Goal: Task Accomplishment & Management: Complete application form

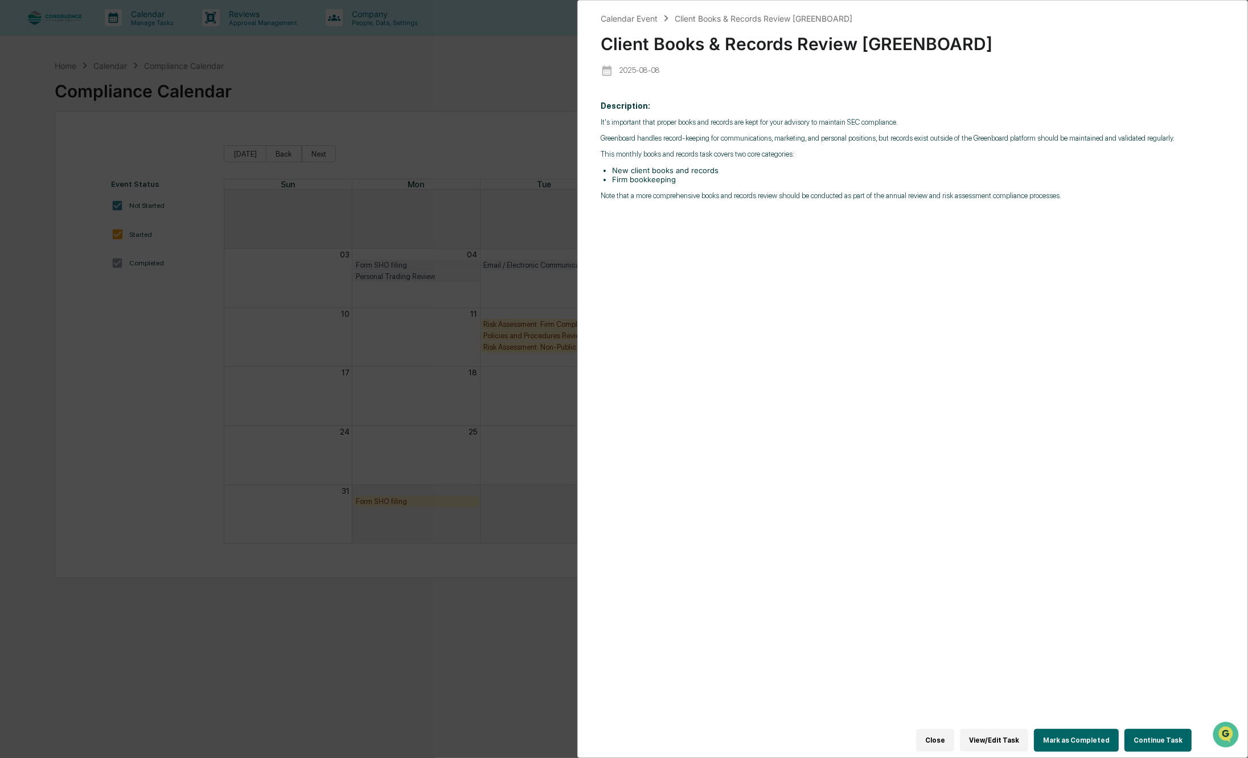
click at [1012, 729] on button "View/Edit Task" at bounding box center [994, 740] width 68 height 23
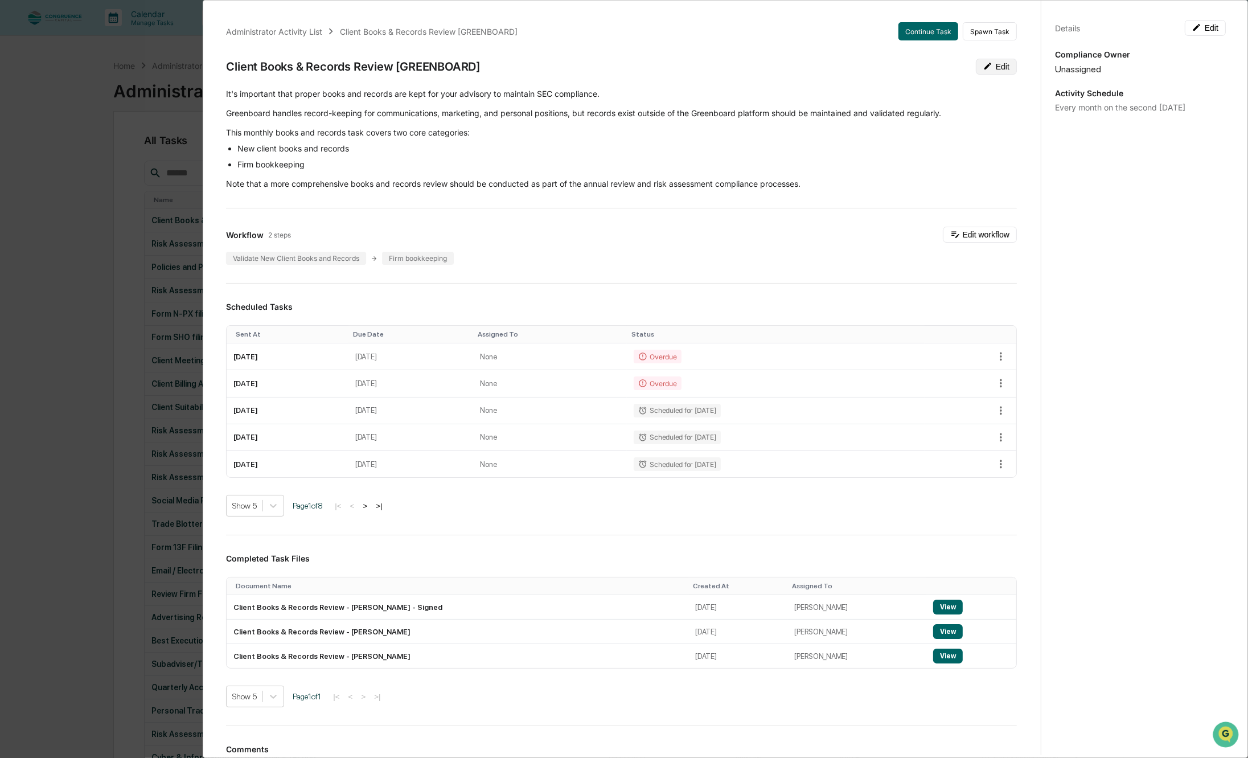
click at [981, 67] on button "Edit" at bounding box center [996, 67] width 41 height 16
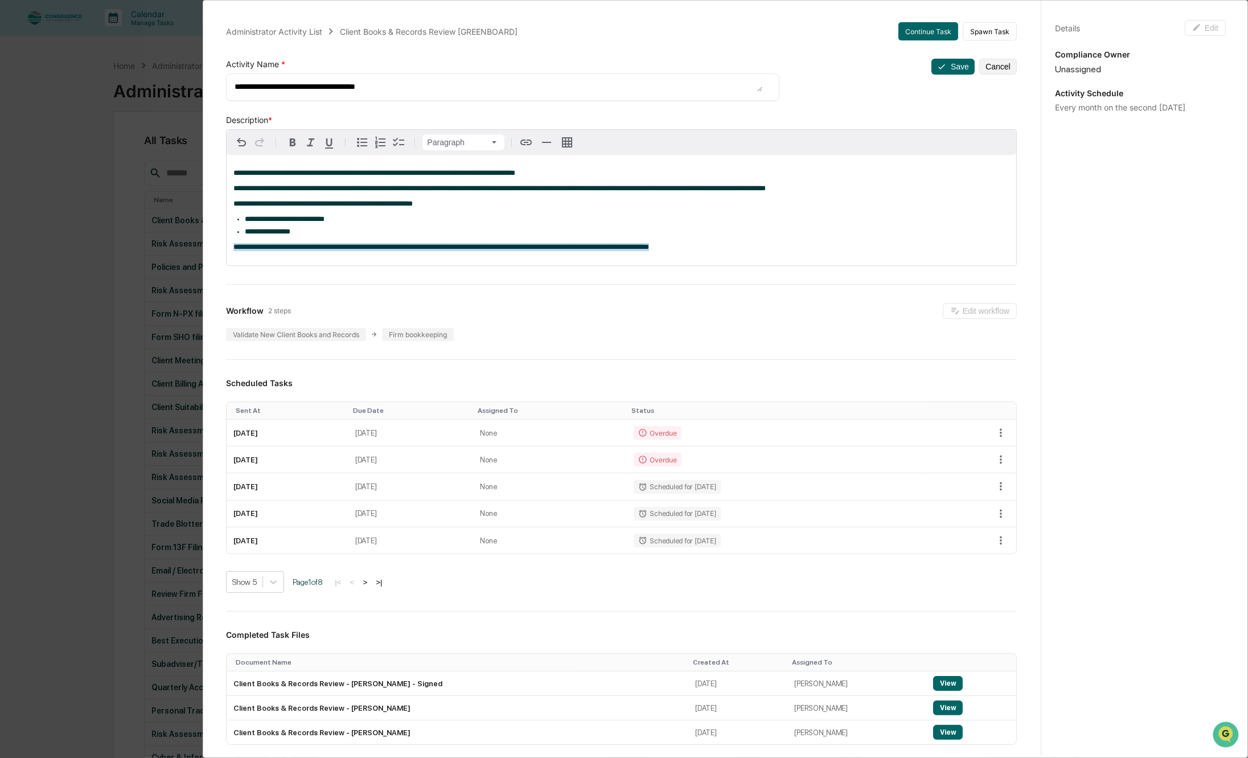
drag, startPoint x: 696, startPoint y: 249, endPoint x: 145, endPoint y: 241, distance: 550.7
click at [145, 241] on div "**********" at bounding box center [624, 379] width 1248 height 758
click at [243, 182] on div "**********" at bounding box center [622, 210] width 790 height 110
click at [518, 186] on span "**********" at bounding box center [499, 187] width 532 height 7
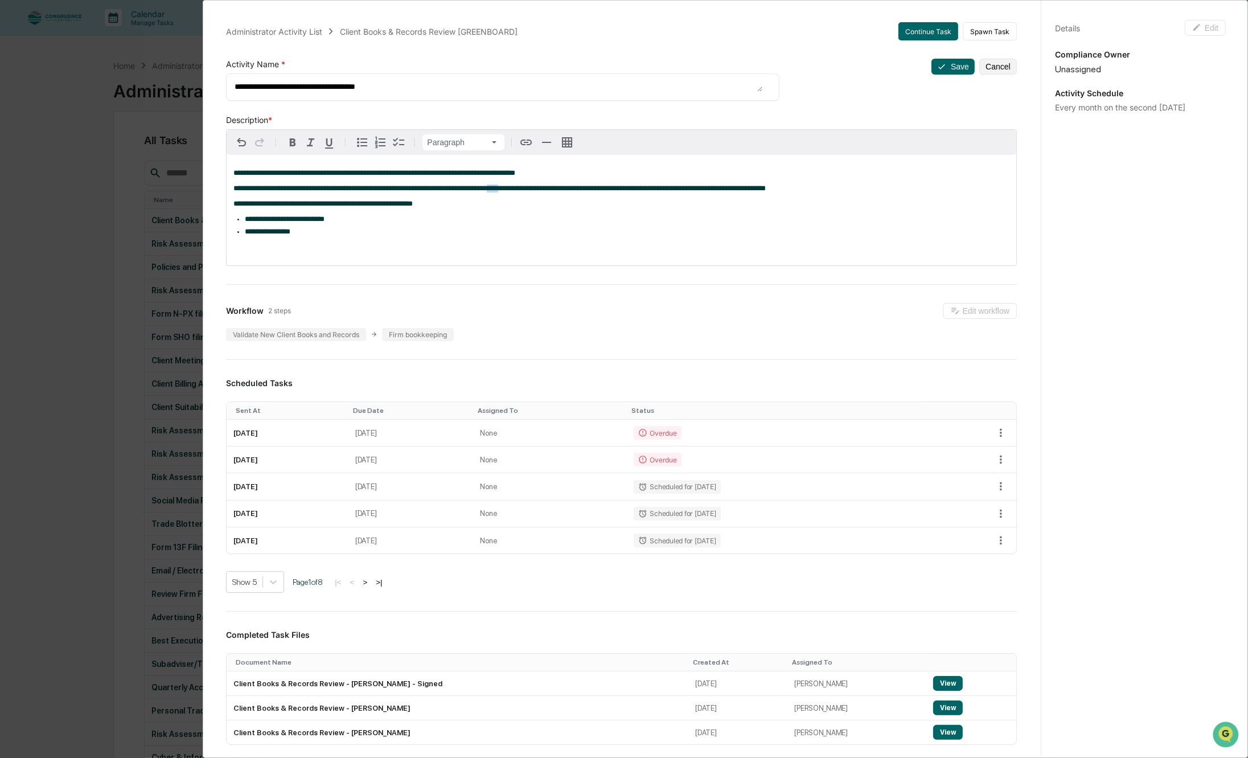
click at [518, 186] on span "**********" at bounding box center [499, 187] width 532 height 7
click at [935, 60] on button "Save" at bounding box center [953, 67] width 43 height 16
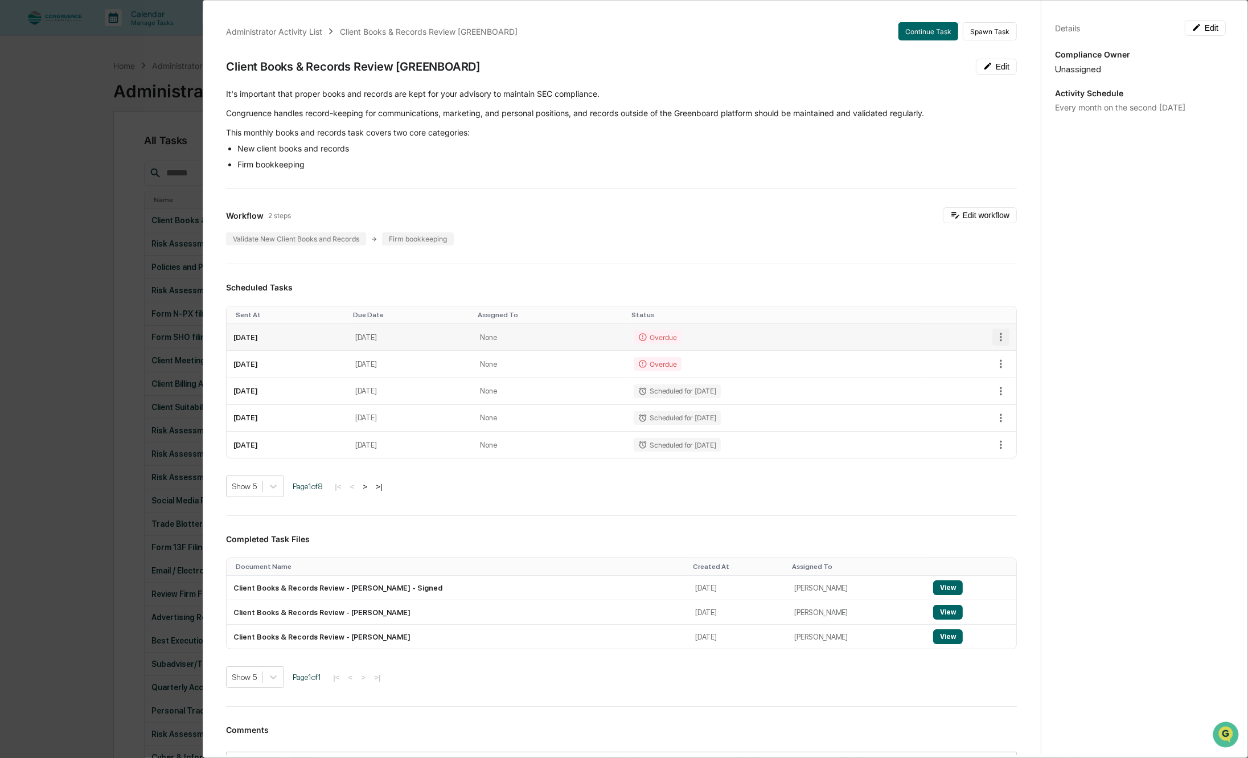
click at [995, 339] on icon "button" at bounding box center [1001, 337] width 13 height 13
click at [857, 339] on div at bounding box center [627, 379] width 1254 height 758
click at [907, 30] on button "Continue Task" at bounding box center [928, 31] width 60 height 18
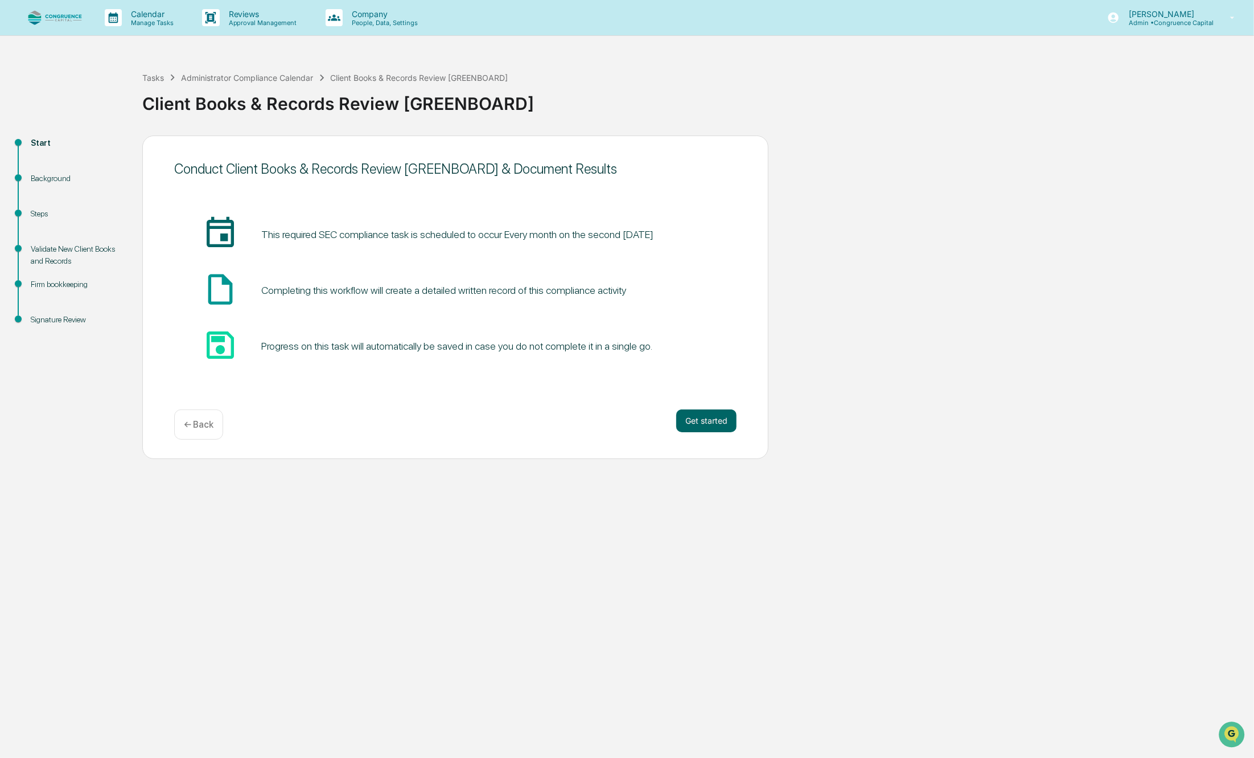
click at [189, 422] on p "← Back" at bounding box center [199, 424] width 30 height 11
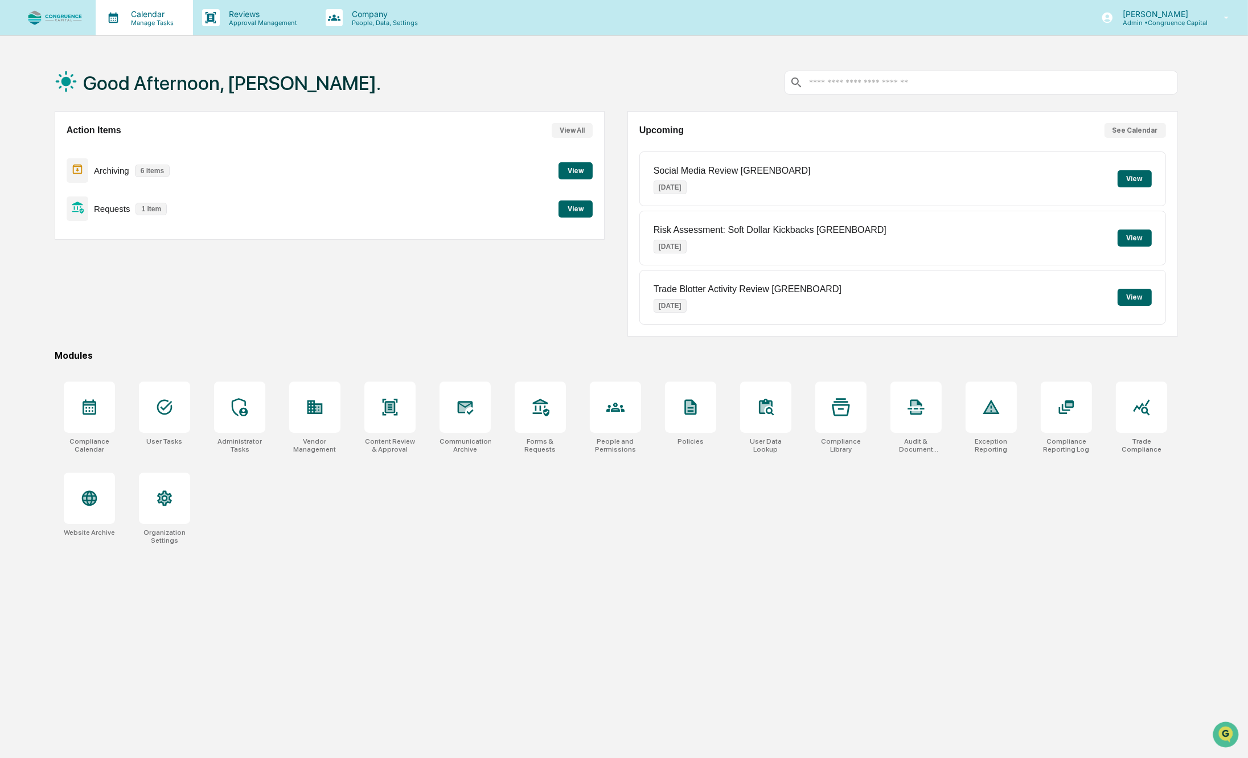
click at [137, 9] on p "Calendar" at bounding box center [151, 14] width 58 height 10
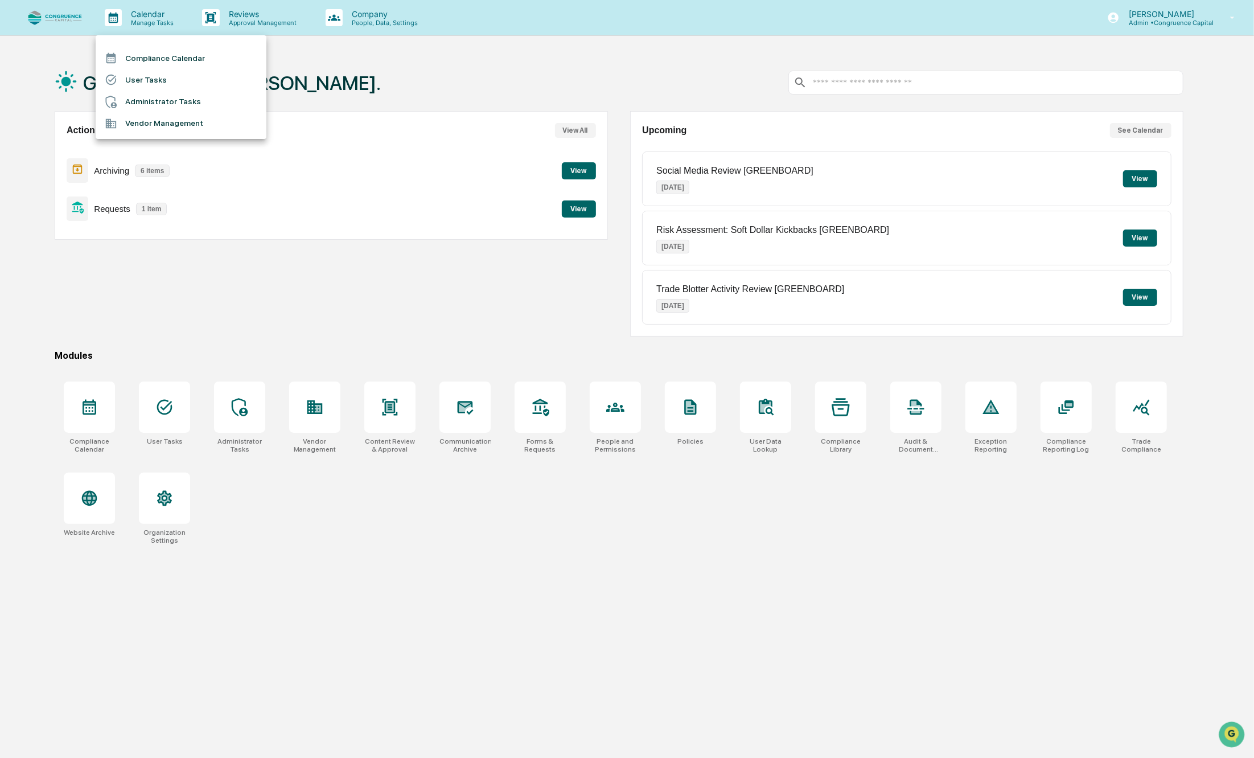
click at [142, 59] on li "Compliance Calendar" at bounding box center [181, 58] width 171 height 22
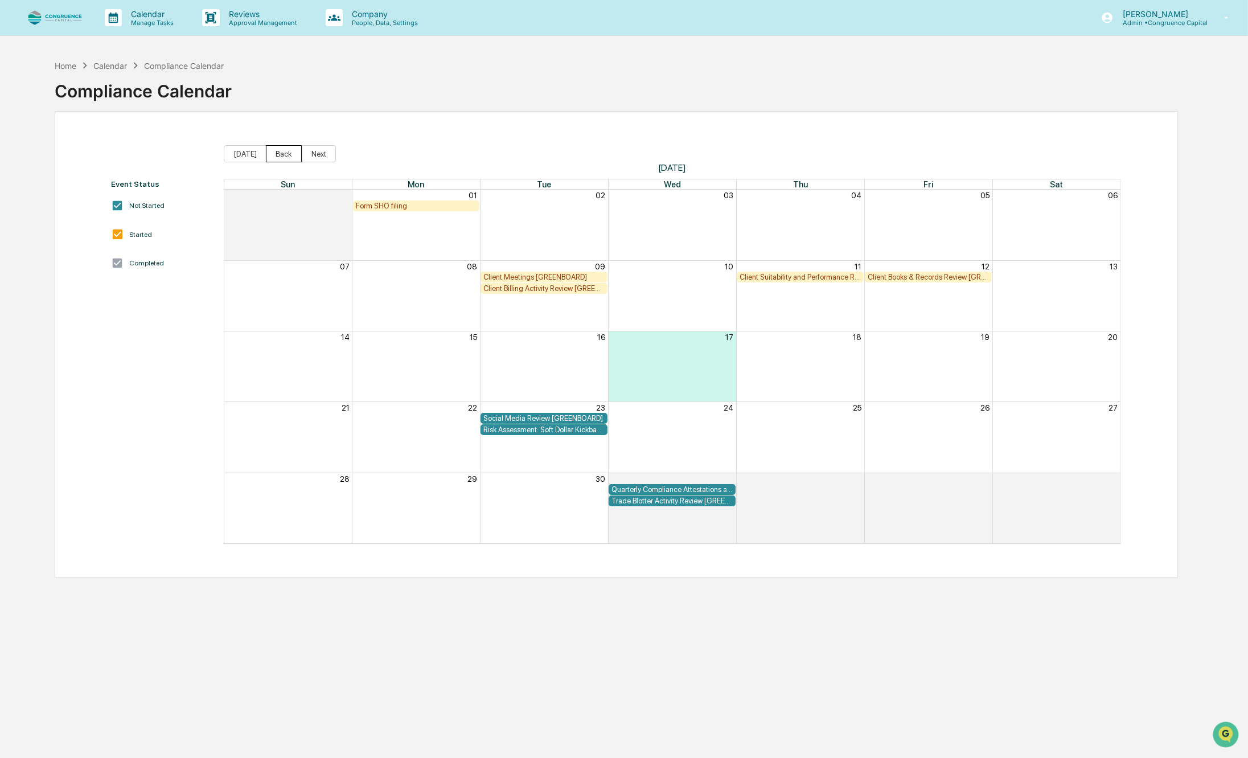
click at [280, 155] on button "Back" at bounding box center [284, 153] width 36 height 17
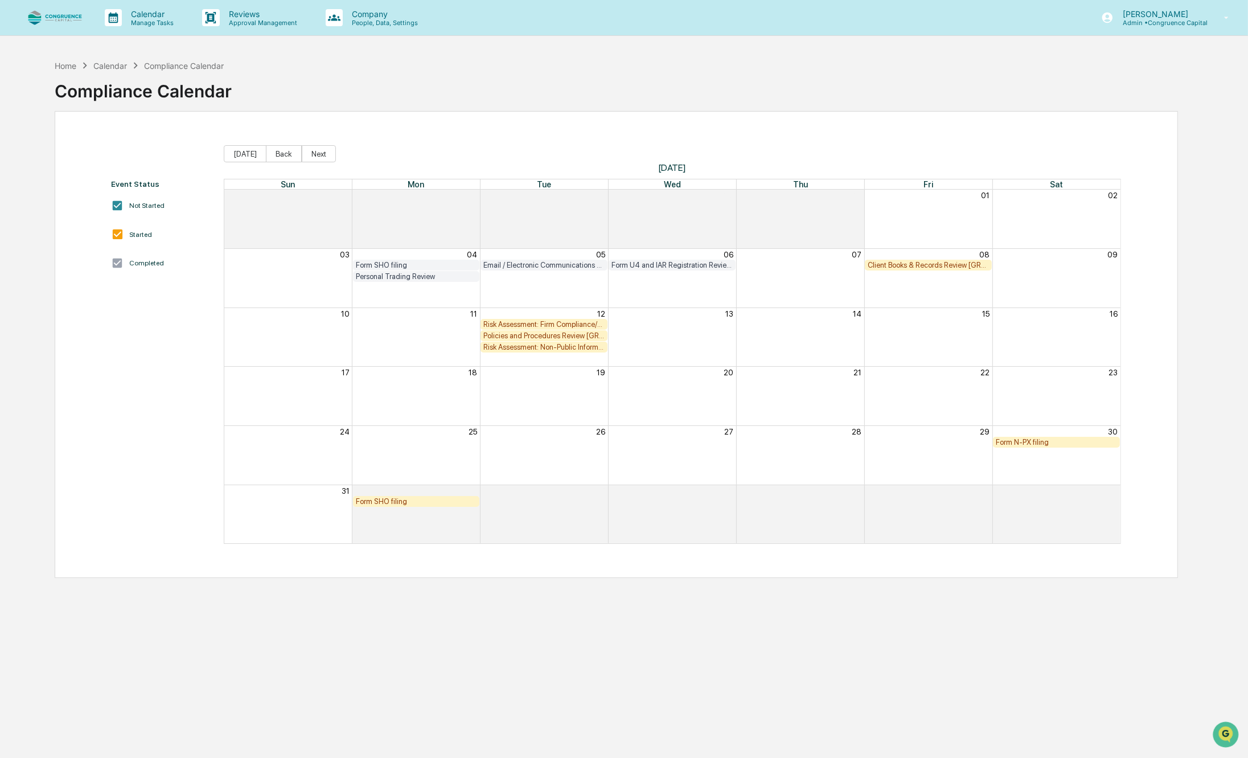
click at [918, 265] on div "Client Books & Records Review [GREENBOARD]" at bounding box center [928, 265] width 121 height 9
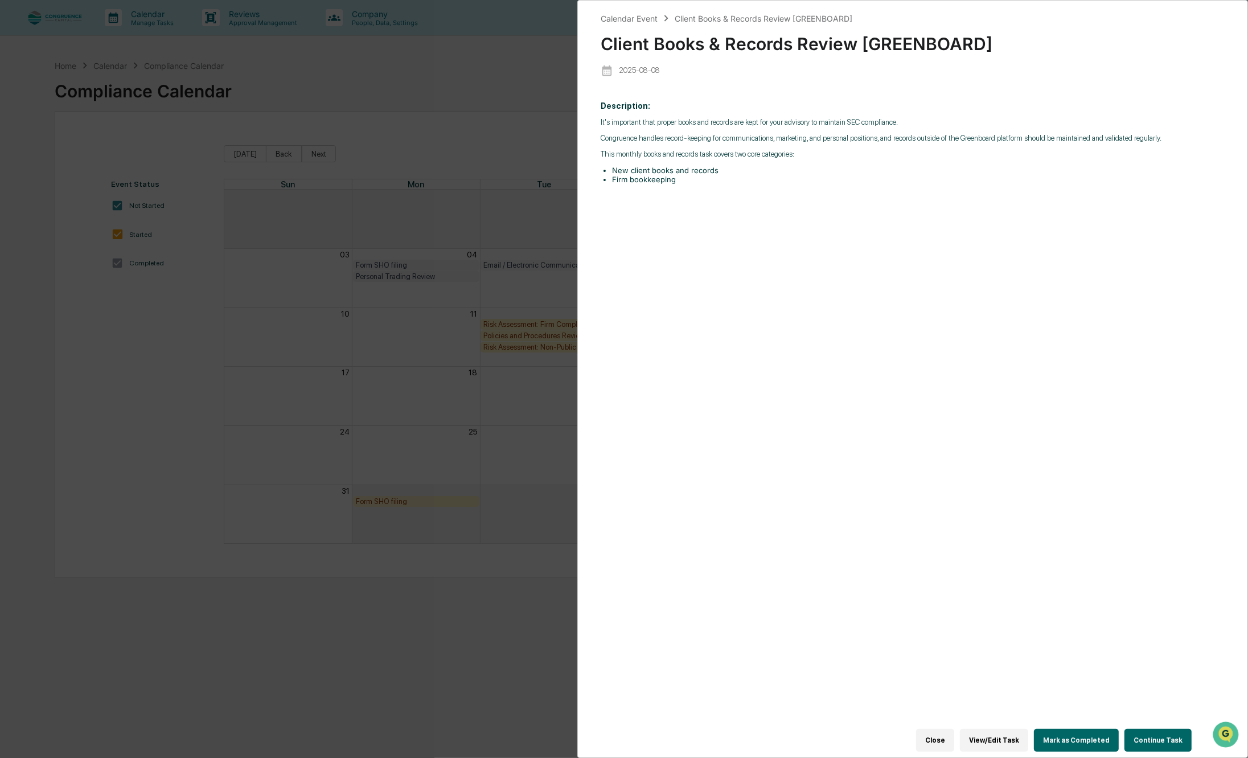
click at [1148, 737] on button "Continue Task" at bounding box center [1158, 740] width 67 height 23
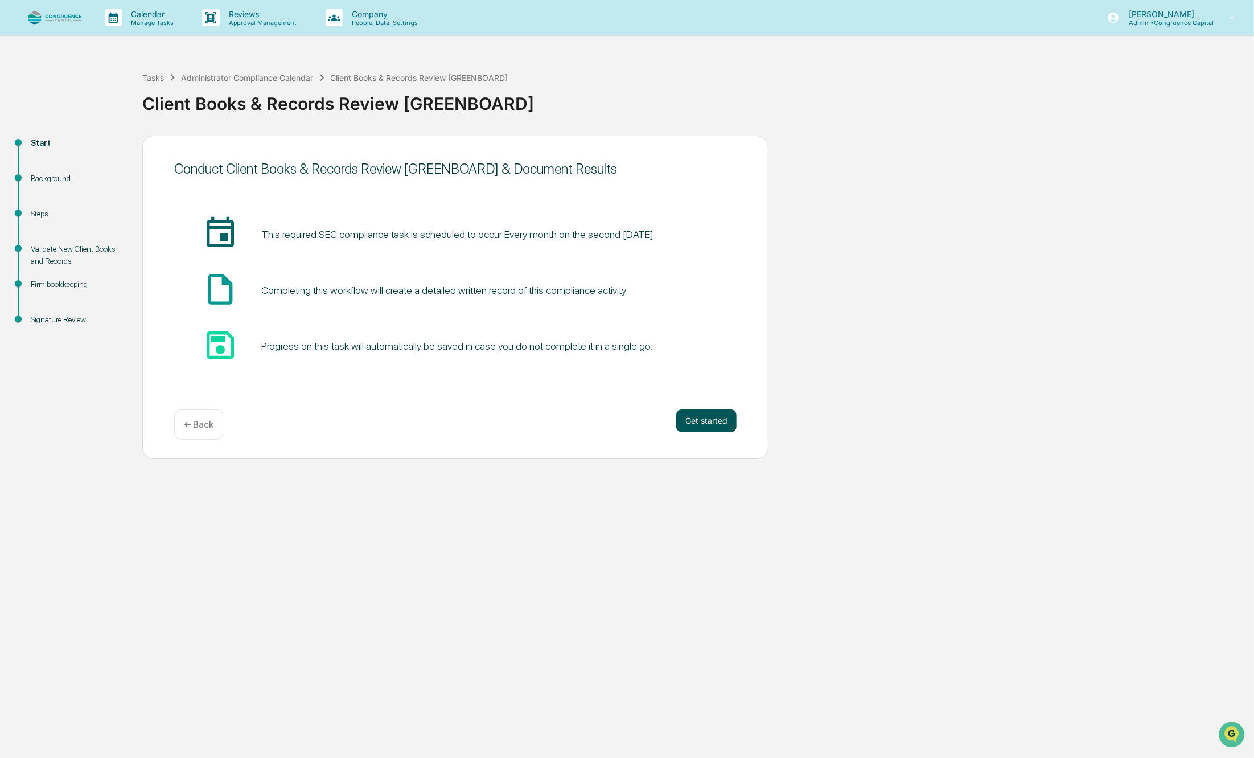
click at [704, 423] on button "Get started" at bounding box center [706, 420] width 60 height 23
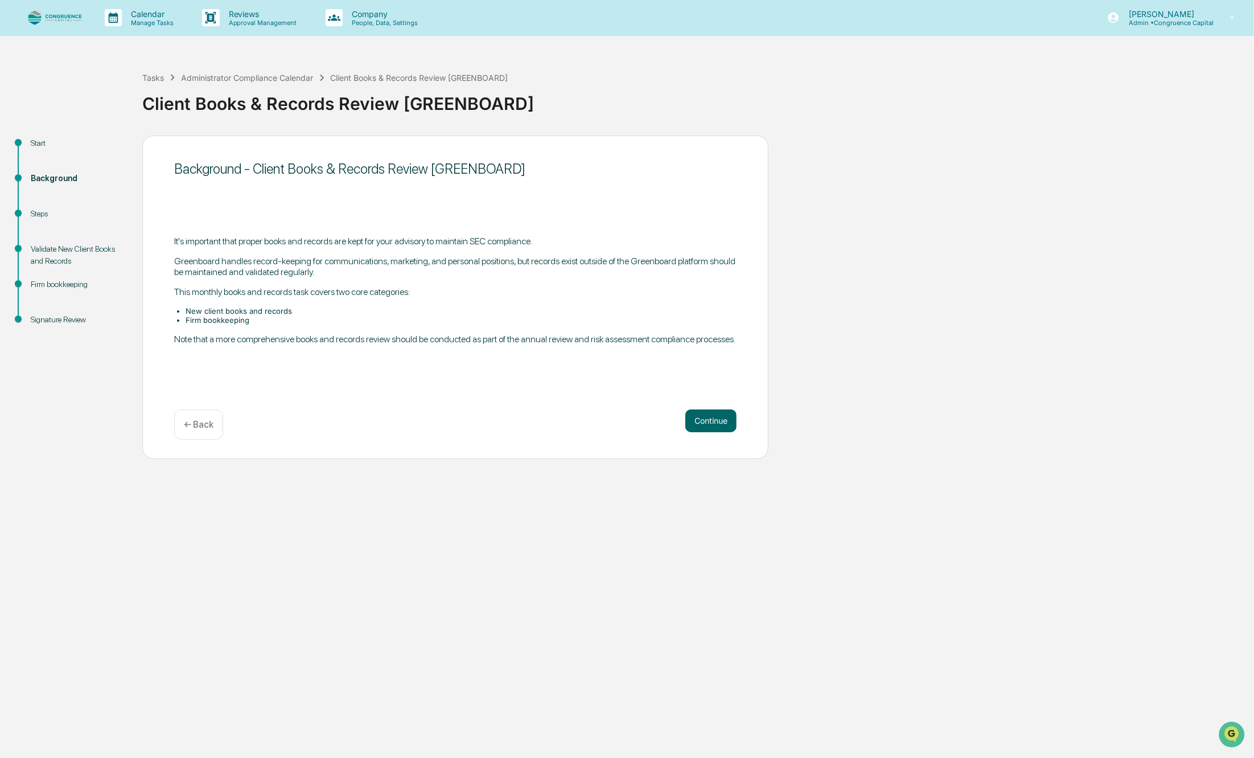
click at [704, 423] on button "Continue" at bounding box center [711, 420] width 51 height 23
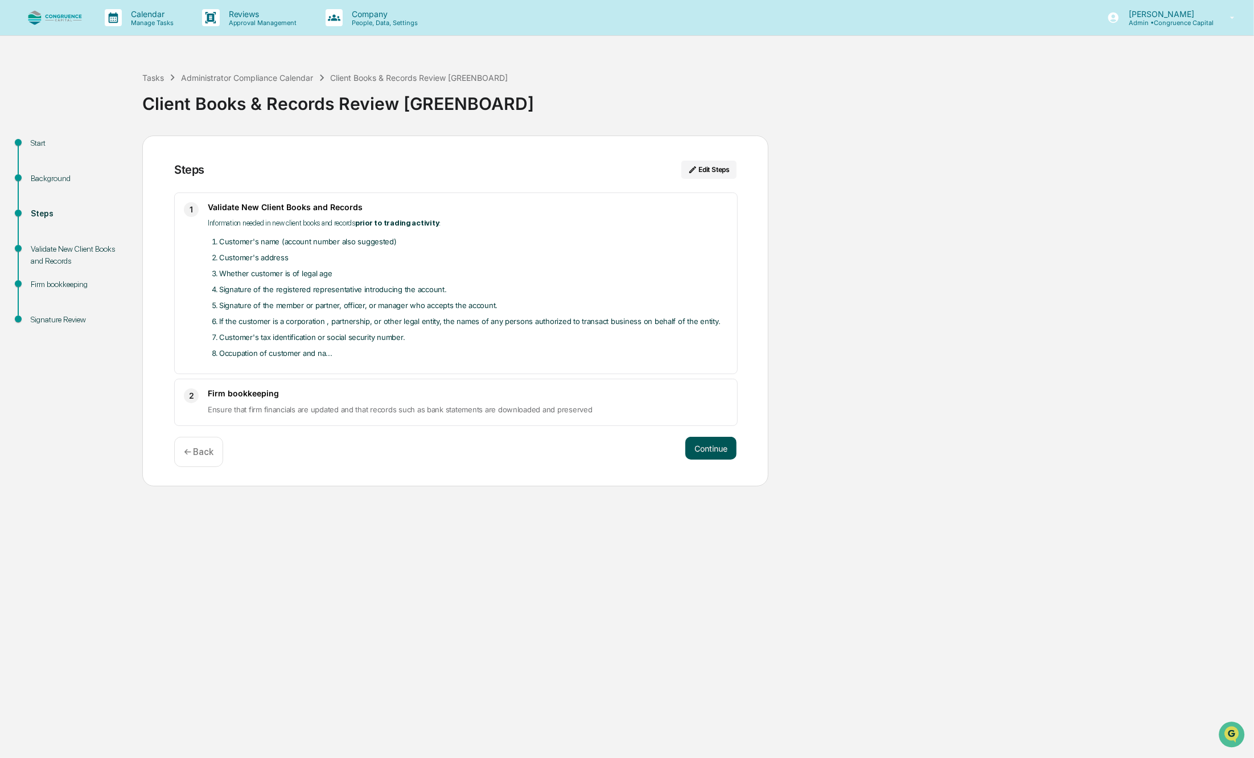
click at [705, 447] on button "Continue" at bounding box center [711, 448] width 51 height 23
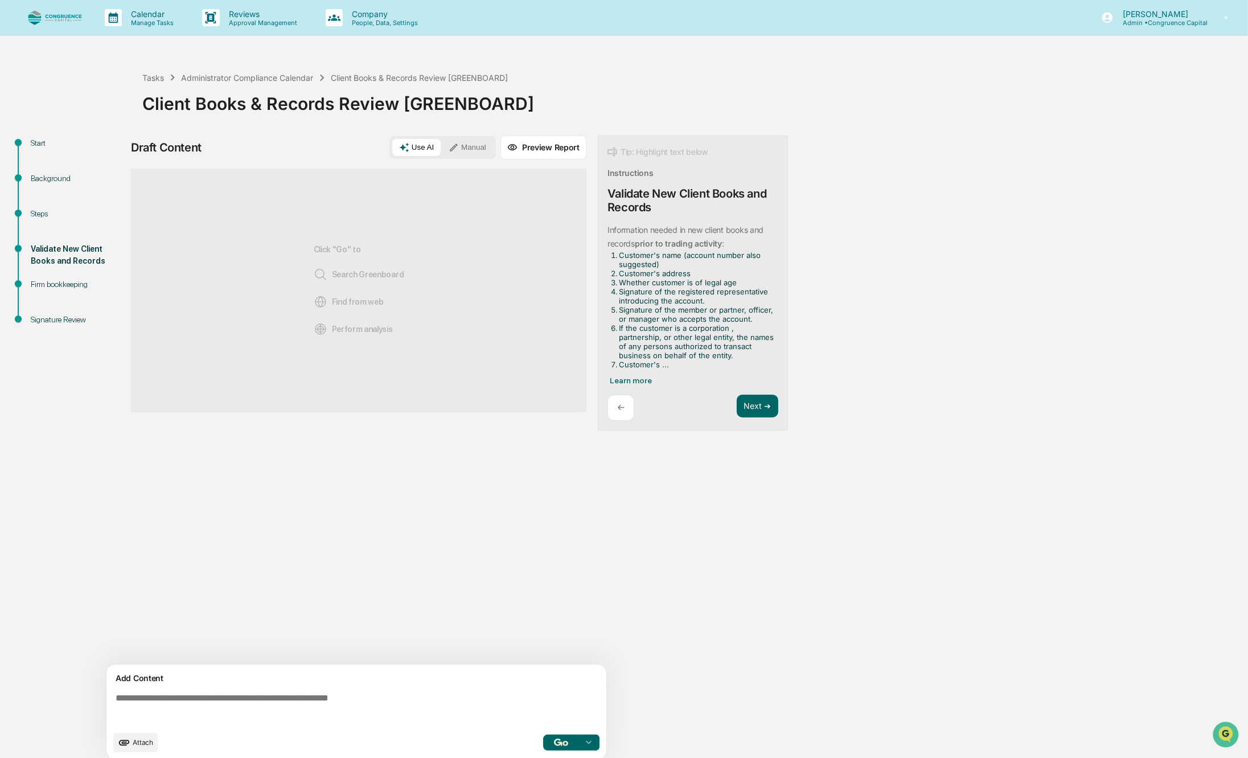
scroll to position [9, 0]
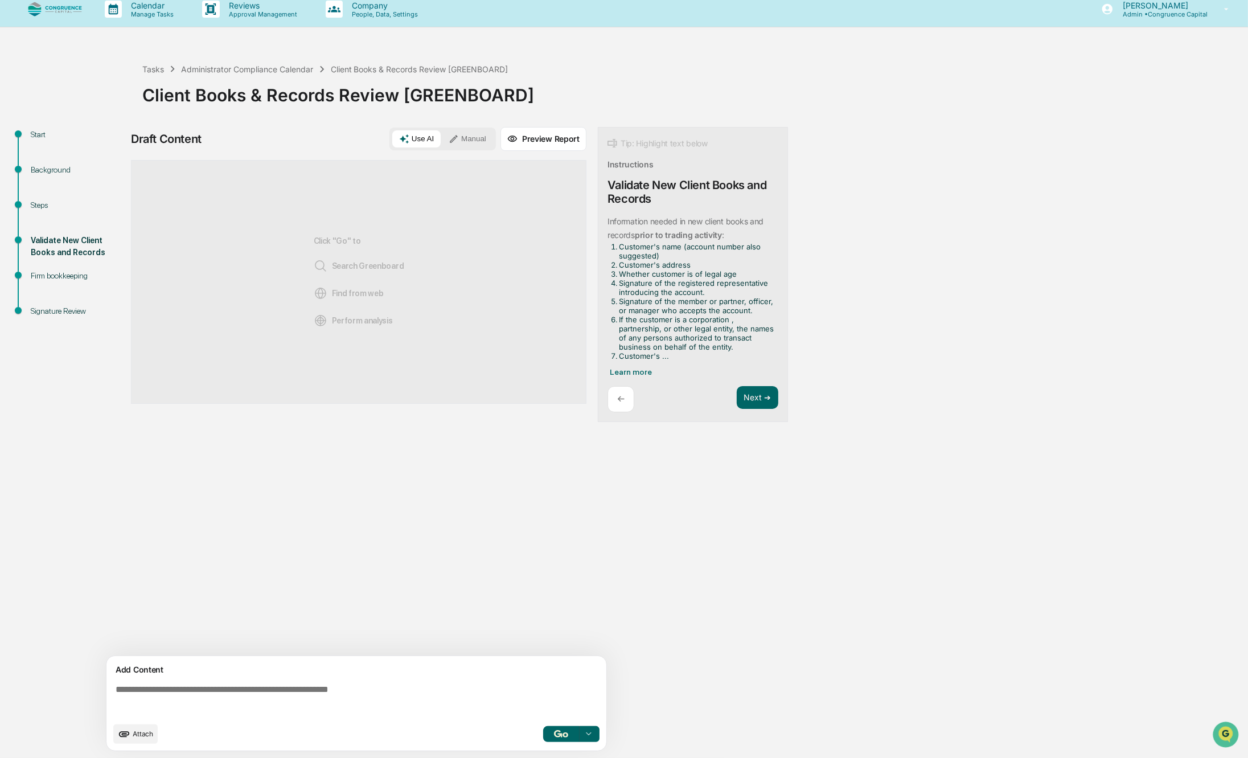
click at [245, 675] on div "Add Content" at bounding box center [356, 670] width 486 height 14
click at [243, 684] on textarea at bounding box center [358, 700] width 495 height 41
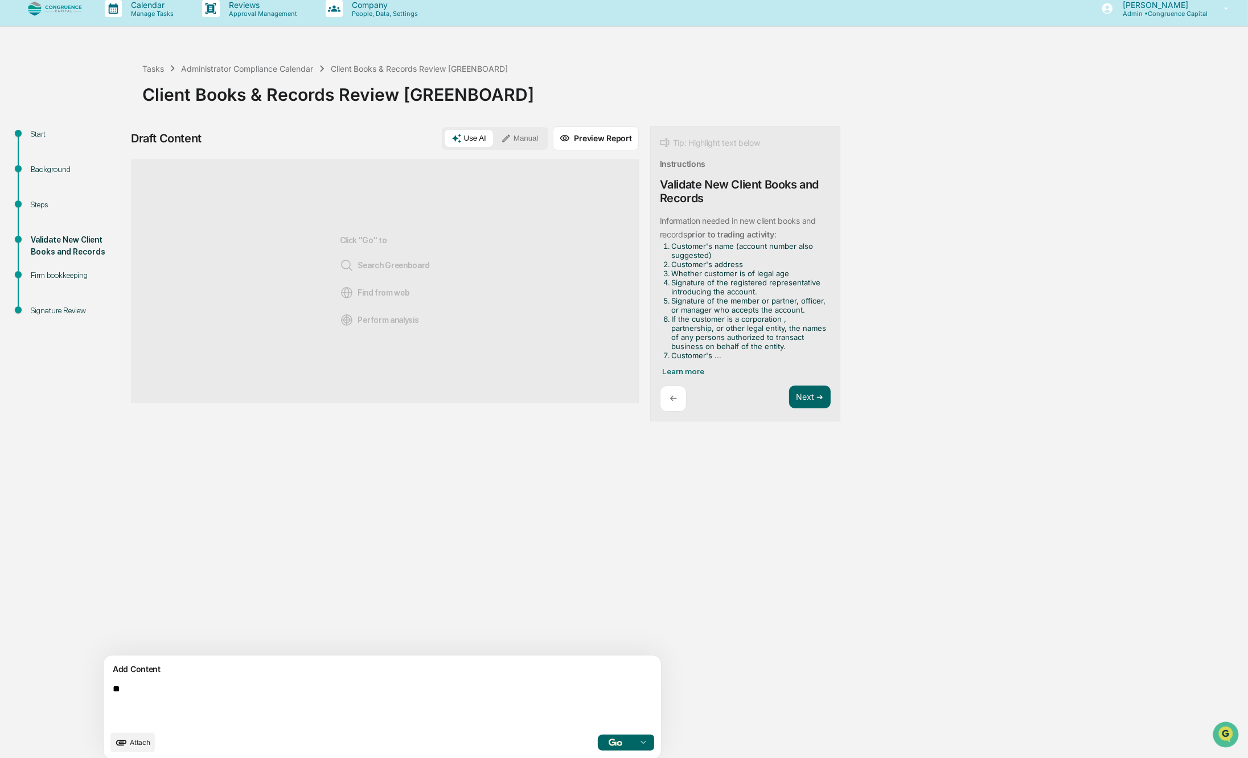
type textarea "*"
click at [494, 139] on button "Manual" at bounding box center [519, 138] width 51 height 17
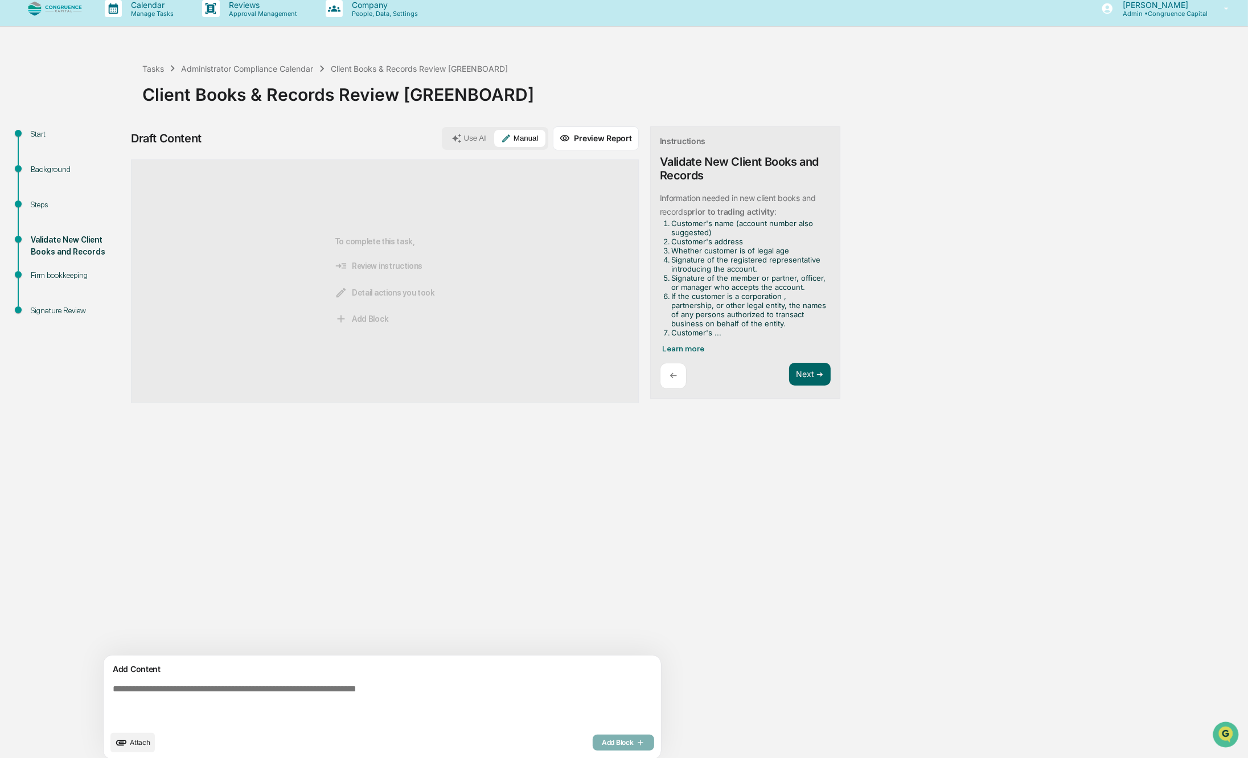
click at [285, 694] on textarea at bounding box center [355, 704] width 495 height 50
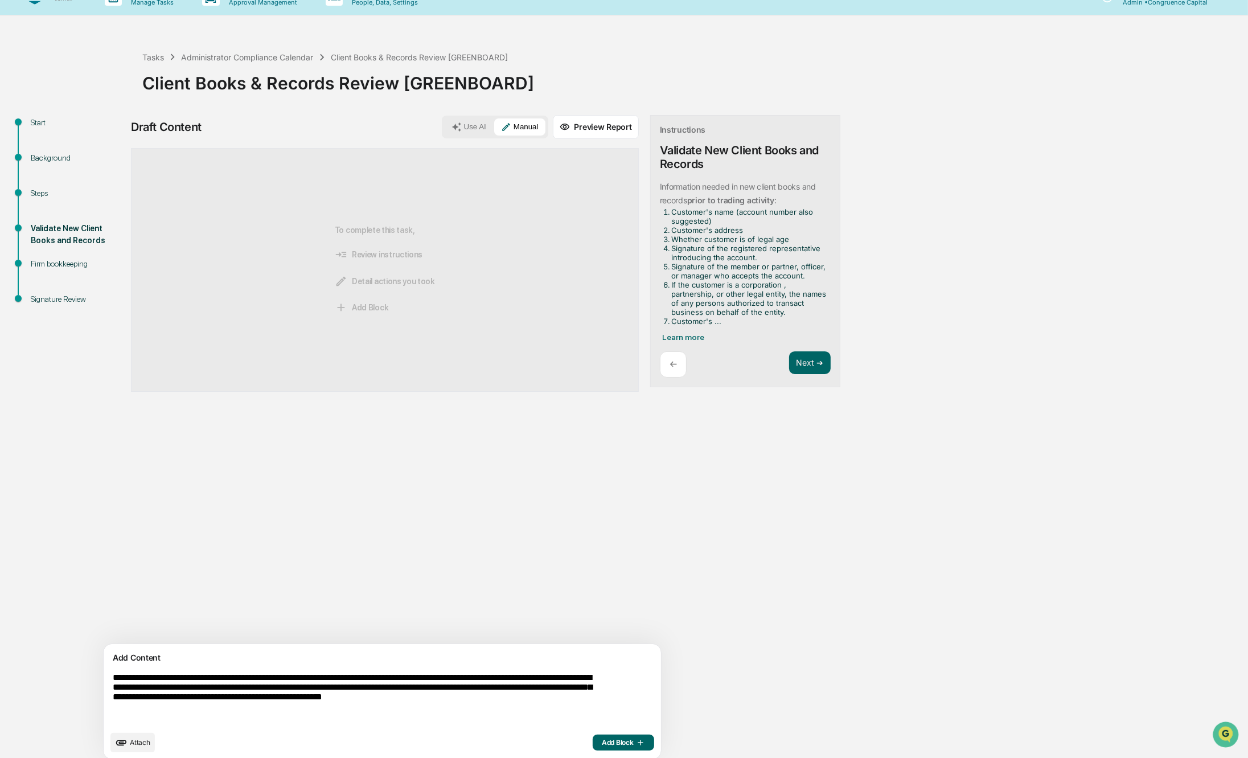
scroll to position [30, 0]
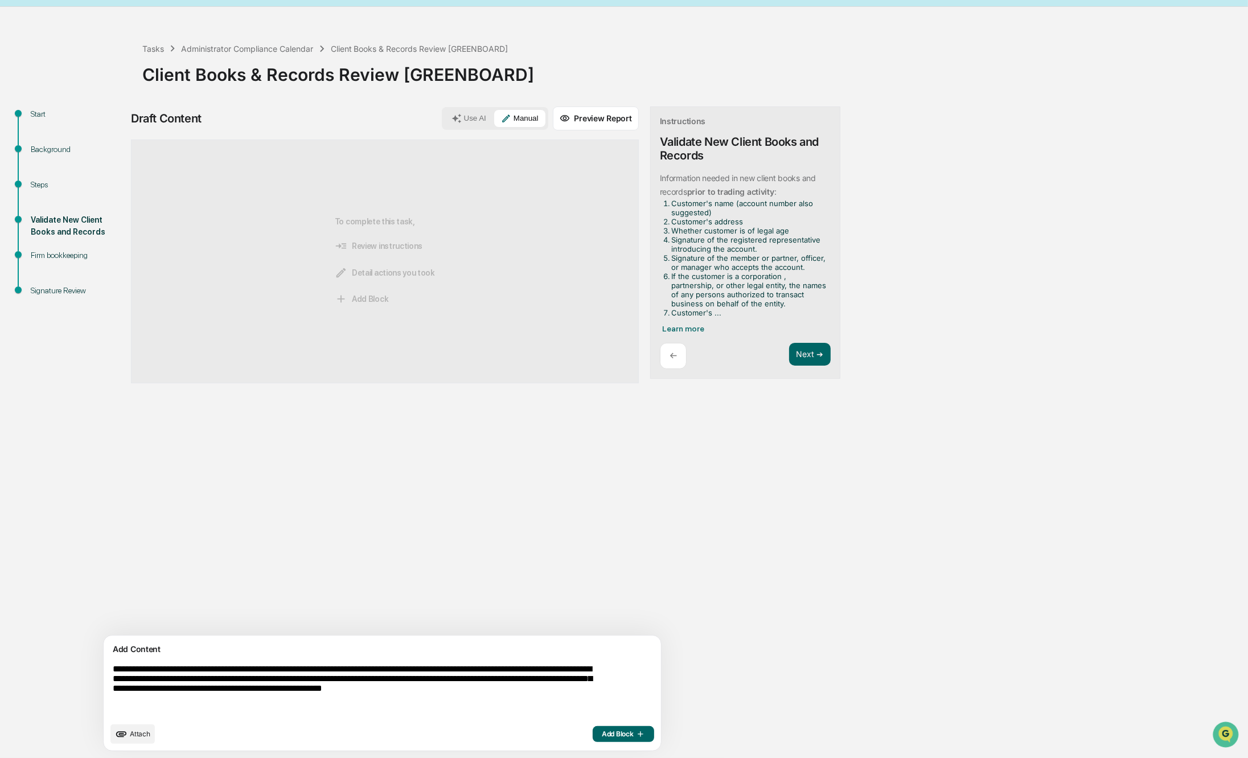
type textarea "**********"
click at [602, 737] on span "Add Block" at bounding box center [623, 733] width 43 height 9
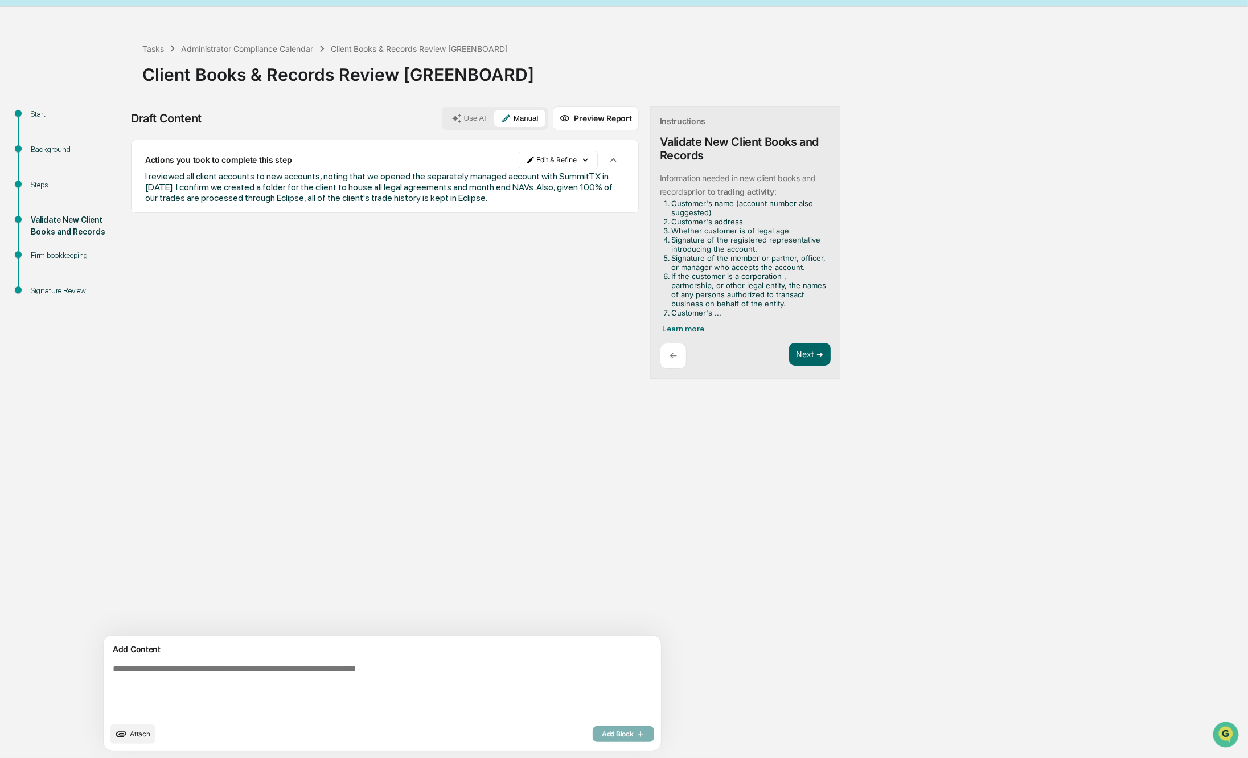
click at [382, 670] on textarea at bounding box center [355, 689] width 495 height 61
click at [232, 188] on span "I reviewed all client accounts to new accounts, noting that we opened the separ…" at bounding box center [378, 187] width 467 height 32
click at [271, 187] on span "I reviewed all client accounts to new accounts, noting that we opened the separ…" at bounding box center [378, 187] width 467 height 32
click at [485, 162] on html "Calendar Manage Tasks Reviews Approval Management Company People, Data, Setting…" at bounding box center [627, 350] width 1254 height 758
click at [490, 183] on div "Edit Result" at bounding box center [507, 183] width 84 height 18
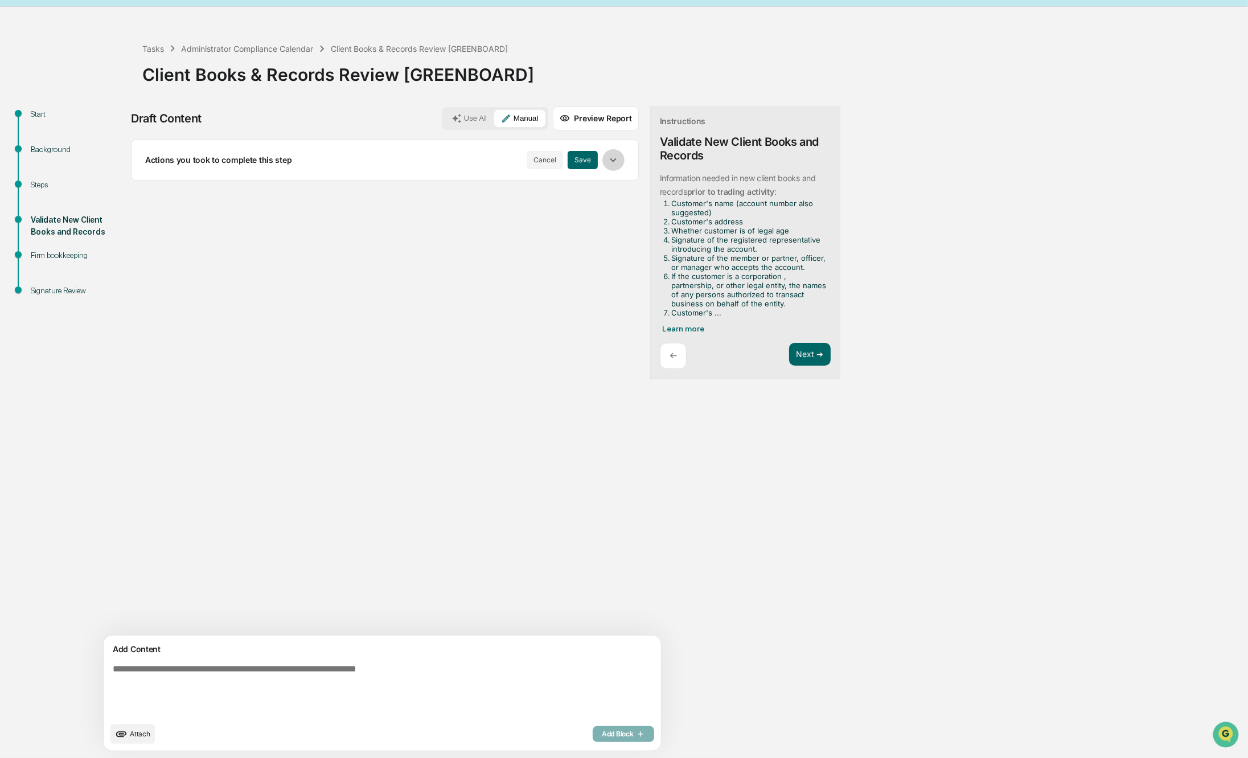
click at [607, 162] on icon "button" at bounding box center [613, 160] width 13 height 13
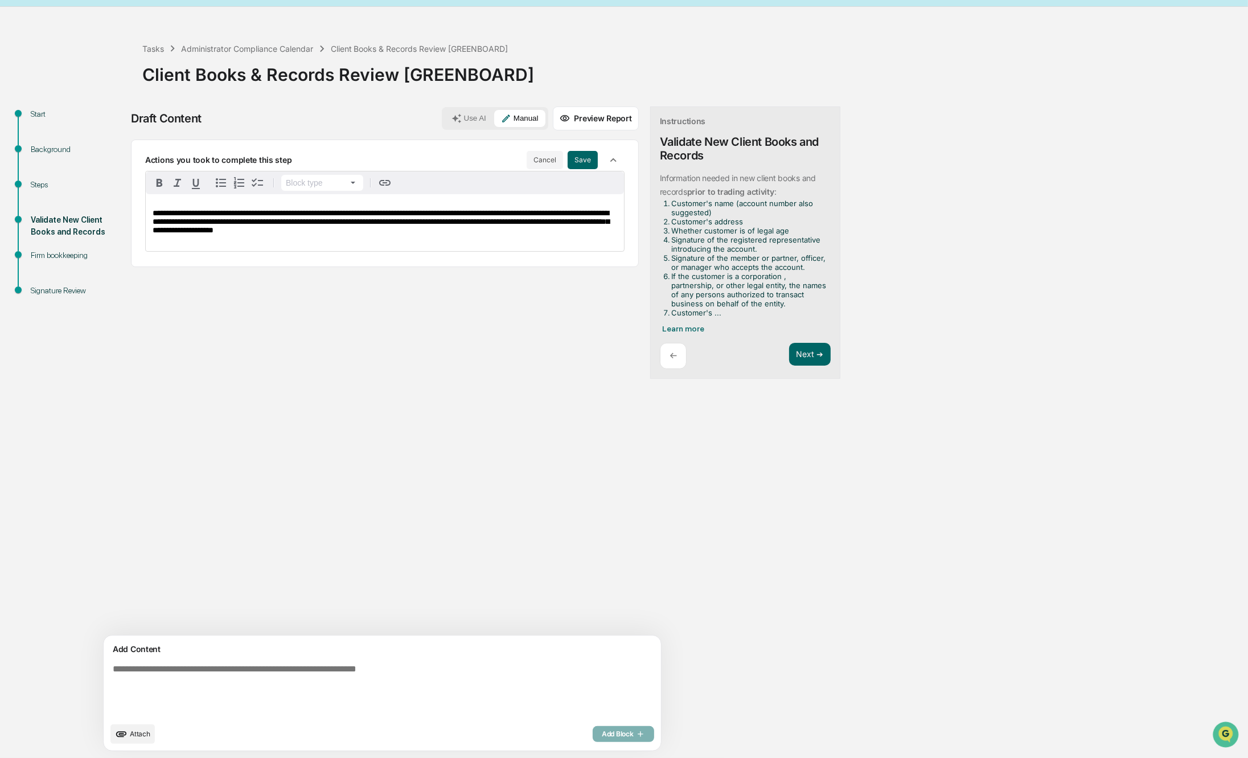
click at [183, 223] on span "**********" at bounding box center [381, 221] width 457 height 25
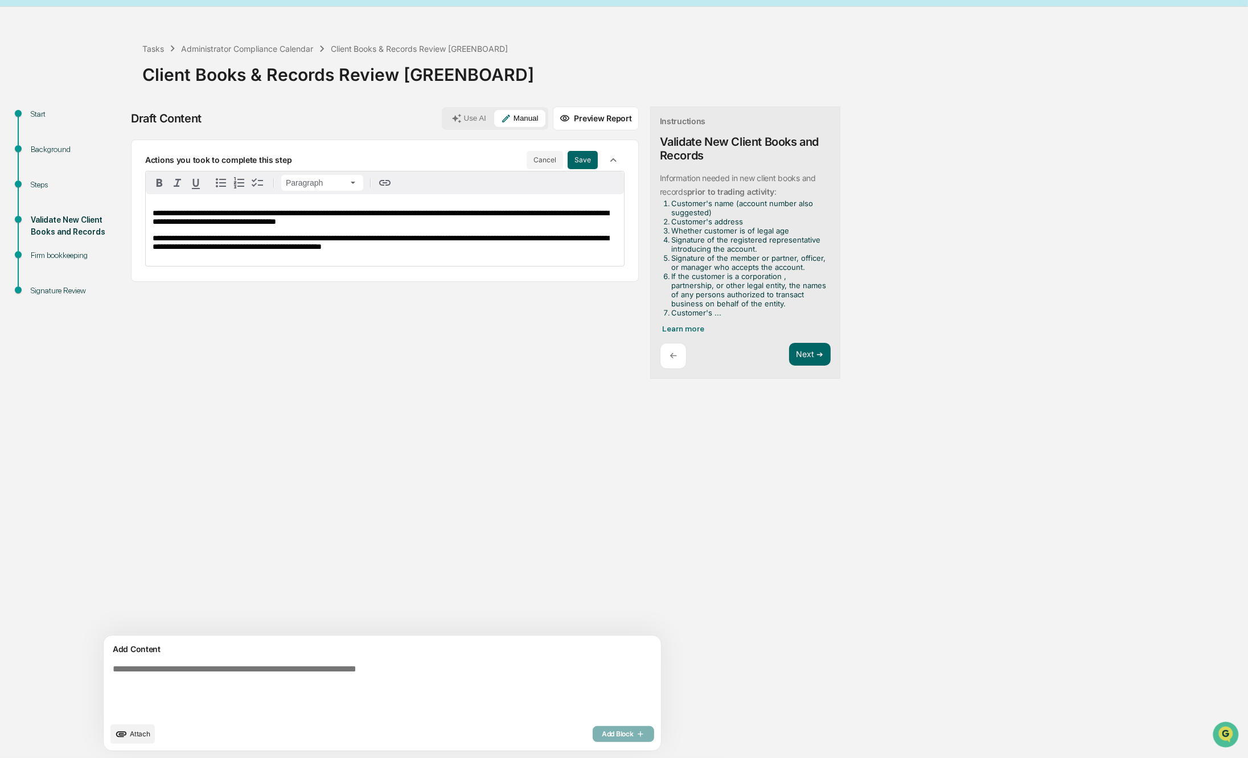
click at [479, 251] on p "**********" at bounding box center [385, 242] width 465 height 17
click at [568, 157] on button "Save" at bounding box center [583, 160] width 30 height 18
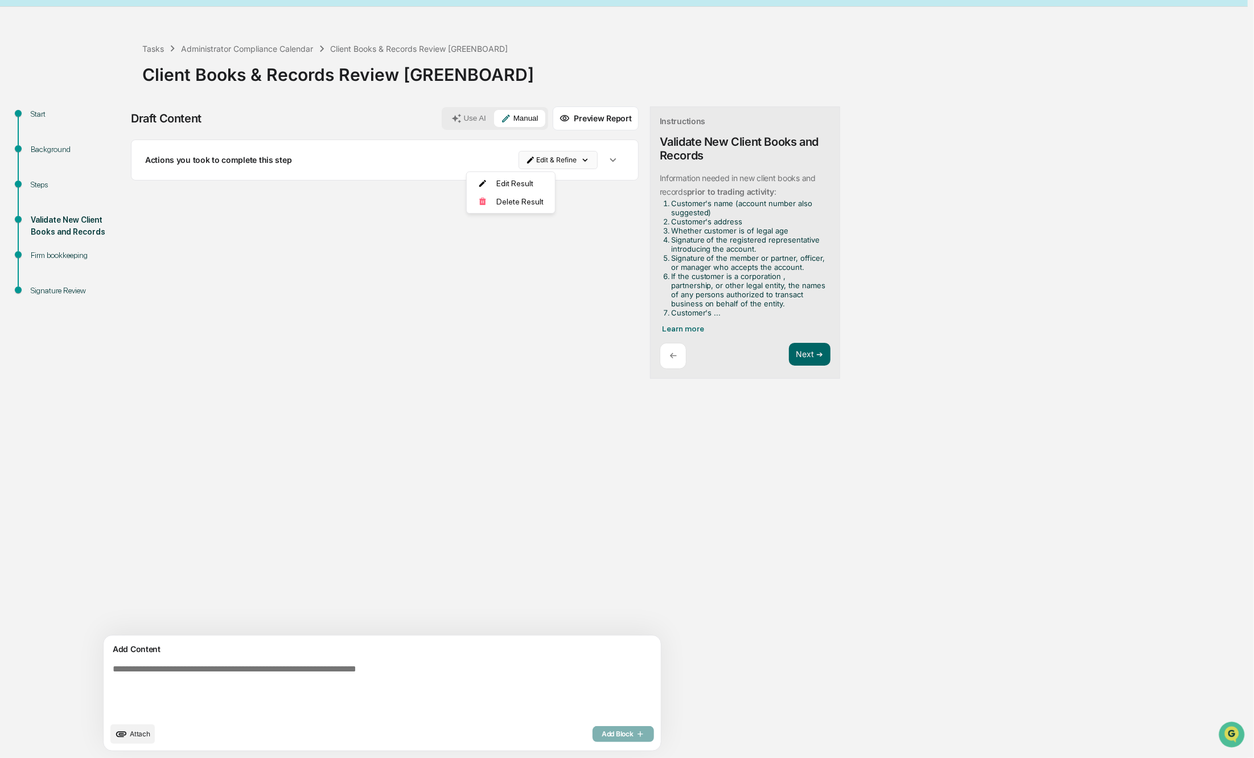
click at [479, 154] on html "Calendar Manage Tasks Reviews Approval Management Company People, Data, Setting…" at bounding box center [627, 350] width 1254 height 758
click at [478, 184] on div "Edit Result" at bounding box center [507, 183] width 84 height 18
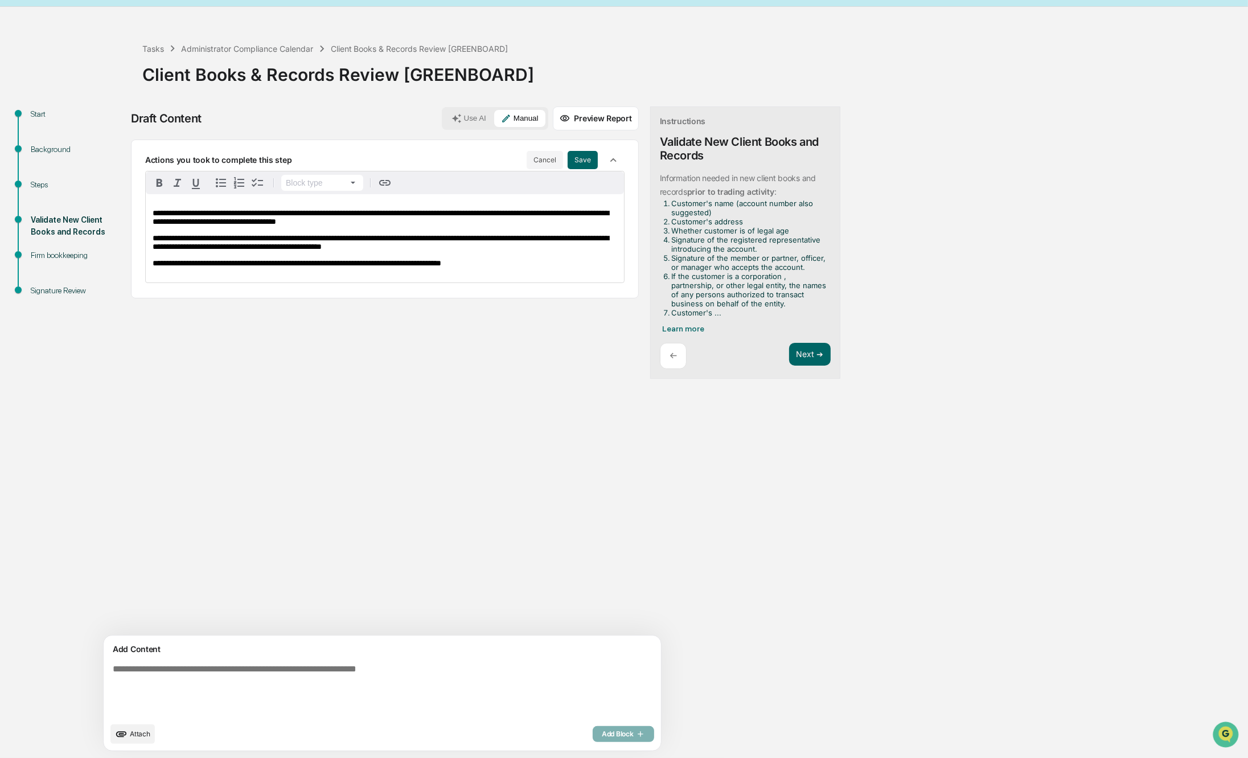
click at [487, 273] on div "**********" at bounding box center [385, 238] width 478 height 88
click at [789, 362] on div "Next ➔" at bounding box center [810, 356] width 42 height 27
click at [789, 357] on button "Next ➔" at bounding box center [810, 354] width 42 height 23
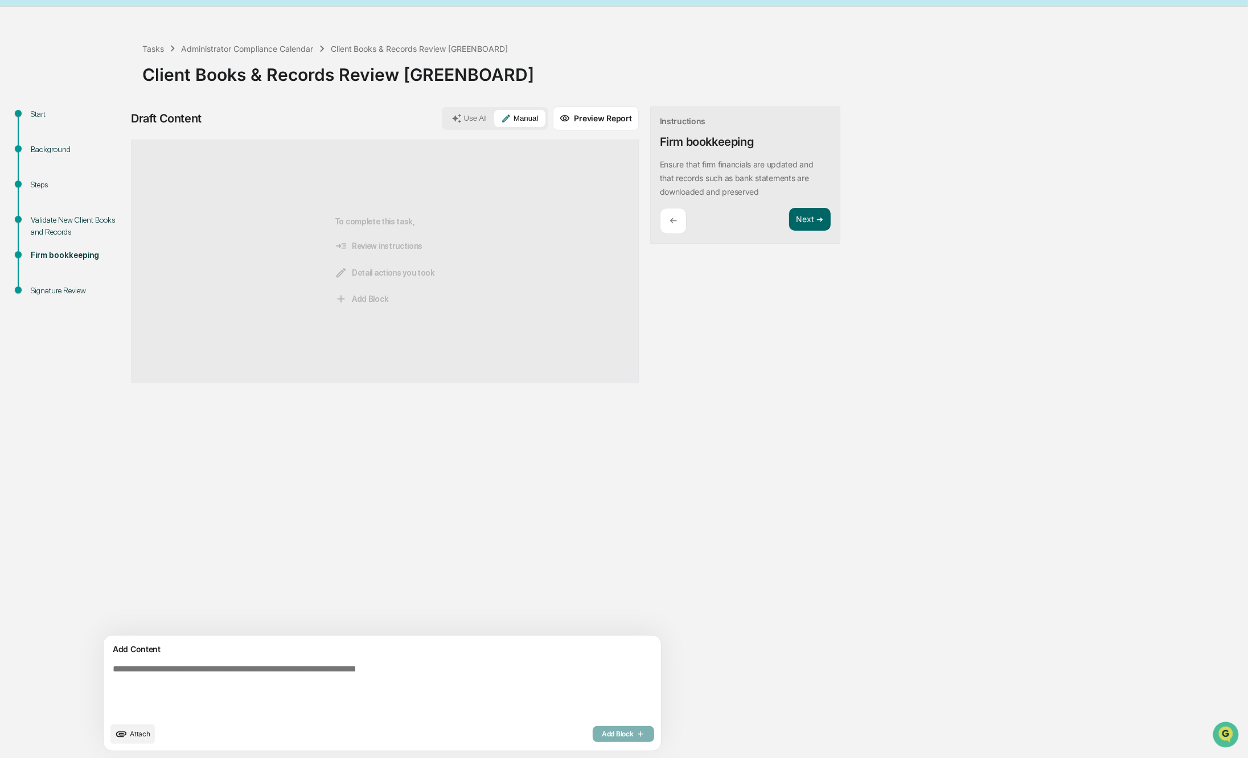
click at [670, 223] on p "←" at bounding box center [673, 220] width 7 height 11
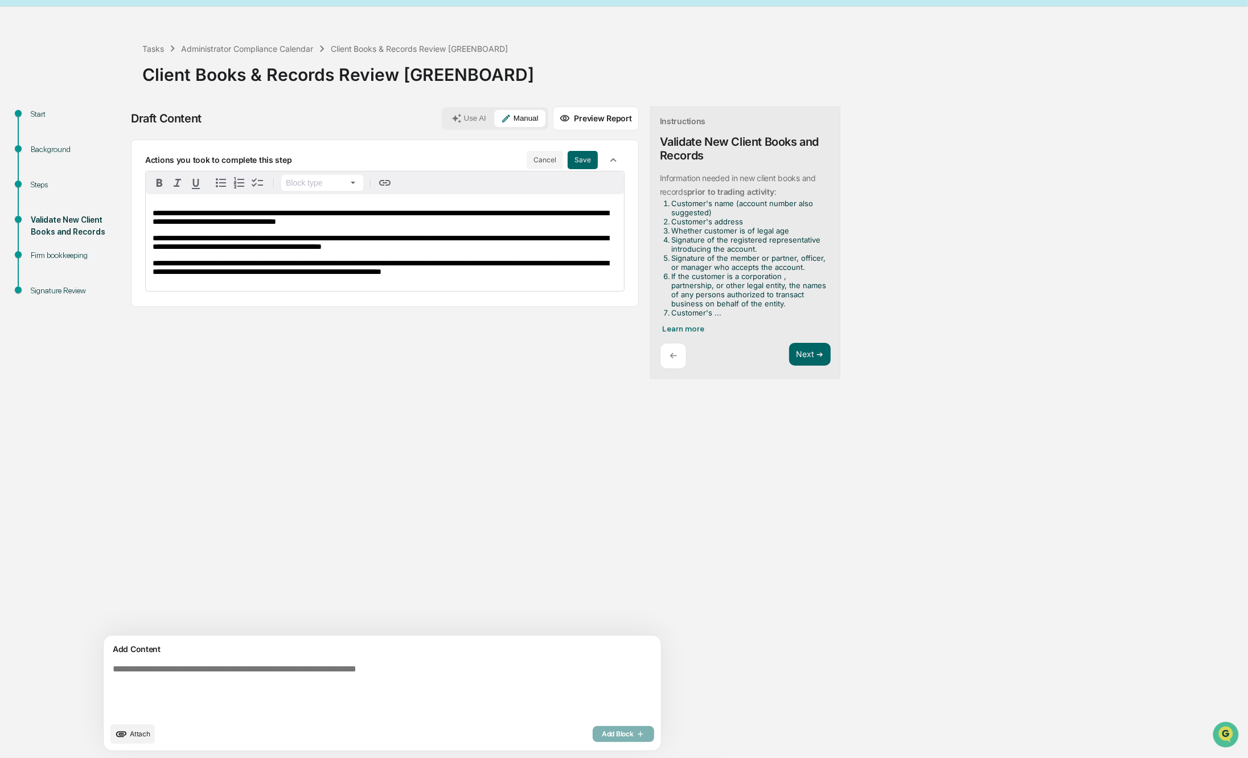
click at [671, 226] on li "Whether customer is of legal age" at bounding box center [748, 230] width 155 height 9
click at [568, 154] on button "Save" at bounding box center [583, 160] width 30 height 18
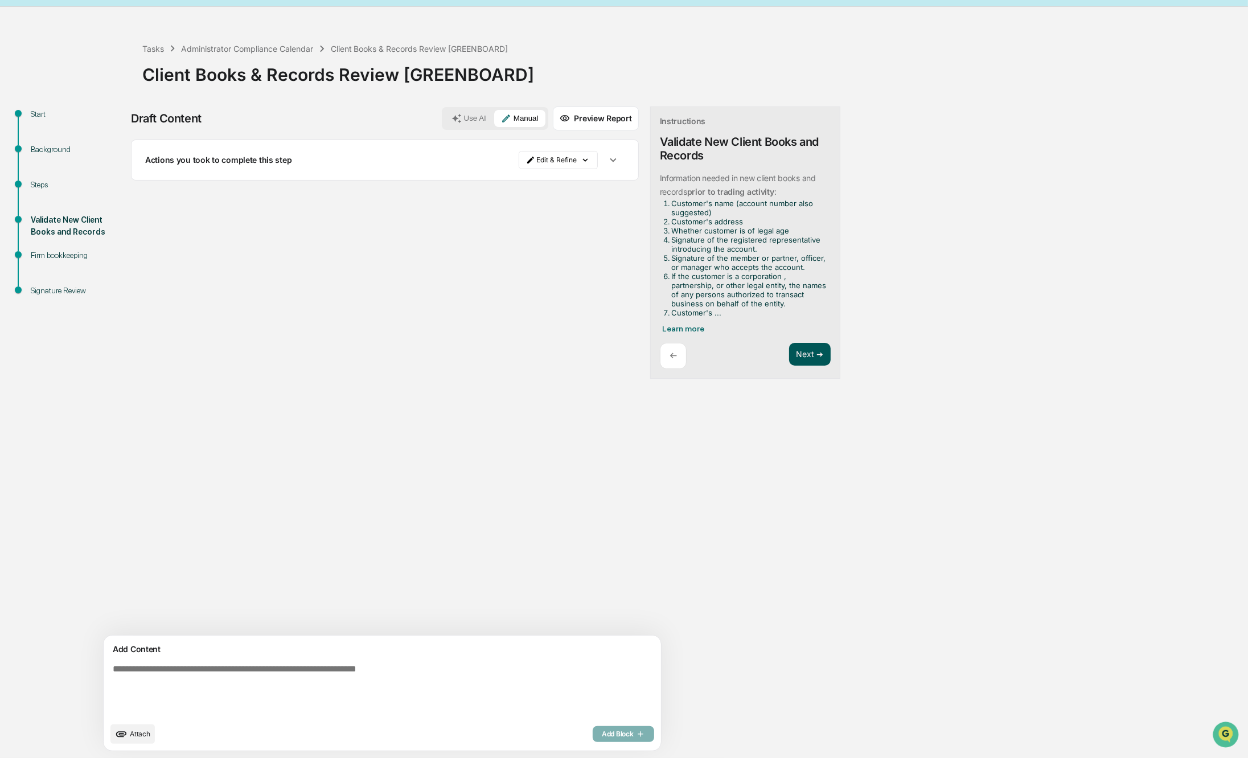
click at [789, 354] on button "Next ➔" at bounding box center [810, 354] width 42 height 23
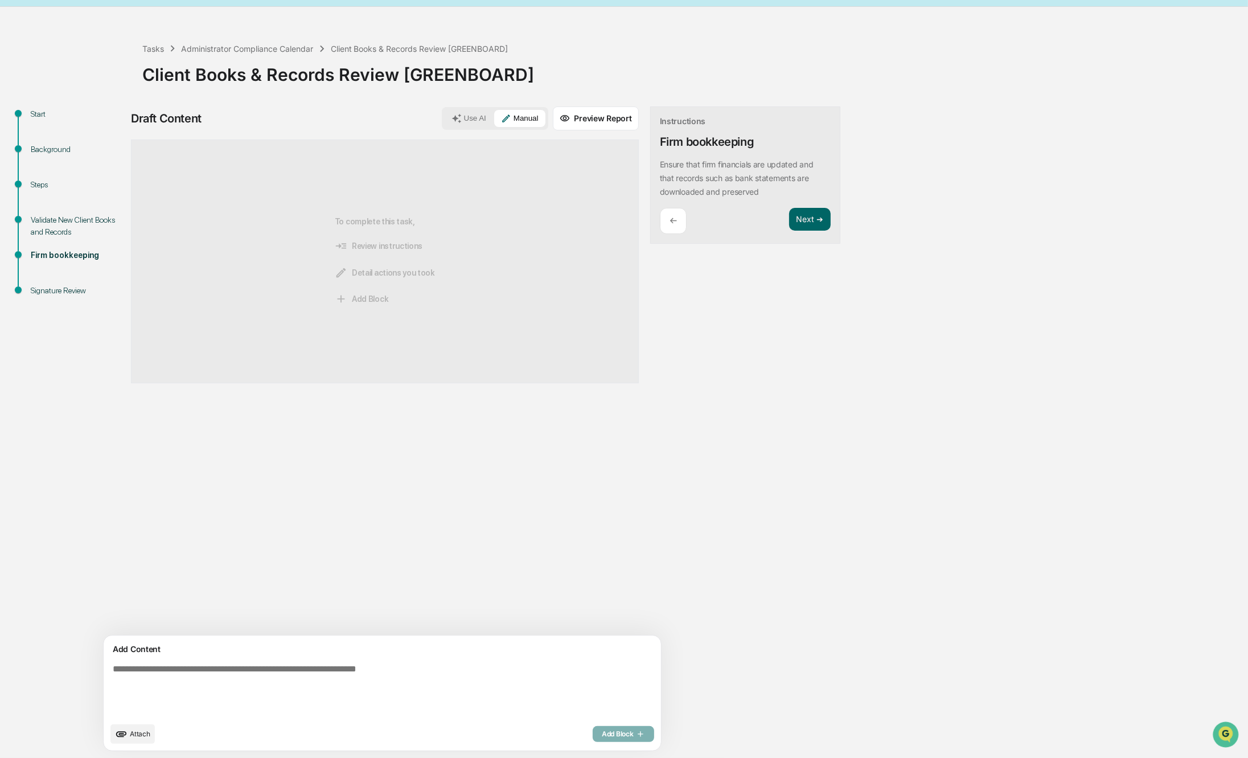
click at [660, 214] on div "←" at bounding box center [673, 221] width 27 height 27
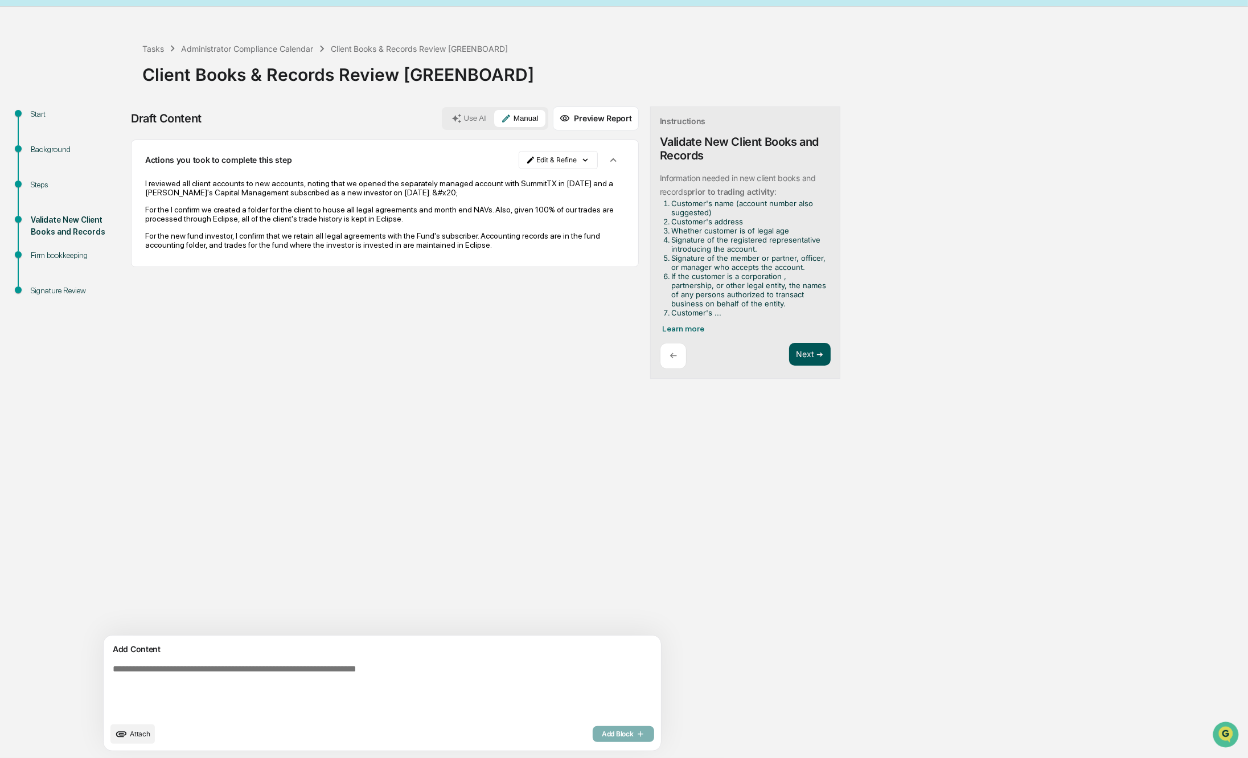
click at [789, 343] on button "Next ➔" at bounding box center [810, 354] width 42 height 23
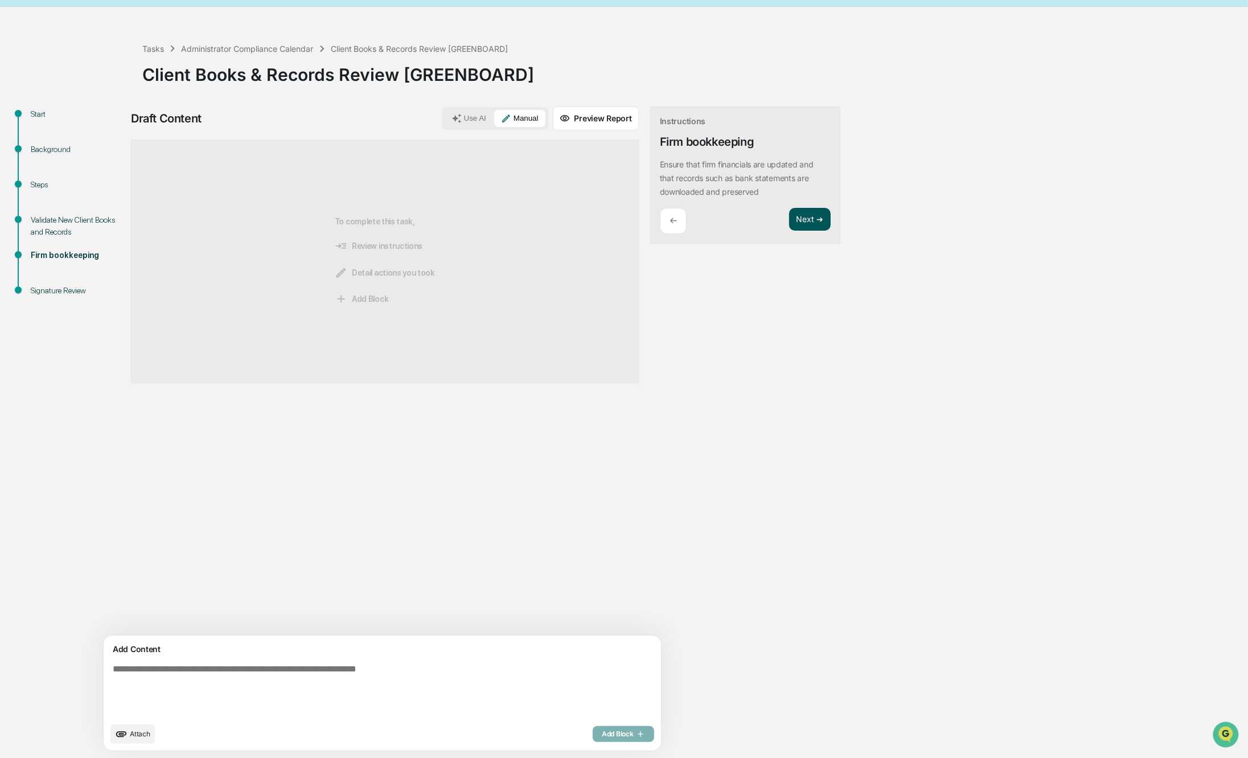
click at [757, 343] on div "Draft Content Use AI Manual Preview Report Sources To complete this task, Revie…" at bounding box center [450, 431] width 638 height 651
click at [789, 223] on button "Next ➔" at bounding box center [810, 219] width 42 height 23
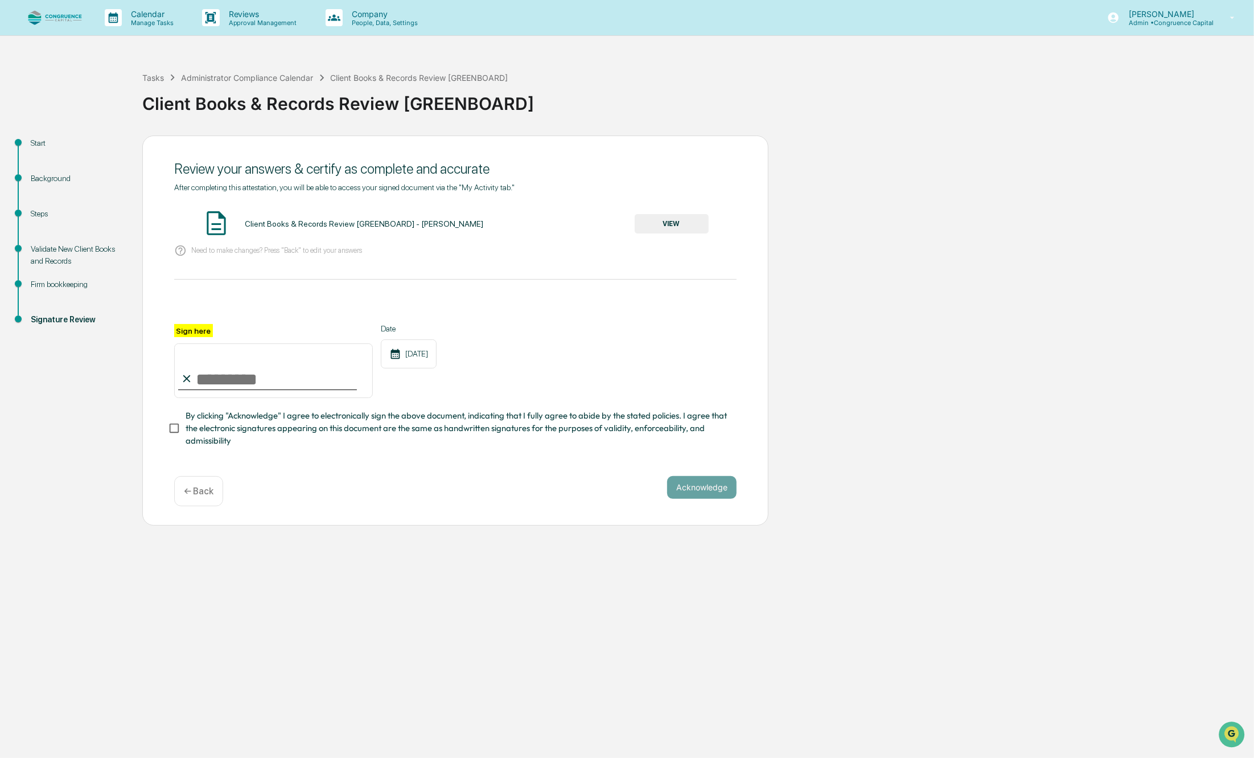
click at [670, 220] on button "VIEW" at bounding box center [672, 223] width 74 height 19
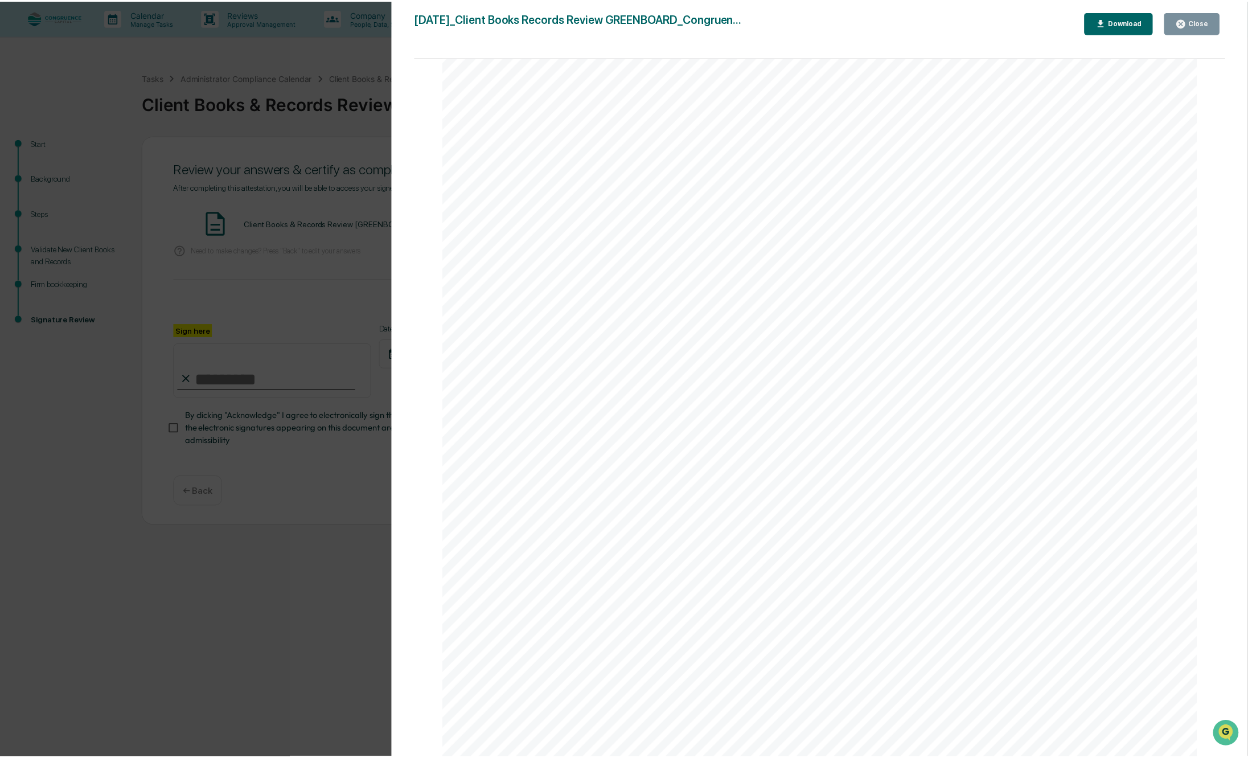
scroll to position [316, 0]
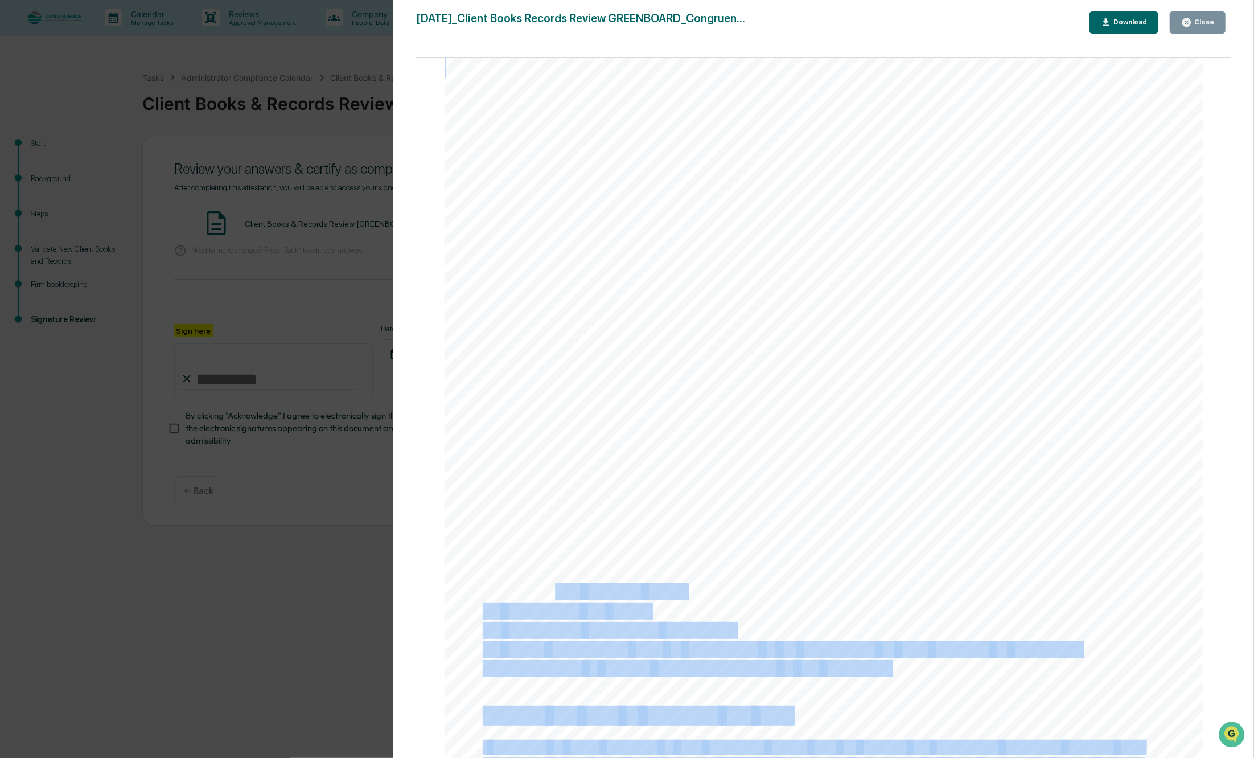
drag, startPoint x: 898, startPoint y: 673, endPoint x: 547, endPoint y: 599, distance: 359.0
click at [547, 599] on div "[DATE] Congruence Capital Client Books & Records Review [GREENBOARD] Background…" at bounding box center [824, 304] width 758 height 1073
click at [547, 599] on span "Customer’s" at bounding box center [542, 591] width 76 height 15
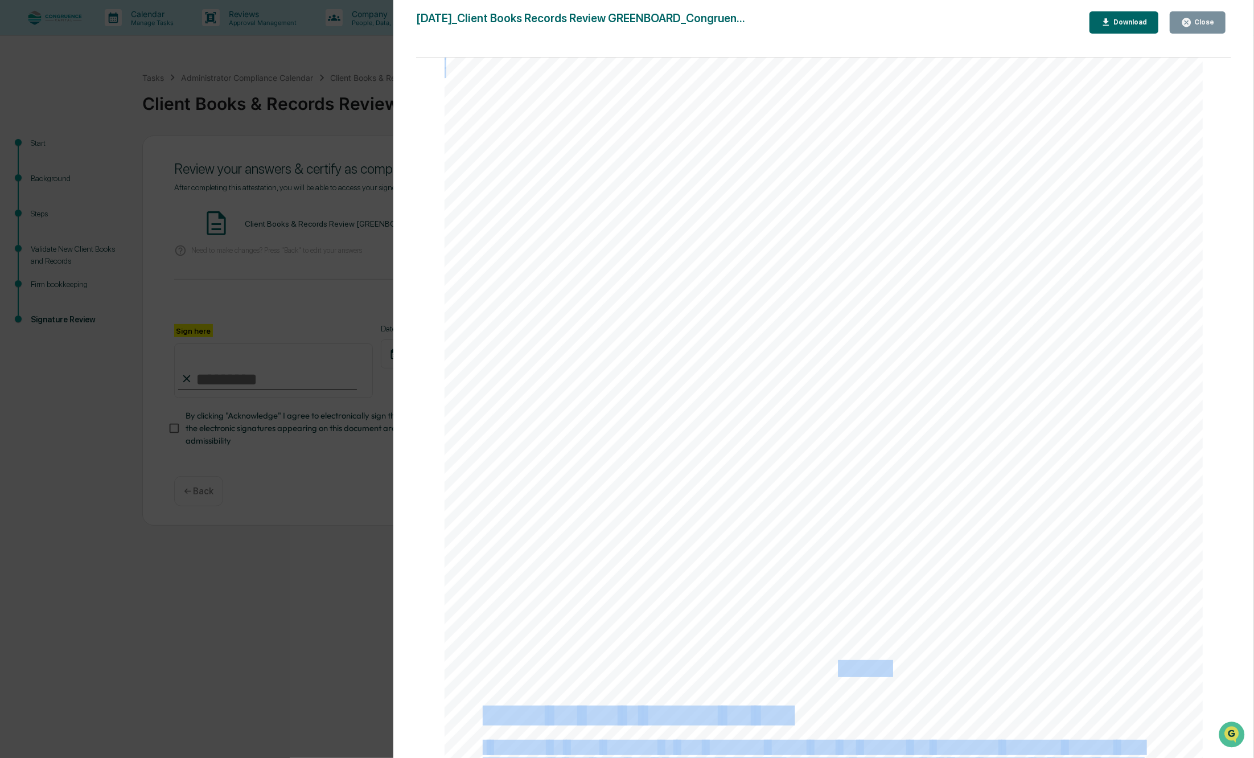
drag, startPoint x: 891, startPoint y: 664, endPoint x: 833, endPoint y: 667, distance: 58.1
click at [833, 667] on div "[DATE] Congruence Capital Client Books & Records Review [GREENBOARD] Background…" at bounding box center [824, 304] width 758 height 1073
click at [833, 667] on span "customer." at bounding box center [855, 668] width 67 height 15
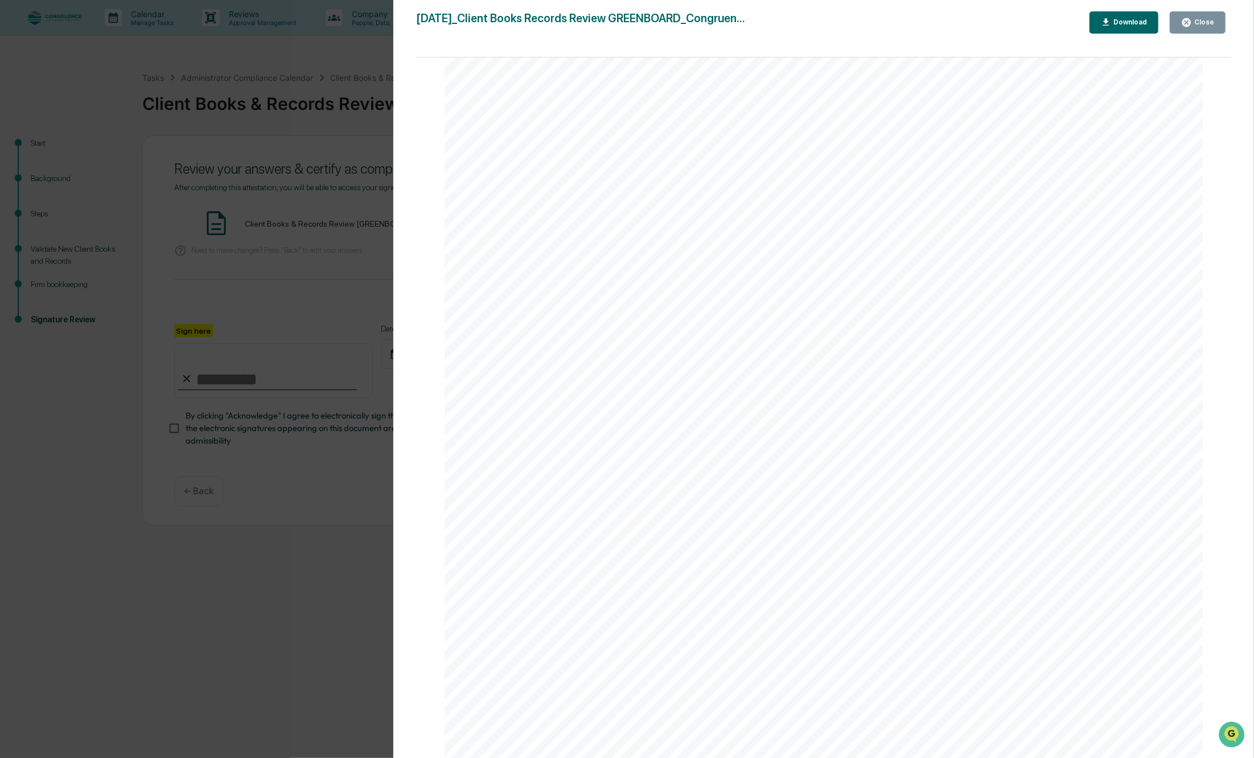
click at [1207, 22] on div "Close" at bounding box center [1203, 22] width 22 height 8
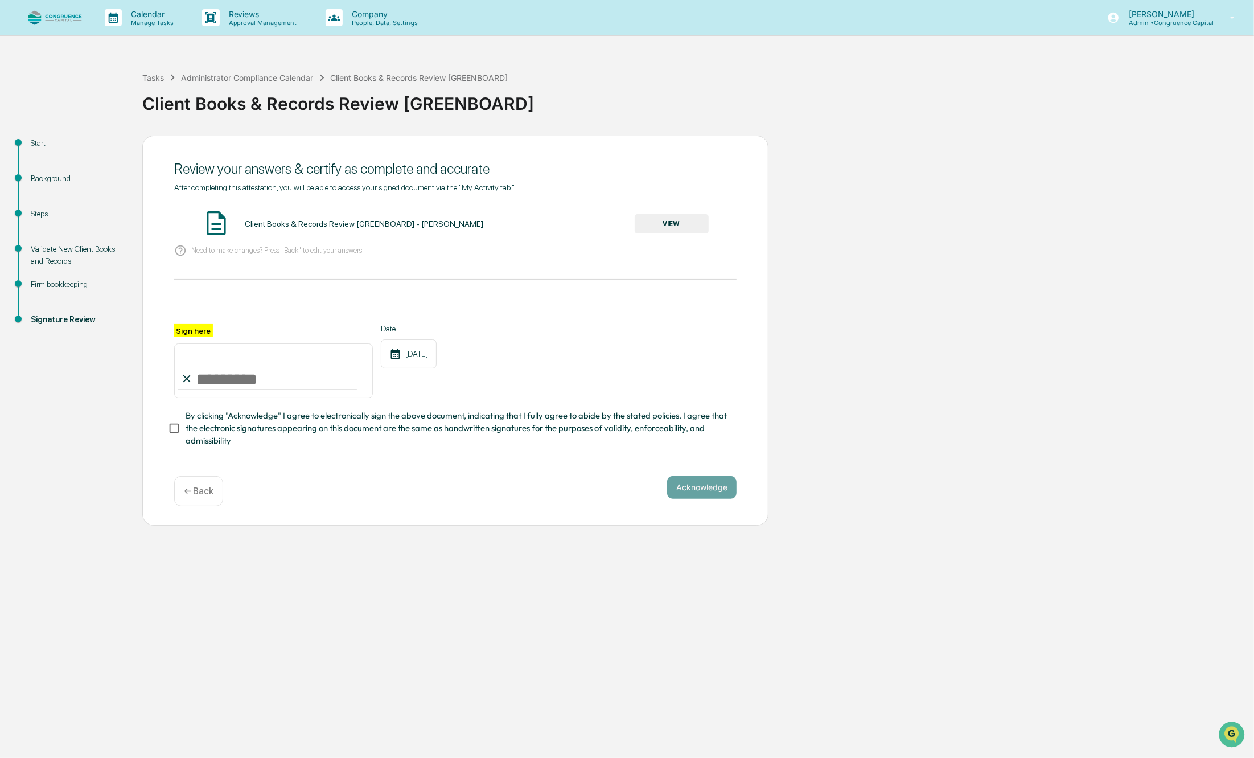
click at [178, 491] on div "← Back" at bounding box center [198, 491] width 49 height 30
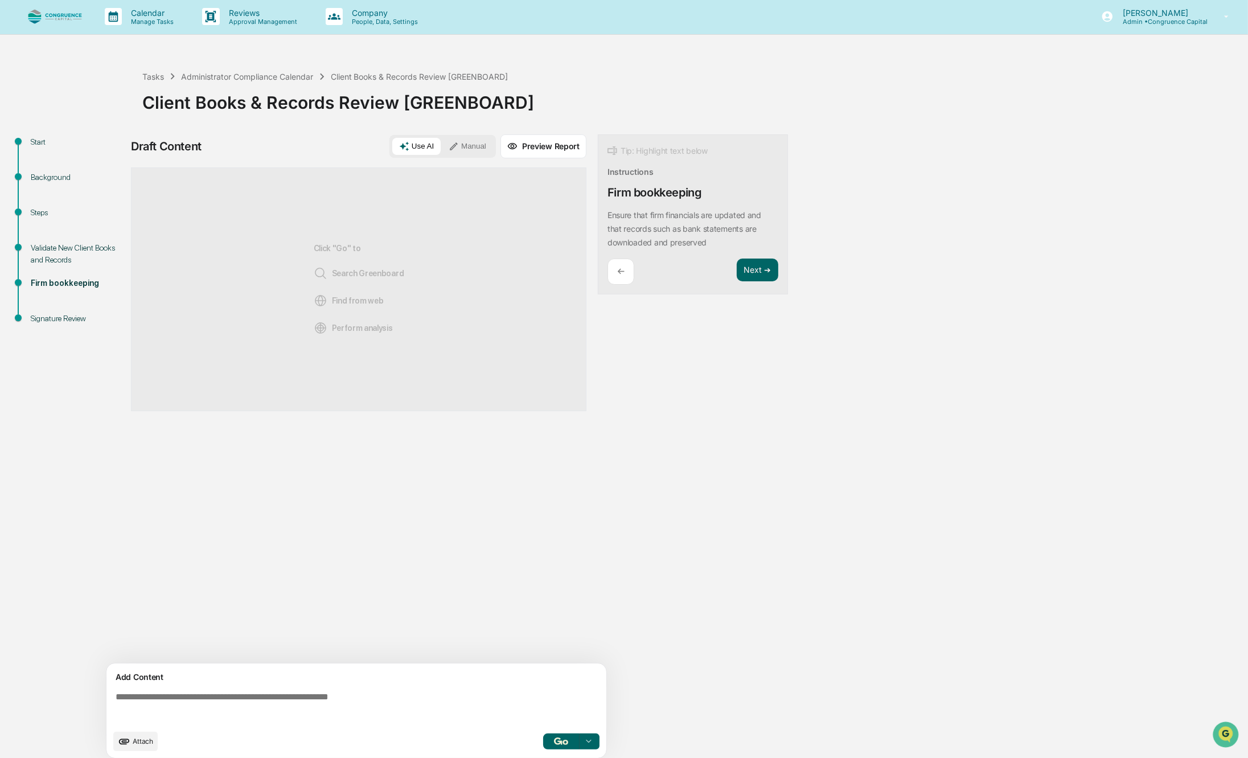
scroll to position [0, 0]
click at [60, 257] on div "Validate New Client Books and Records" at bounding box center [77, 255] width 93 height 24
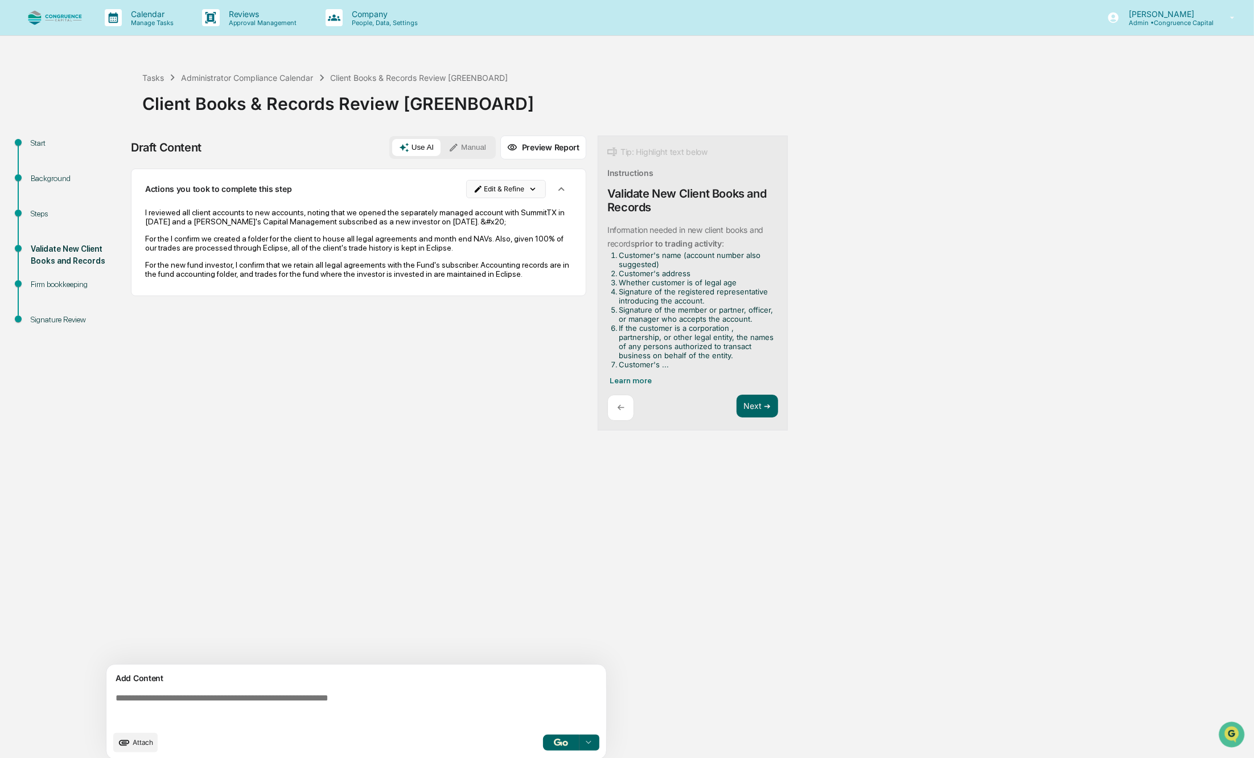
click at [493, 189] on html "Calendar Manage Tasks Reviews Approval Management Company People, Data, Setting…" at bounding box center [627, 379] width 1254 height 758
click at [494, 206] on div "Edit Result" at bounding box center [507, 213] width 84 height 18
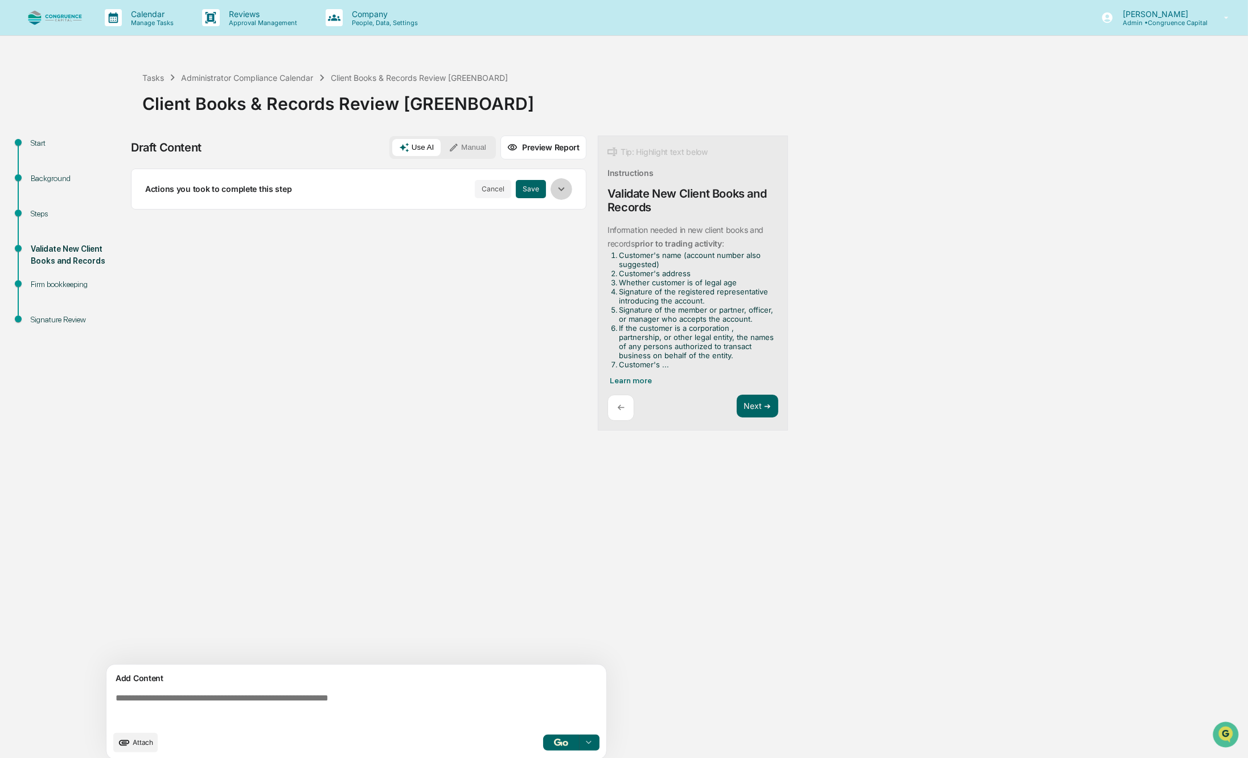
click at [565, 194] on icon "button" at bounding box center [561, 189] width 13 height 13
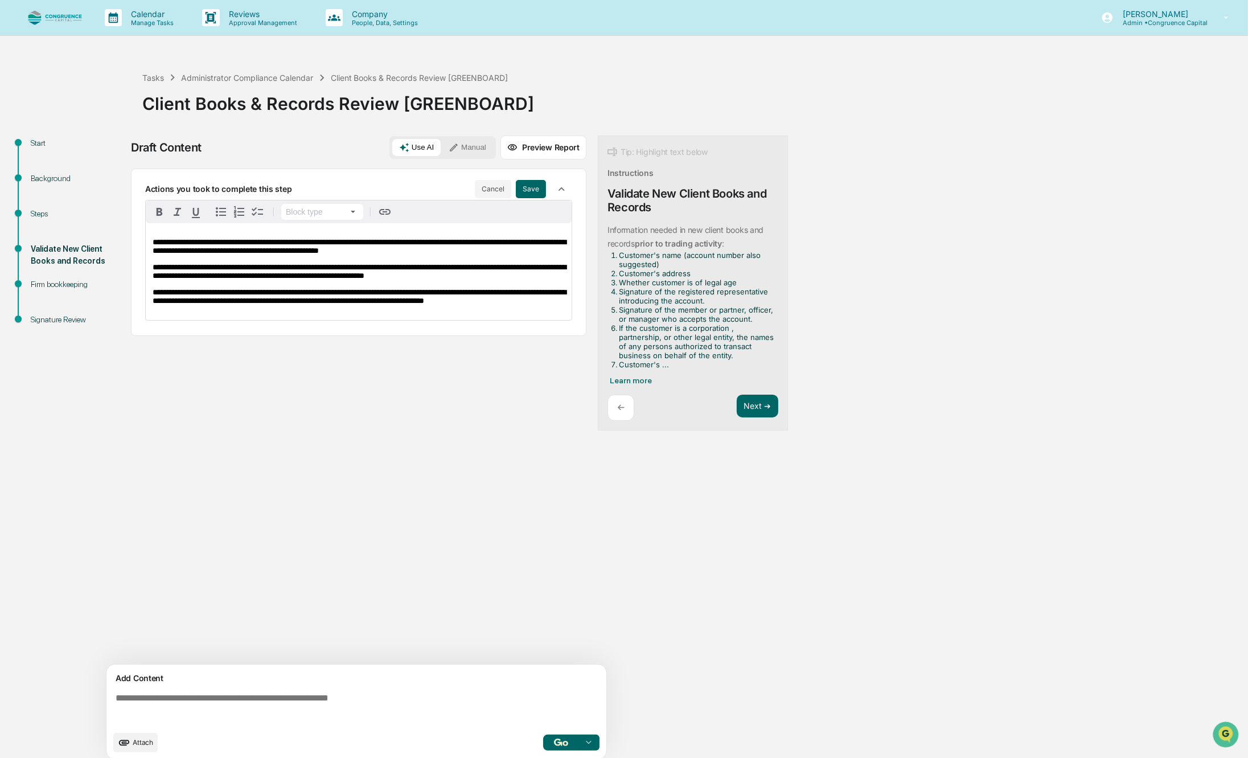
click at [410, 272] on span "**********" at bounding box center [359, 271] width 413 height 17
click at [617, 396] on div "←" at bounding box center [621, 408] width 27 height 27
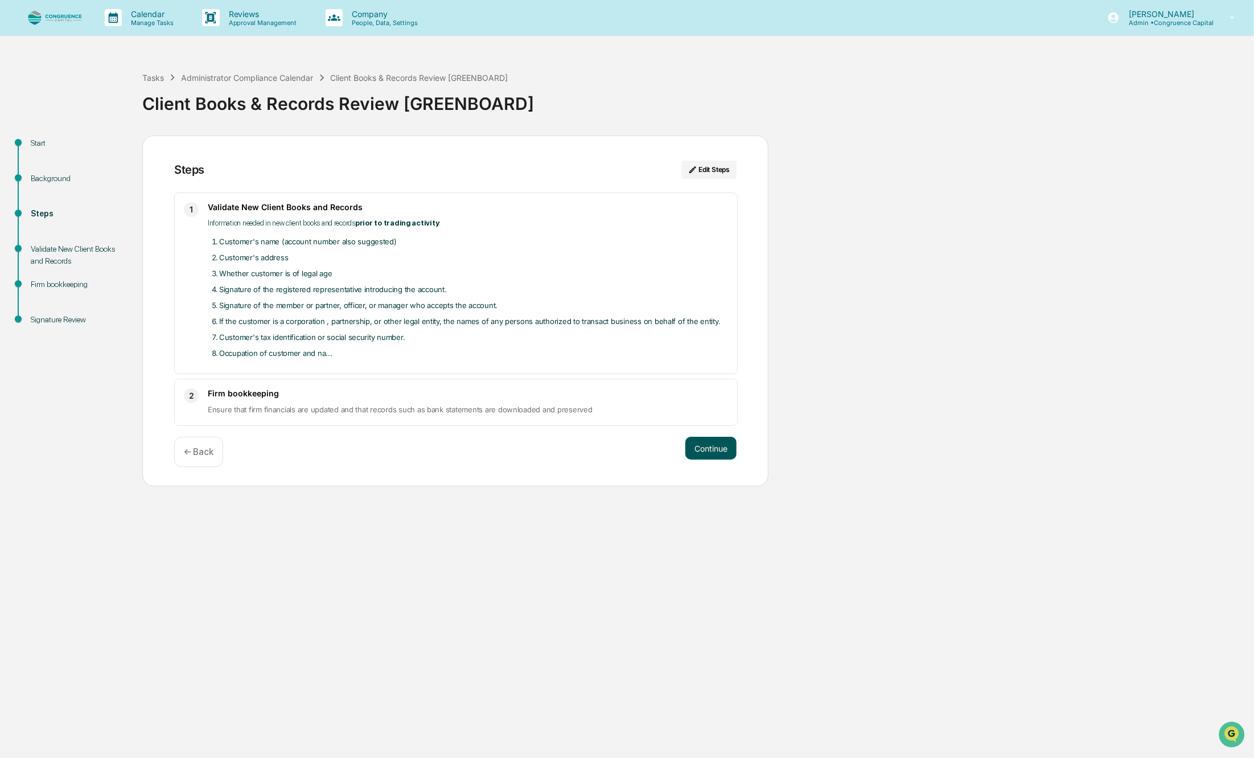
click at [699, 445] on button "Continue" at bounding box center [711, 448] width 51 height 23
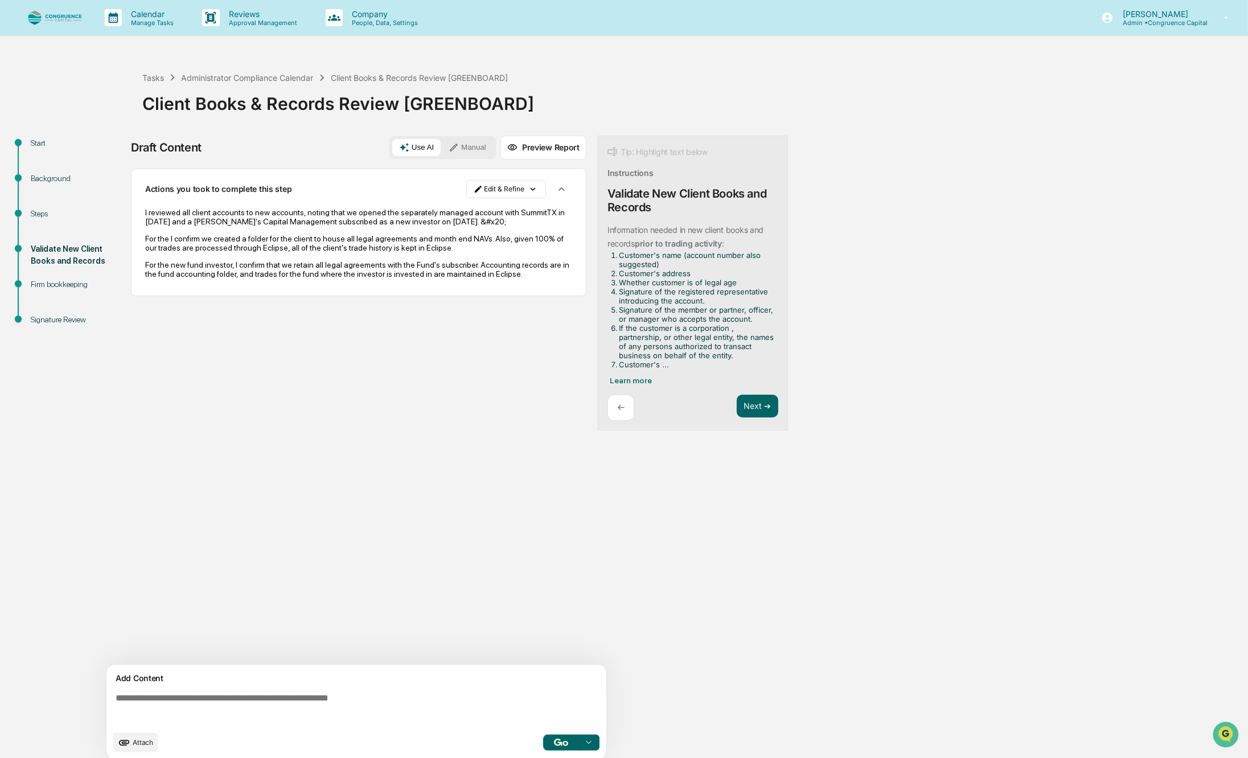
click at [363, 242] on p "For the I confirm we created a folder for the client to house all legal agreeme…" at bounding box center [358, 243] width 427 height 18
click at [509, 192] on html "Calendar Manage Tasks Reviews Approval Management Company People, Data, Setting…" at bounding box center [624, 379] width 1248 height 758
click at [509, 211] on div "Edit Result" at bounding box center [507, 213] width 84 height 18
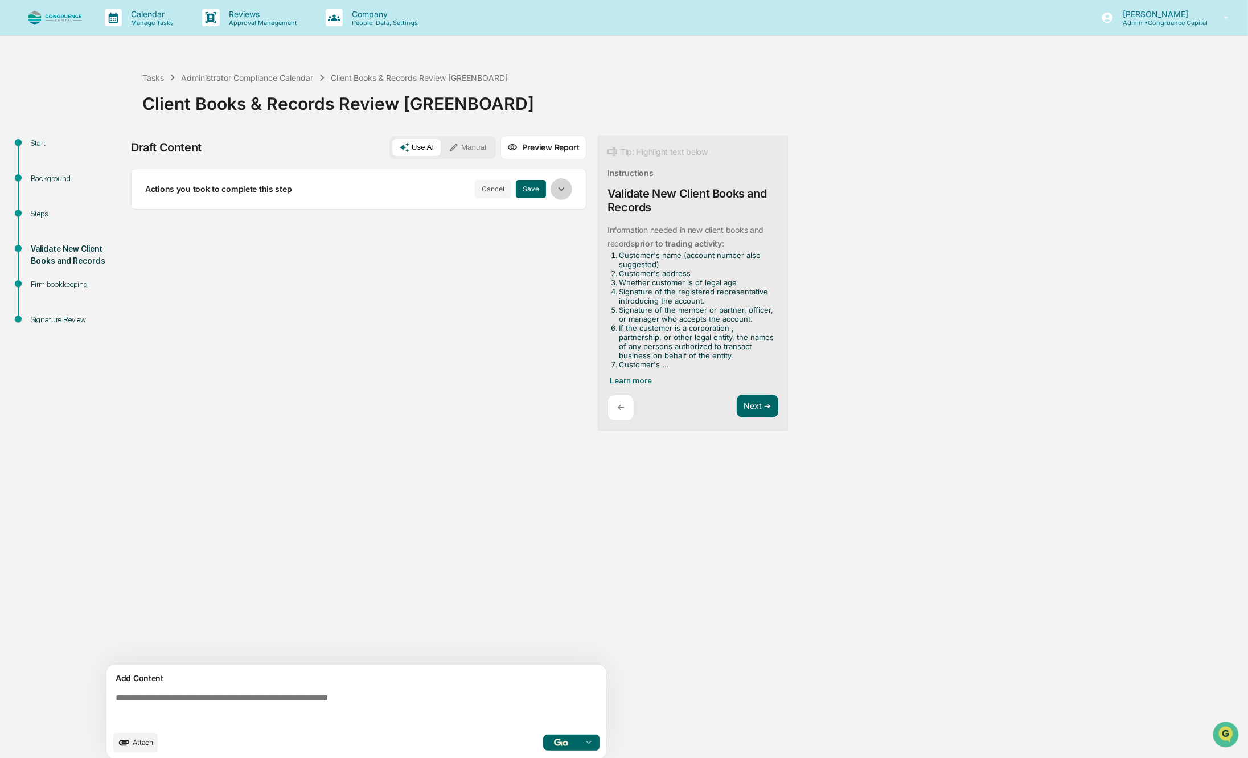
click at [567, 189] on icon "button" at bounding box center [561, 189] width 13 height 13
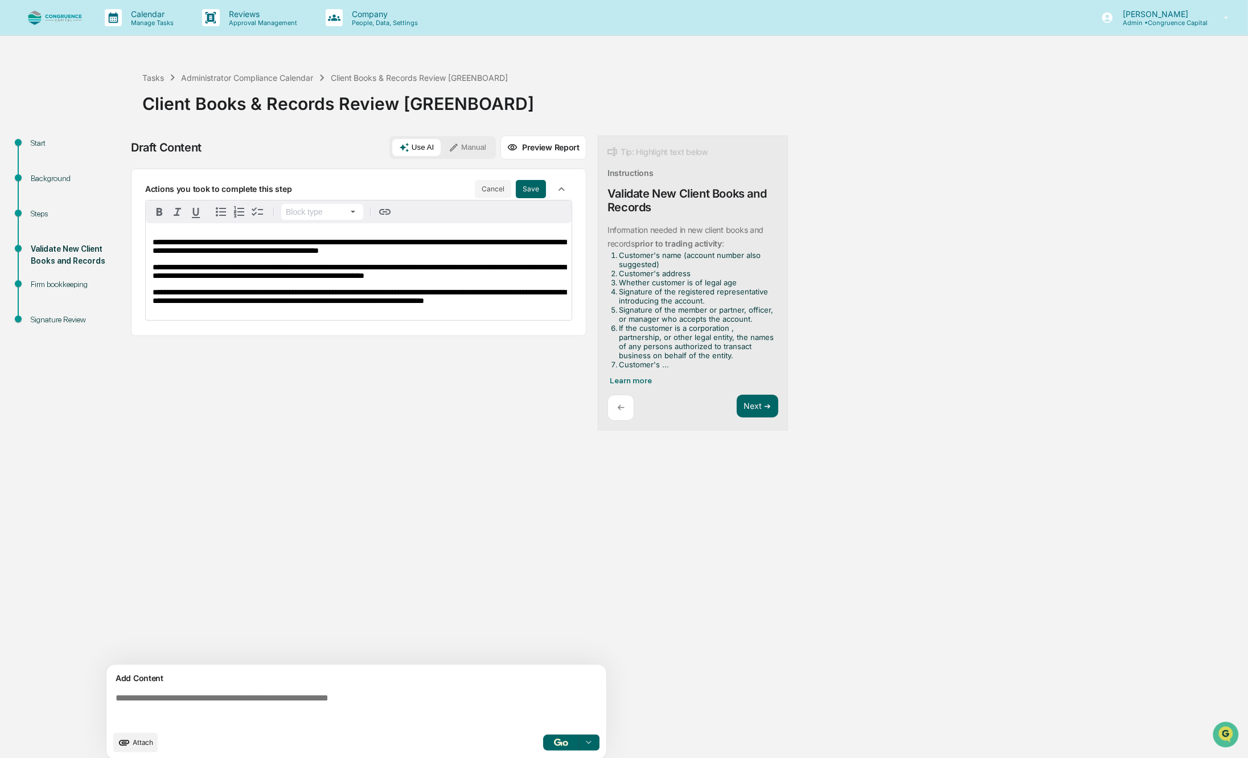
click at [371, 271] on span "**********" at bounding box center [359, 271] width 413 height 17
click at [475, 271] on span "**********" at bounding box center [359, 271] width 413 height 17
click at [329, 305] on span "**********" at bounding box center [359, 296] width 413 height 17
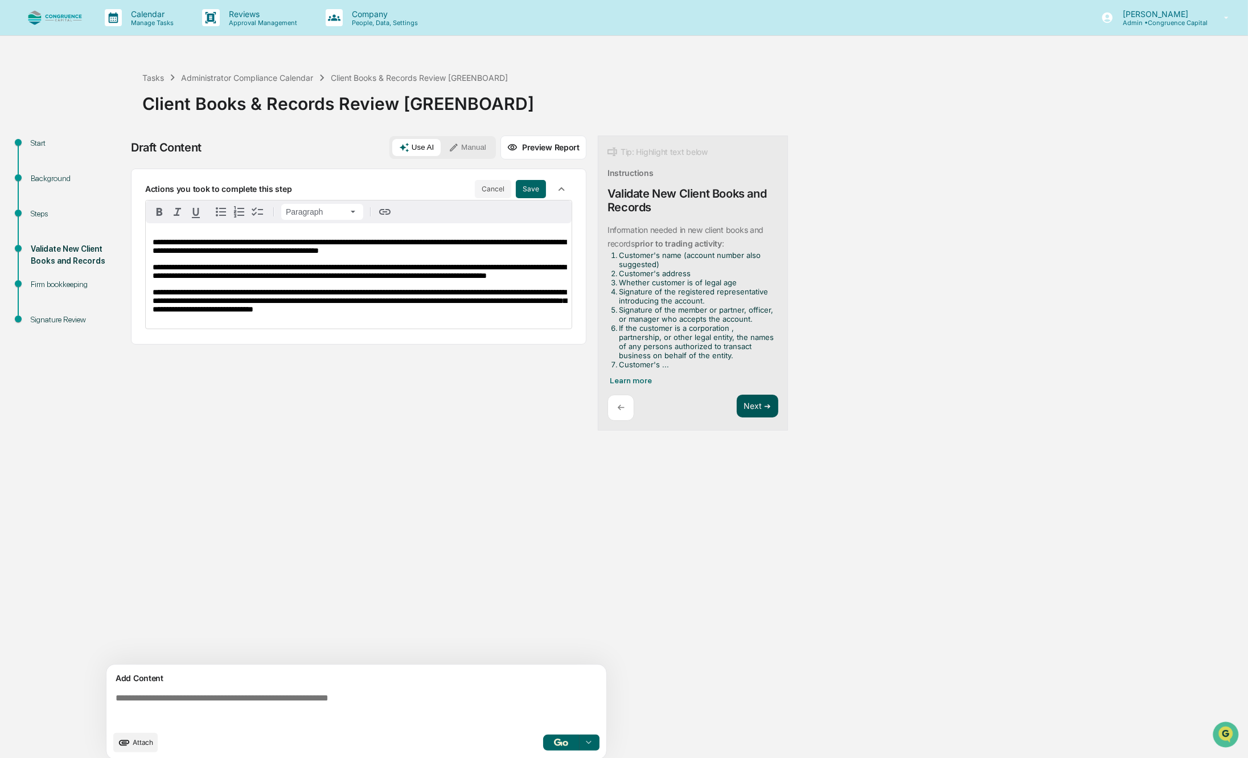
click at [750, 403] on button "Next ➔" at bounding box center [758, 406] width 42 height 23
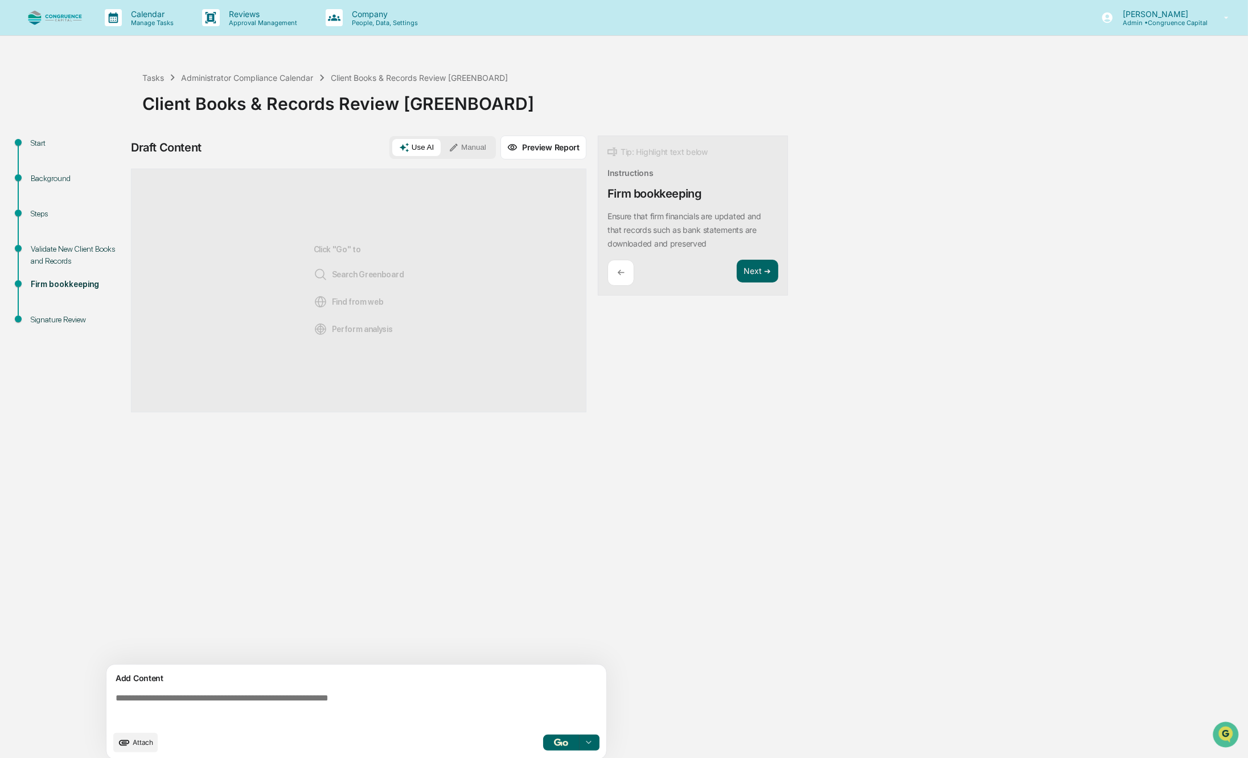
click at [281, 708] on textarea at bounding box center [358, 708] width 495 height 41
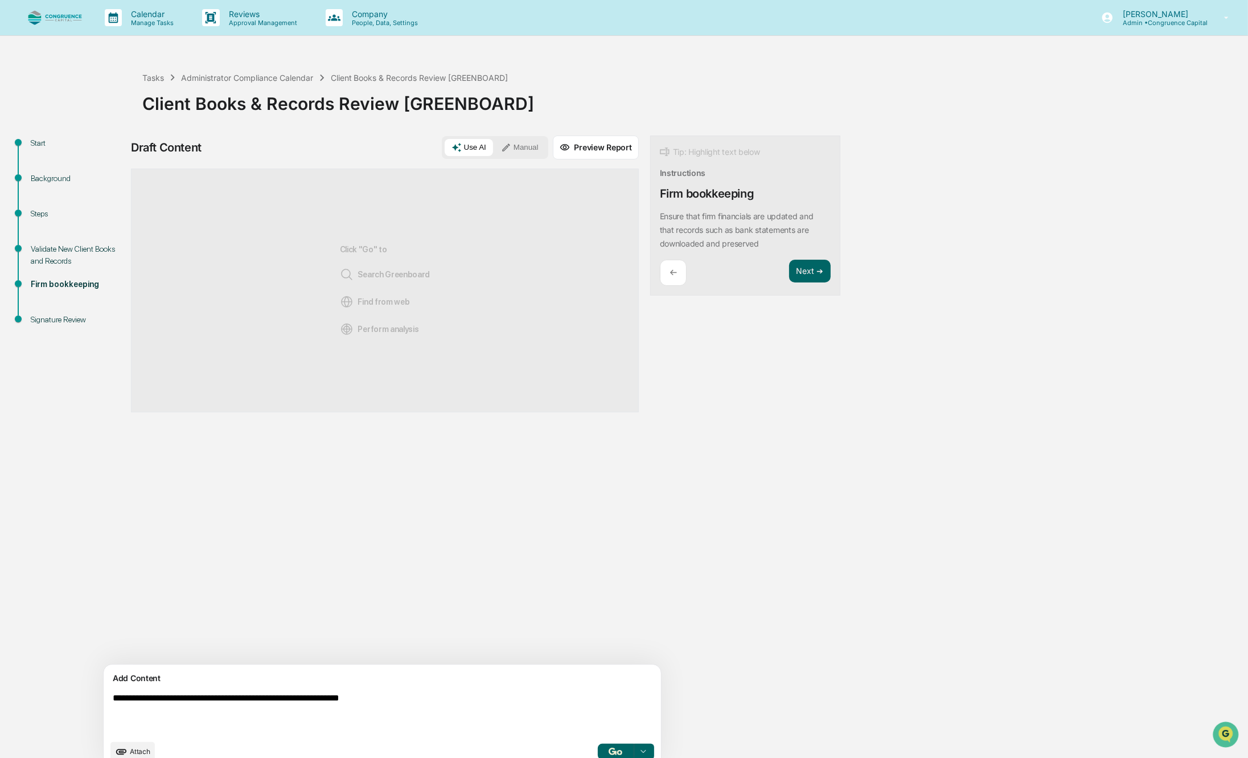
type textarea "**********"
click at [609, 749] on img "button" at bounding box center [616, 751] width 14 height 7
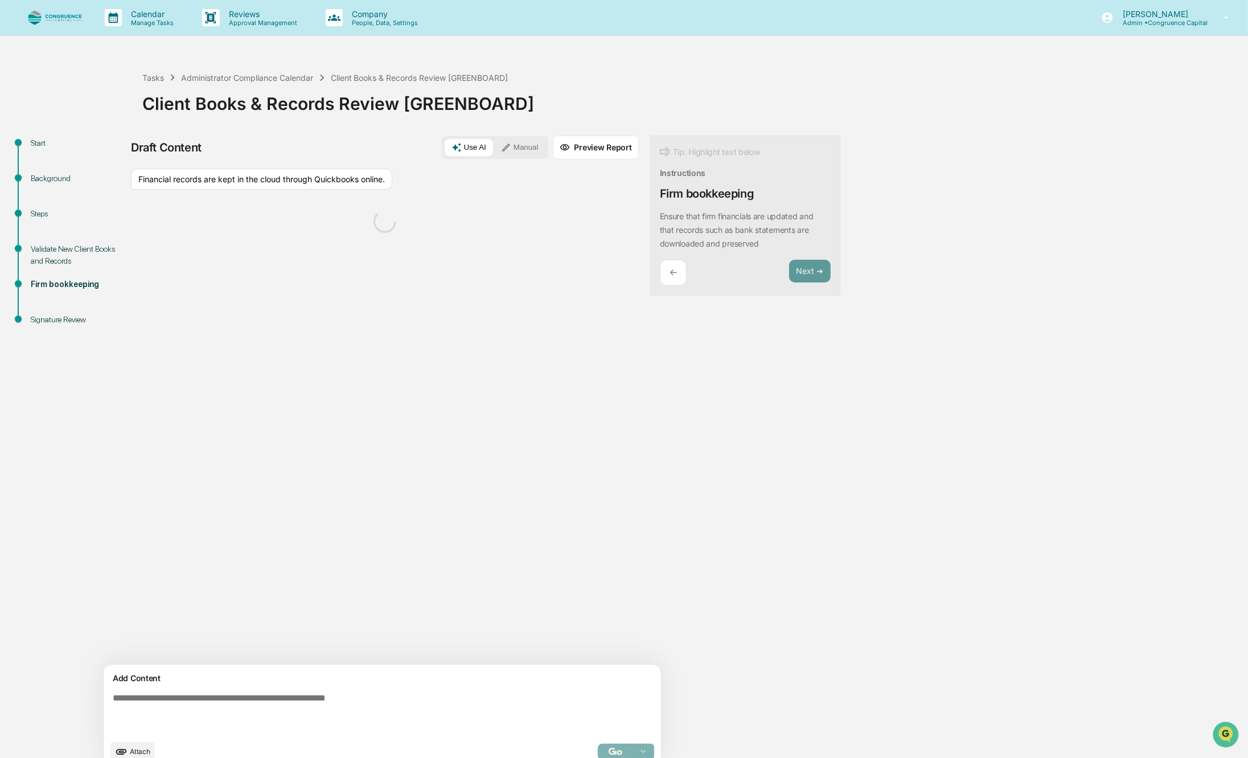
scroll to position [18, 0]
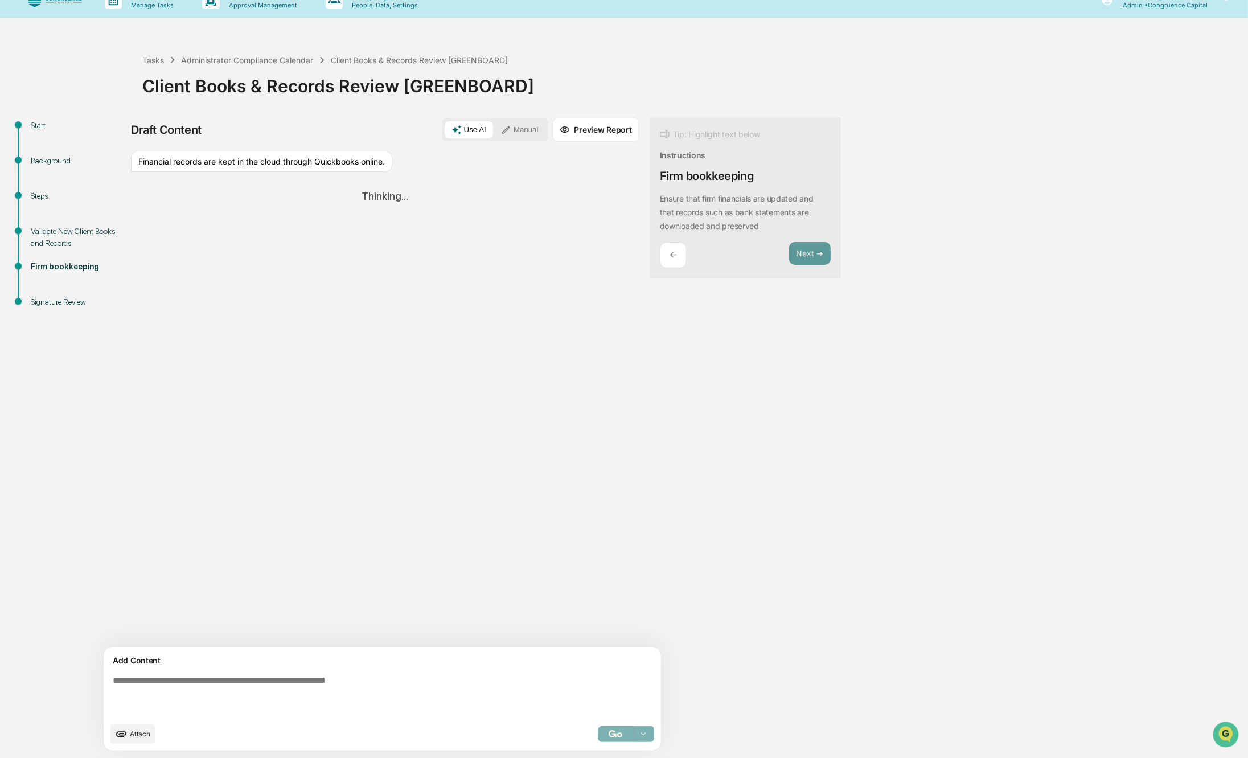
click at [501, 126] on icon at bounding box center [506, 130] width 10 height 10
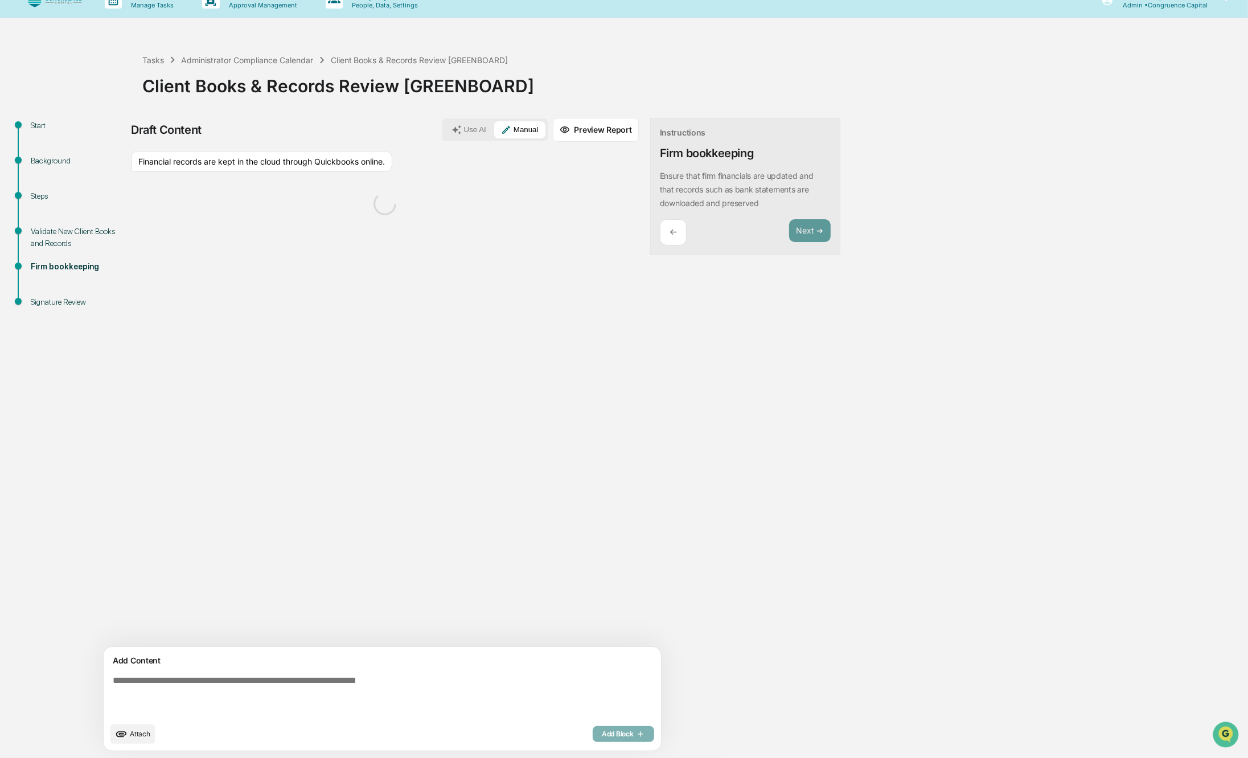
click at [258, 157] on div "Financial records are kept in the cloud through Quickbooks online." at bounding box center [261, 162] width 261 height 22
copy div "Financial records are kept in the cloud through Quickbooks online."
drag, startPoint x: 286, startPoint y: 682, endPoint x: 240, endPoint y: 674, distance: 47.4
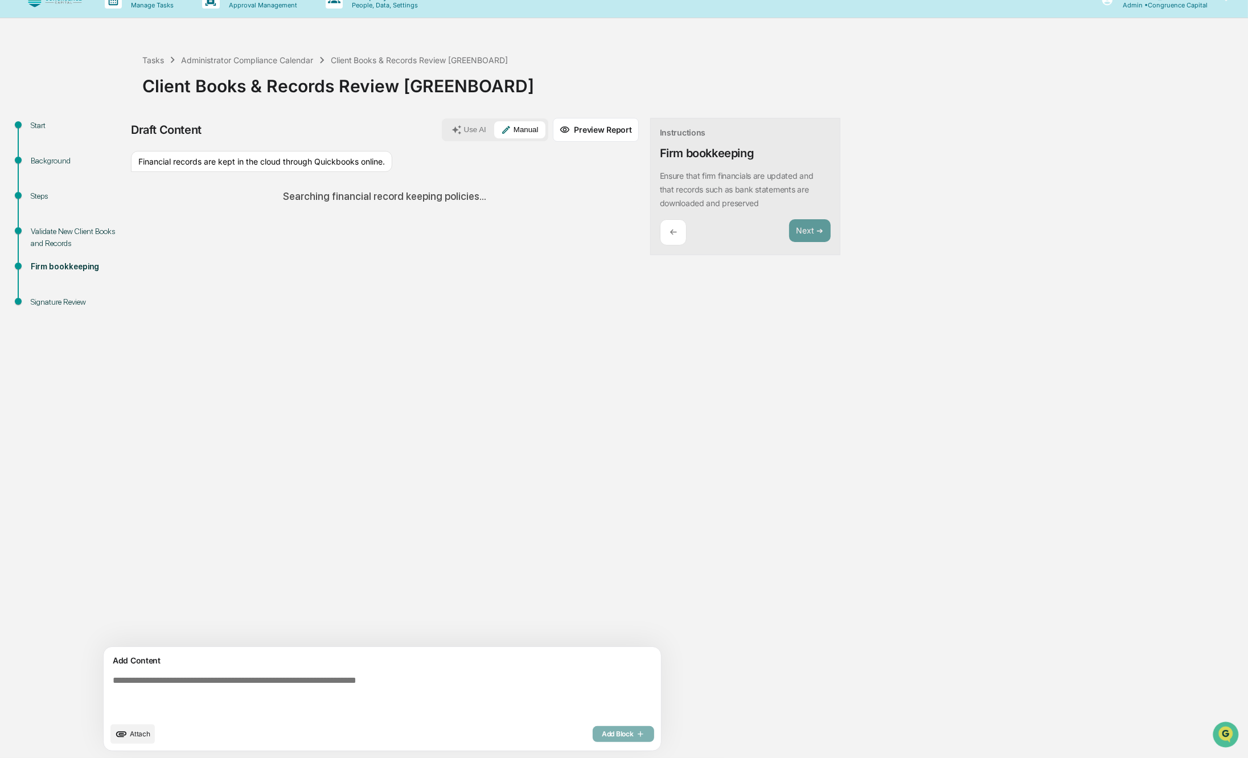
click at [240, 674] on textarea at bounding box center [355, 696] width 495 height 50
paste textarea "**********"
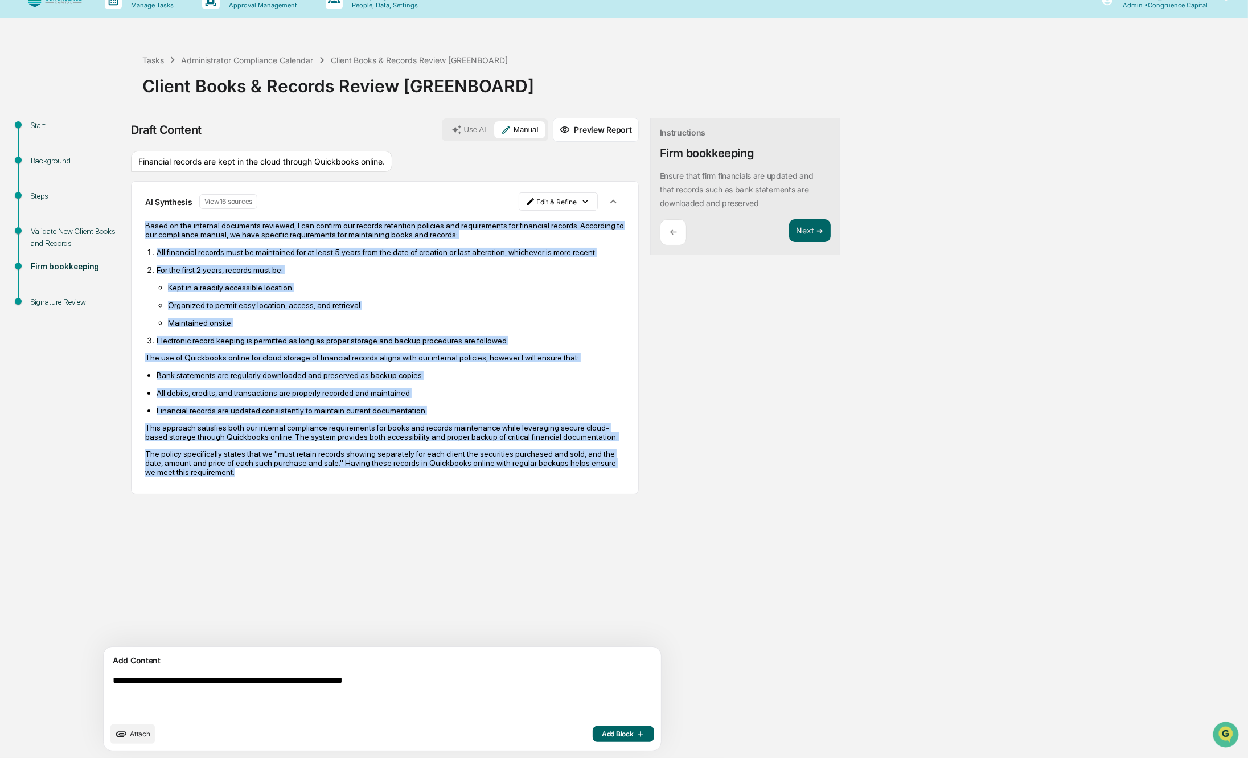
drag, startPoint x: 288, startPoint y: 492, endPoint x: 146, endPoint y: 228, distance: 299.3
click at [146, 228] on div "Based on the internal documents reviewed, I can confirm our records retention p…" at bounding box center [384, 349] width 479 height 256
drag, startPoint x: 146, startPoint y: 228, endPoint x: 164, endPoint y: 240, distance: 21.8
copy div "Based on the internal documents reviewed, I can confirm our records retention p…"
click at [494, 129] on button "Manual" at bounding box center [519, 129] width 51 height 17
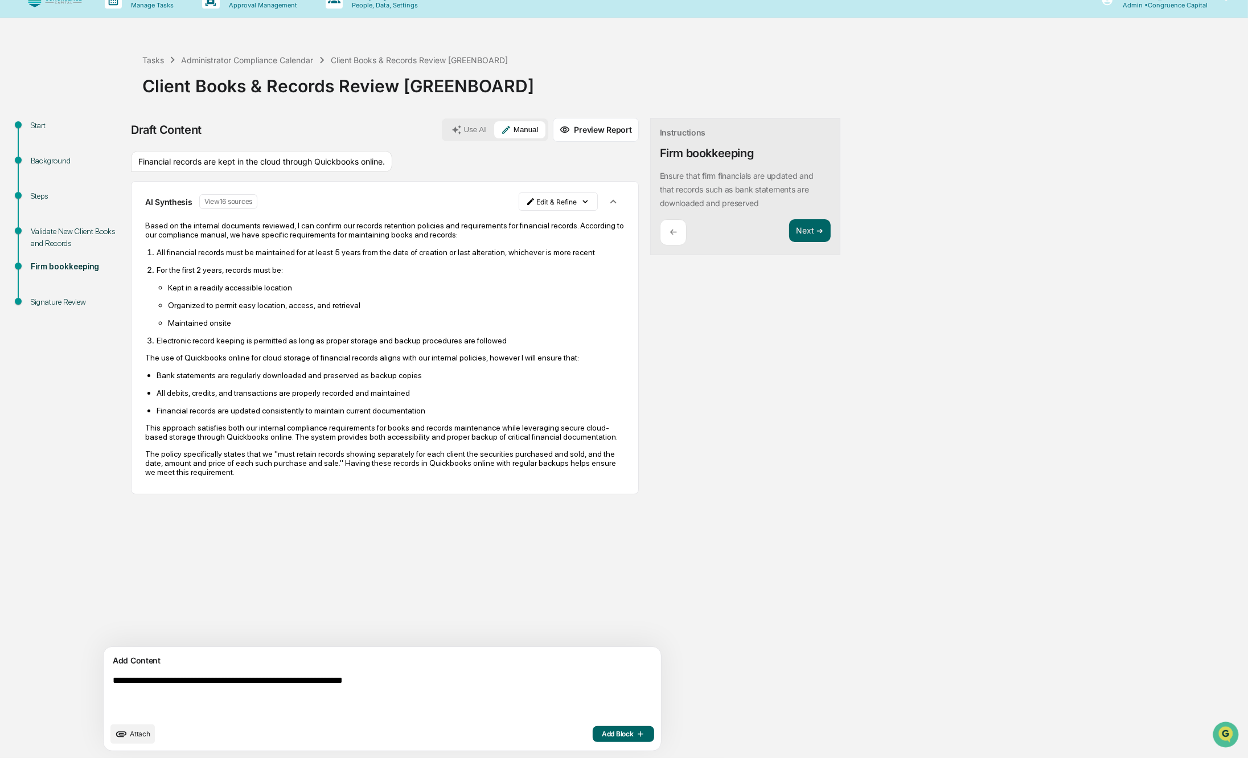
click at [158, 697] on textarea "**********" at bounding box center [355, 696] width 495 height 50
drag, startPoint x: 425, startPoint y: 687, endPoint x: 100, endPoint y: 687, distance: 325.1
click at [100, 687] on div "Start Background Steps Validate New Client Books and Records Firm bookkeeping S…" at bounding box center [624, 438] width 1237 height 640
click at [424, 685] on textarea "**********" at bounding box center [355, 696] width 495 height 50
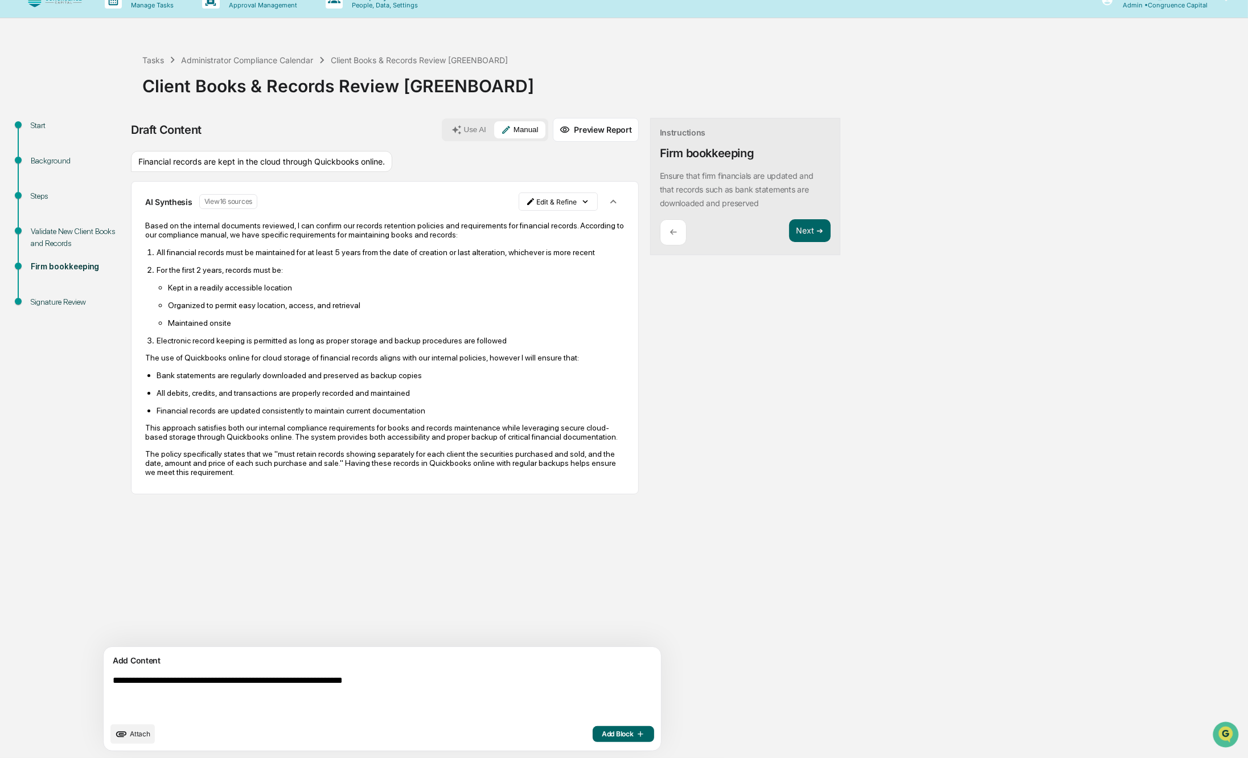
click at [424, 685] on textarea "**********" at bounding box center [355, 696] width 495 height 50
paste textarea "**********"
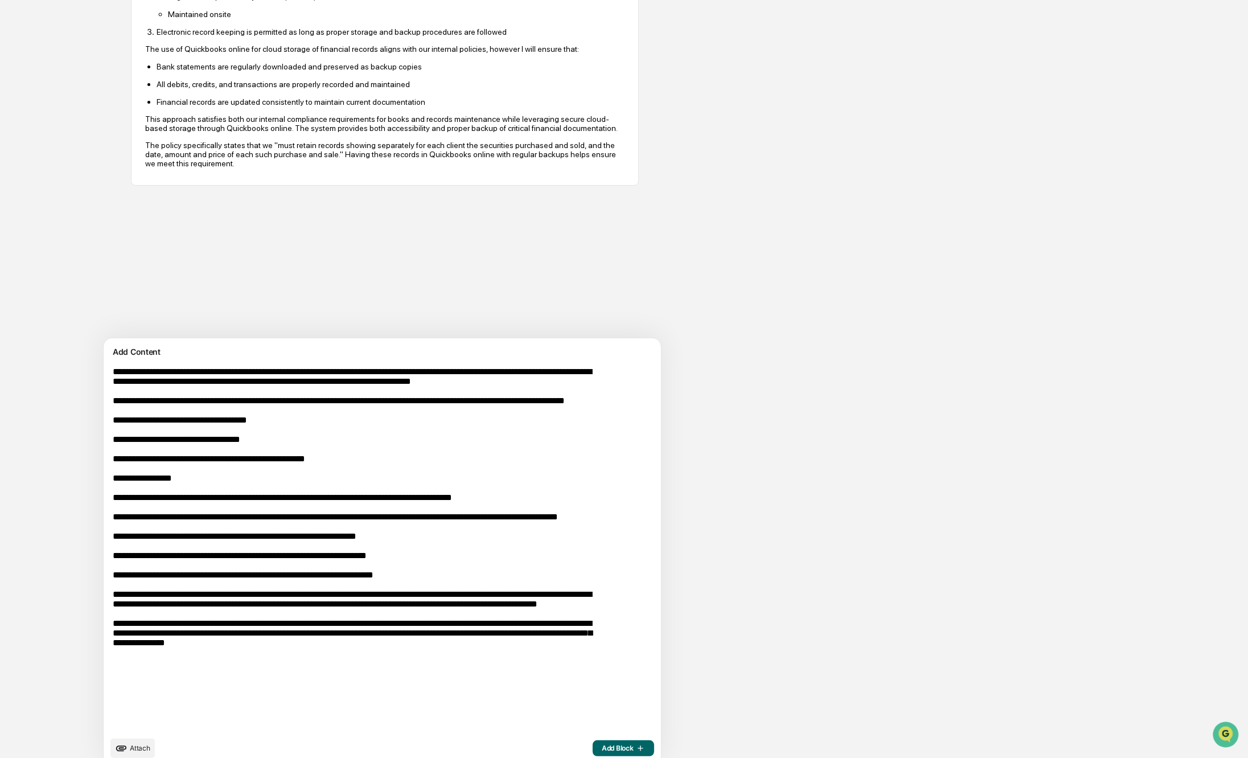
scroll to position [340, 0]
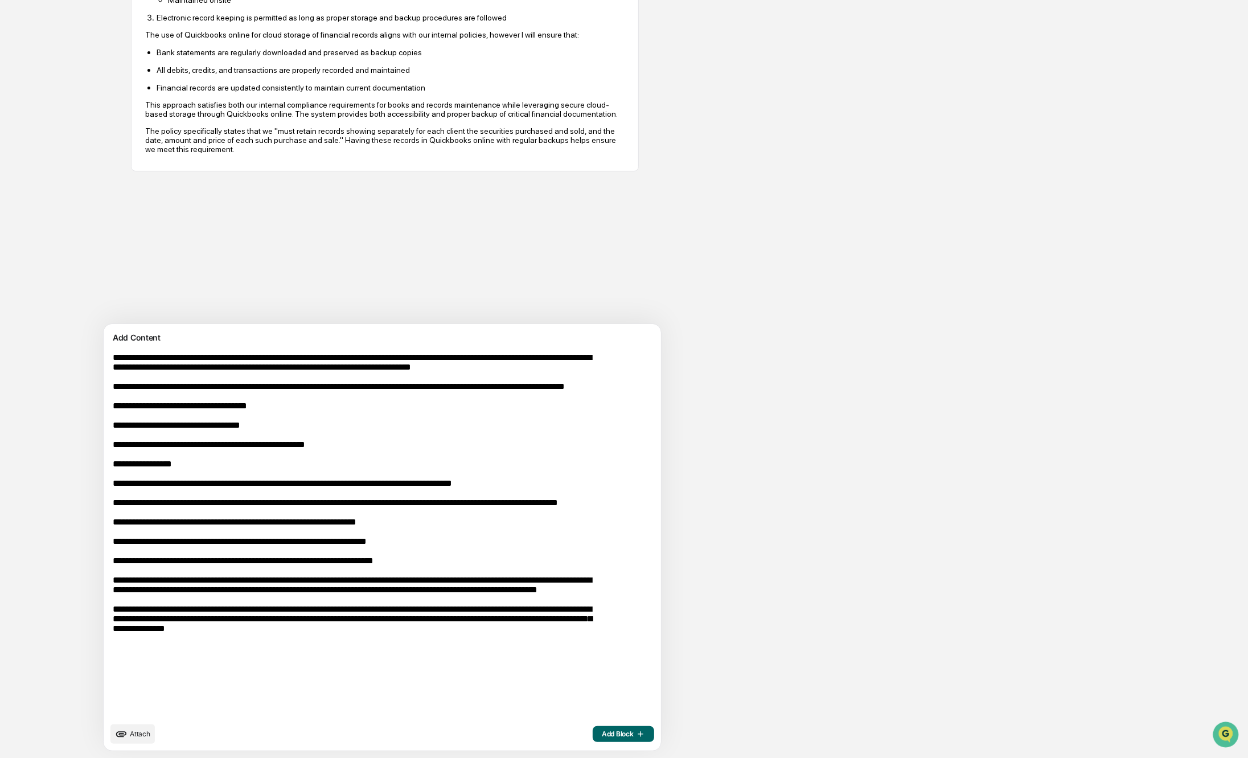
click at [221, 491] on textarea at bounding box center [355, 534] width 495 height 373
click at [223, 502] on textarea at bounding box center [355, 534] width 495 height 373
drag, startPoint x: 117, startPoint y: 636, endPoint x: 225, endPoint y: 671, distance: 114.2
click at [225, 671] on textarea at bounding box center [355, 534] width 495 height 373
click at [189, 681] on textarea at bounding box center [355, 534] width 495 height 373
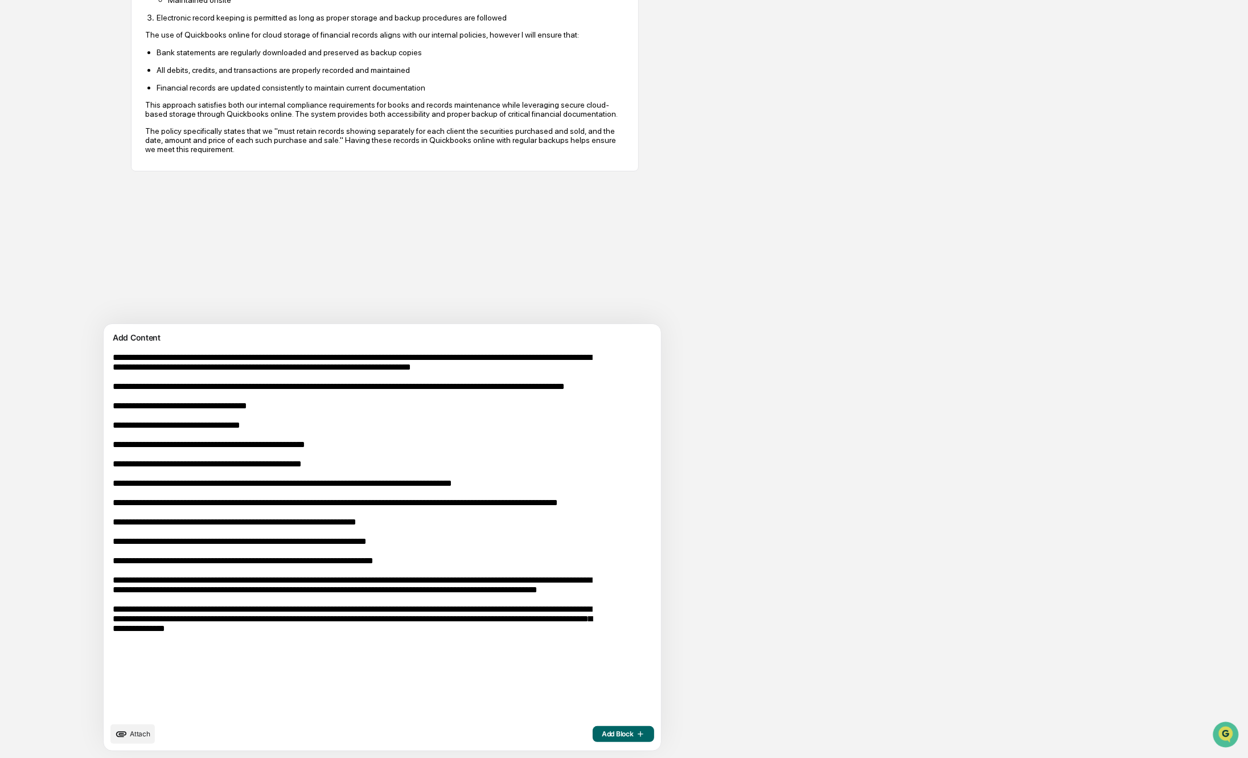
drag, startPoint x: 115, startPoint y: 680, endPoint x: 481, endPoint y: 720, distance: 368.3
click at [481, 720] on textarea at bounding box center [355, 534] width 495 height 373
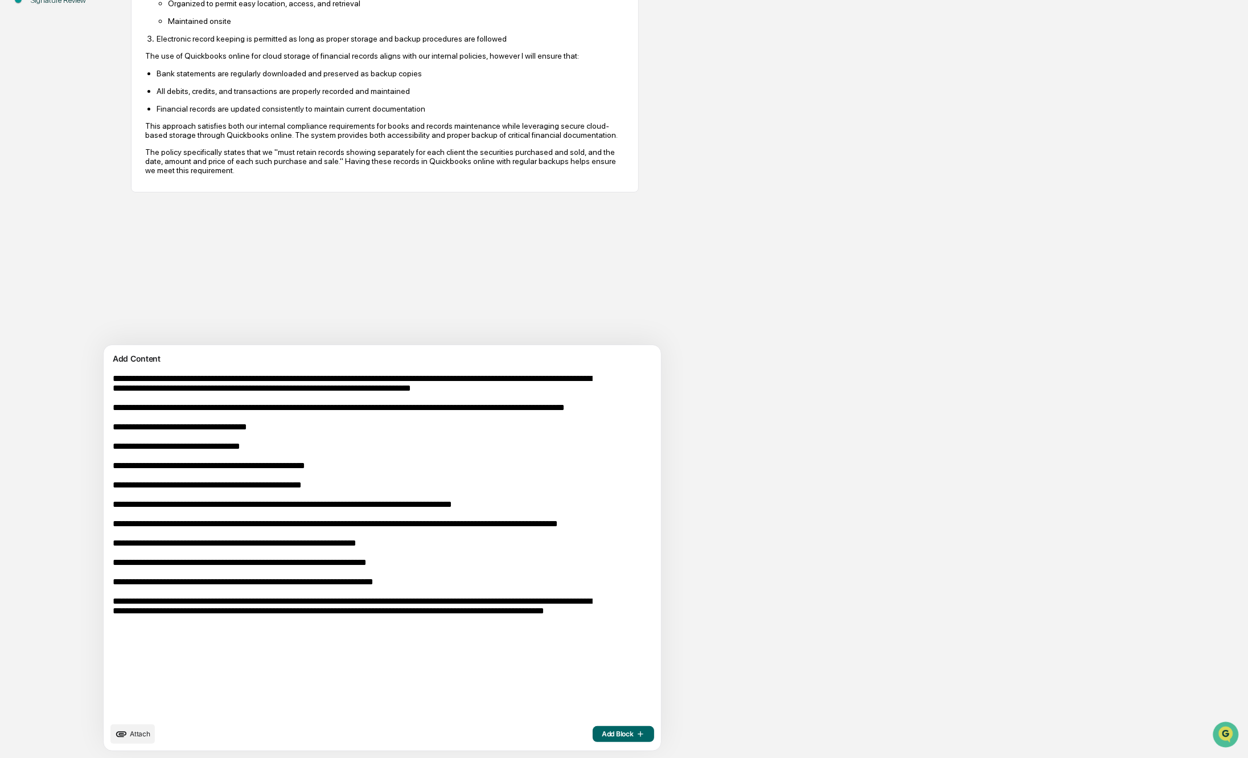
scroll to position [320, 0]
type textarea "**********"
click at [602, 737] on span "Add Block" at bounding box center [623, 733] width 43 height 9
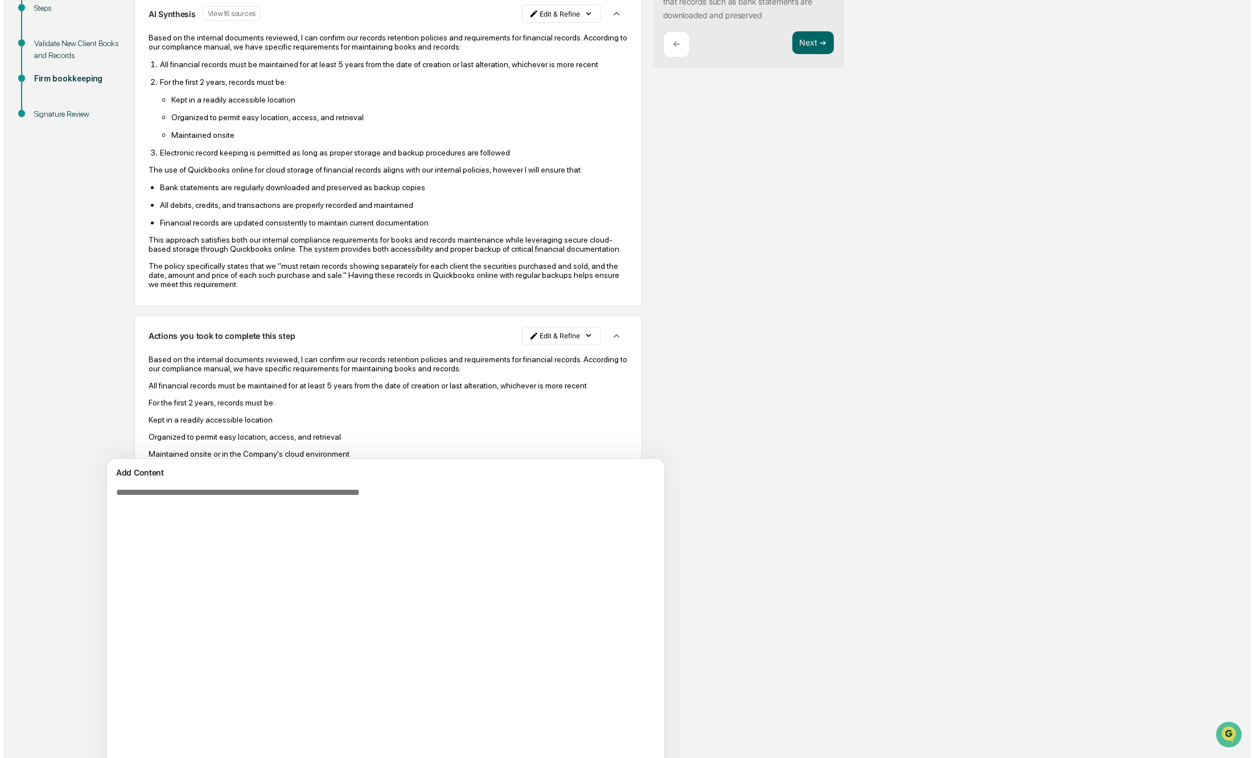
scroll to position [0, 0]
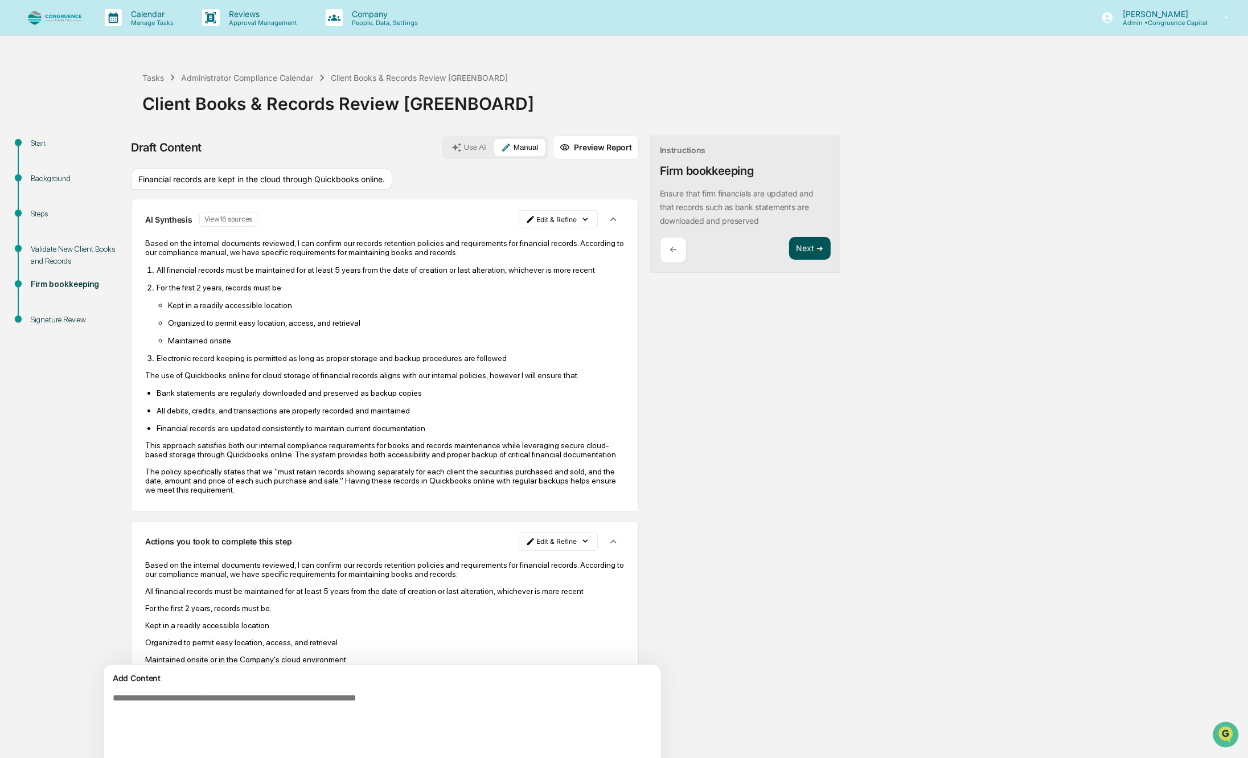
click at [789, 249] on button "Next ➔" at bounding box center [810, 248] width 42 height 23
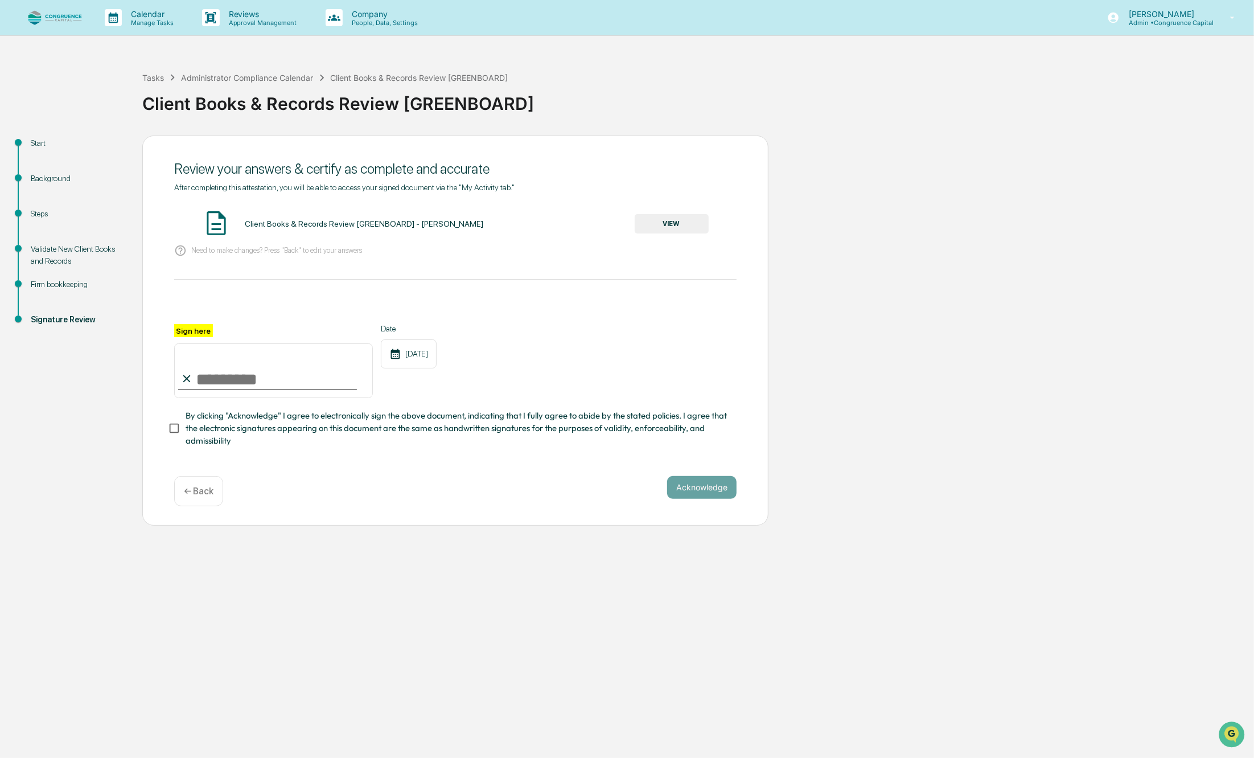
click at [666, 224] on button "VIEW" at bounding box center [672, 223] width 74 height 19
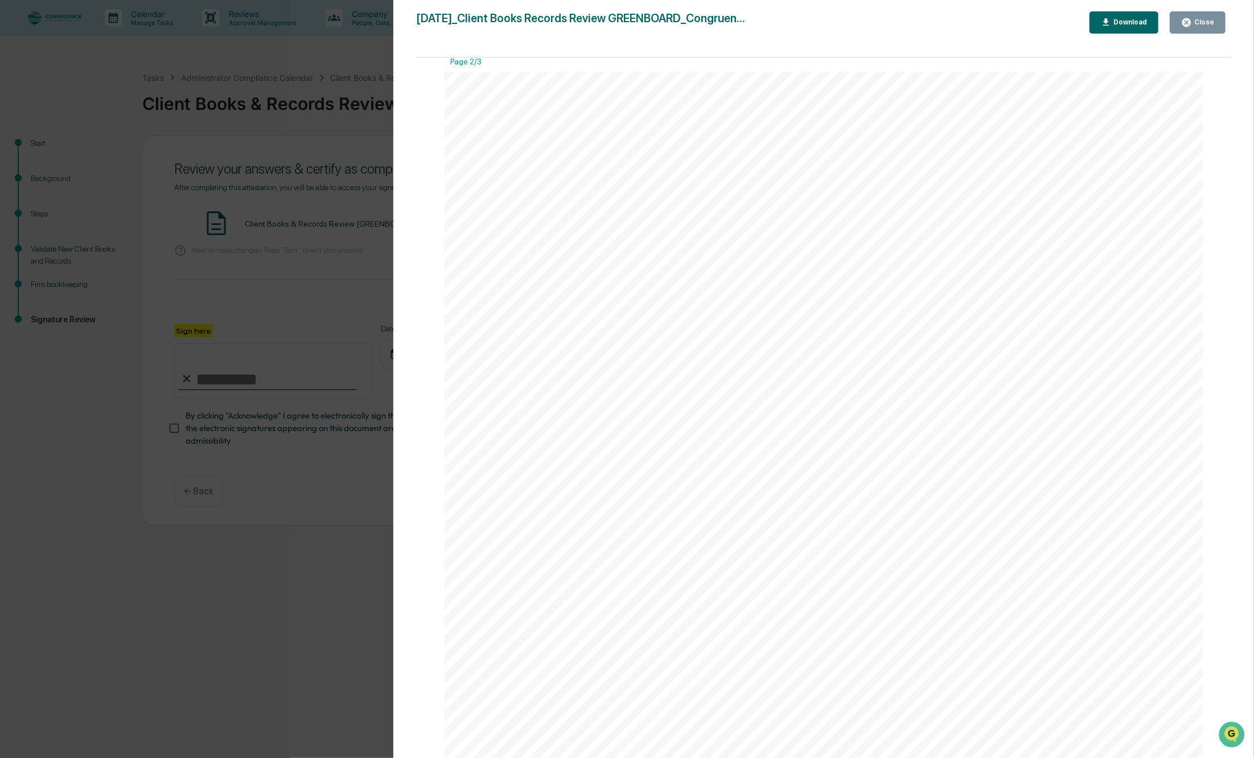
scroll to position [1112, 0]
click at [211, 500] on div "Version History [DATE] 10:03 PM [PERSON_NAME] [DATE]_Client Books Records Revie…" at bounding box center [627, 379] width 1254 height 758
click at [1208, 26] on div "Close" at bounding box center [1203, 22] width 22 height 8
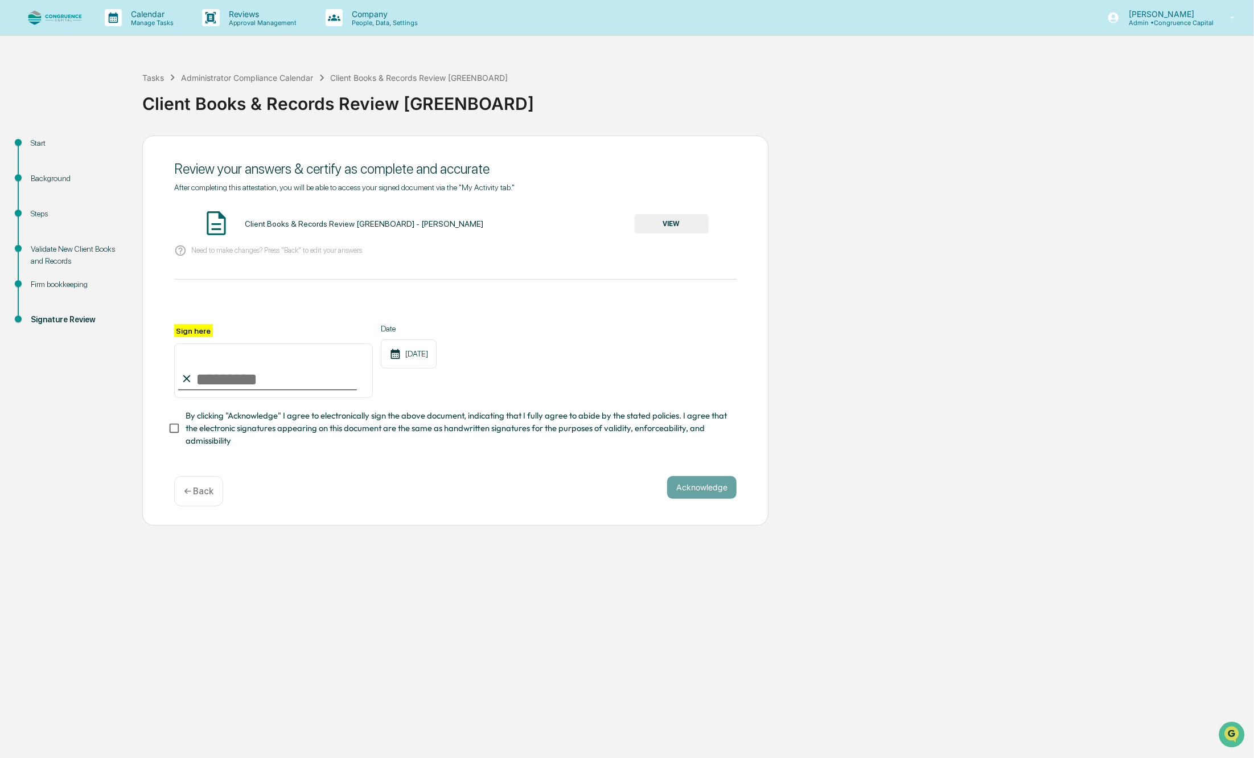
click at [181, 497] on div "← Back" at bounding box center [198, 491] width 49 height 30
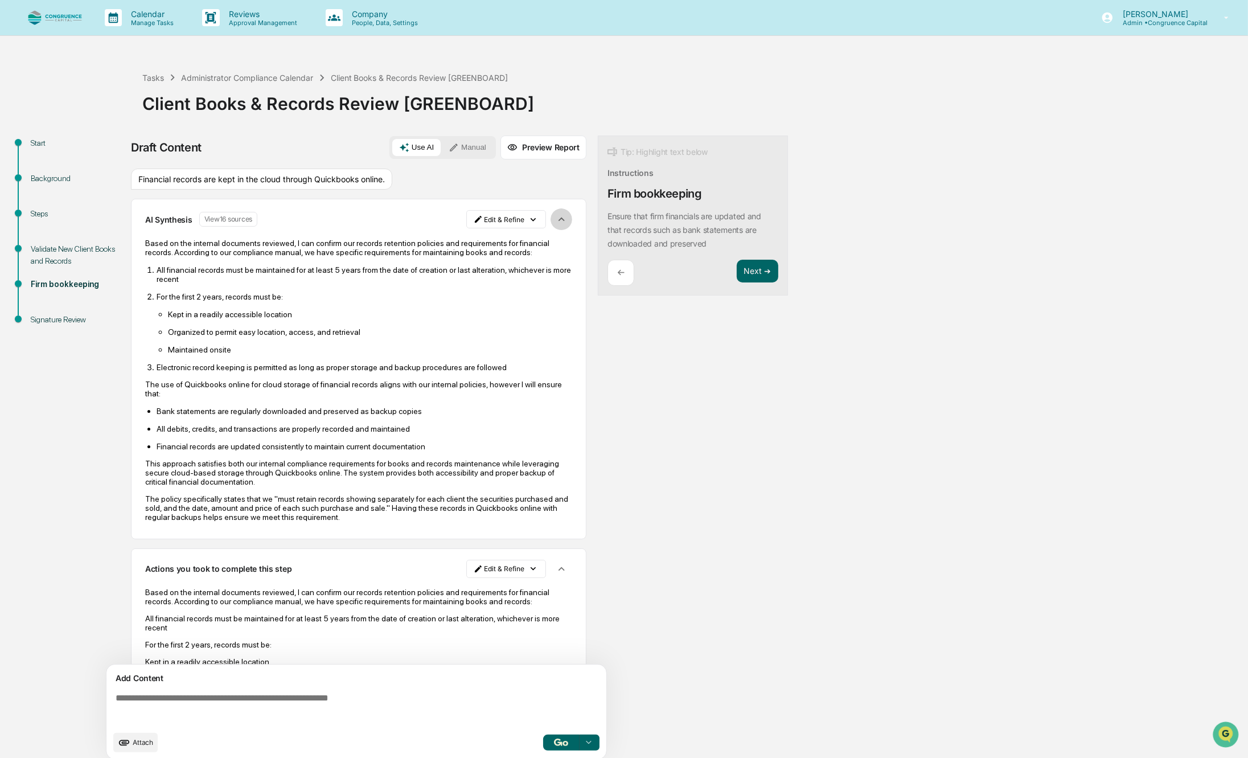
click at [561, 221] on button "button" at bounding box center [562, 219] width 22 height 22
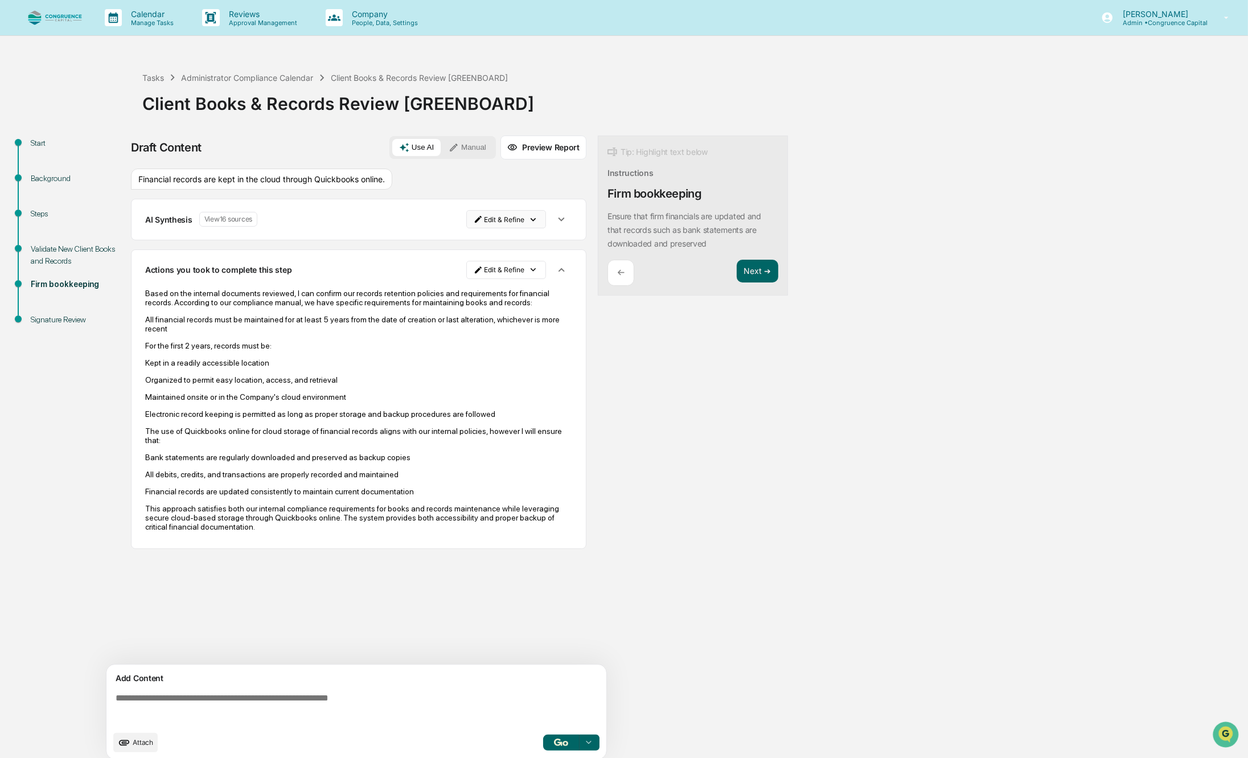
click at [531, 221] on html "Calendar Manage Tasks Reviews Approval Management Company People, Data, Setting…" at bounding box center [624, 379] width 1248 height 758
click at [515, 261] on div "Delete Result" at bounding box center [507, 262] width 84 height 18
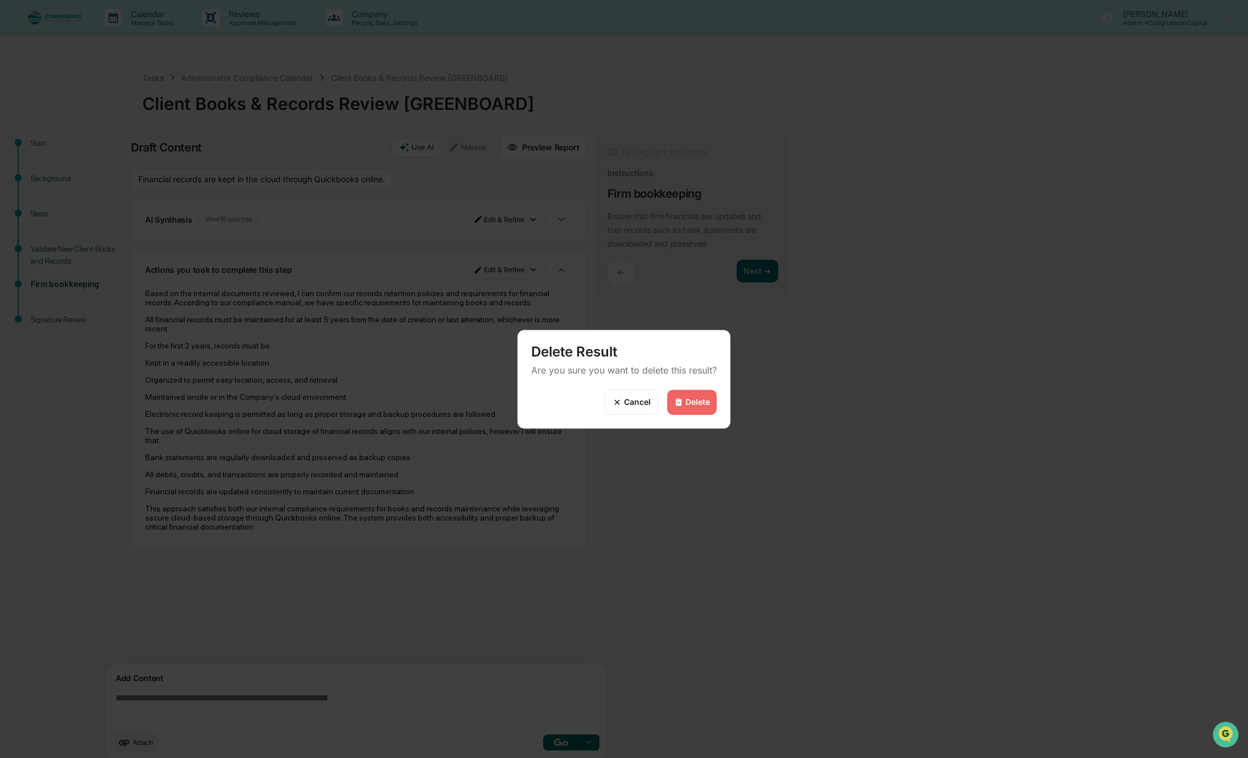
click at [694, 404] on div "Delete" at bounding box center [698, 402] width 24 height 10
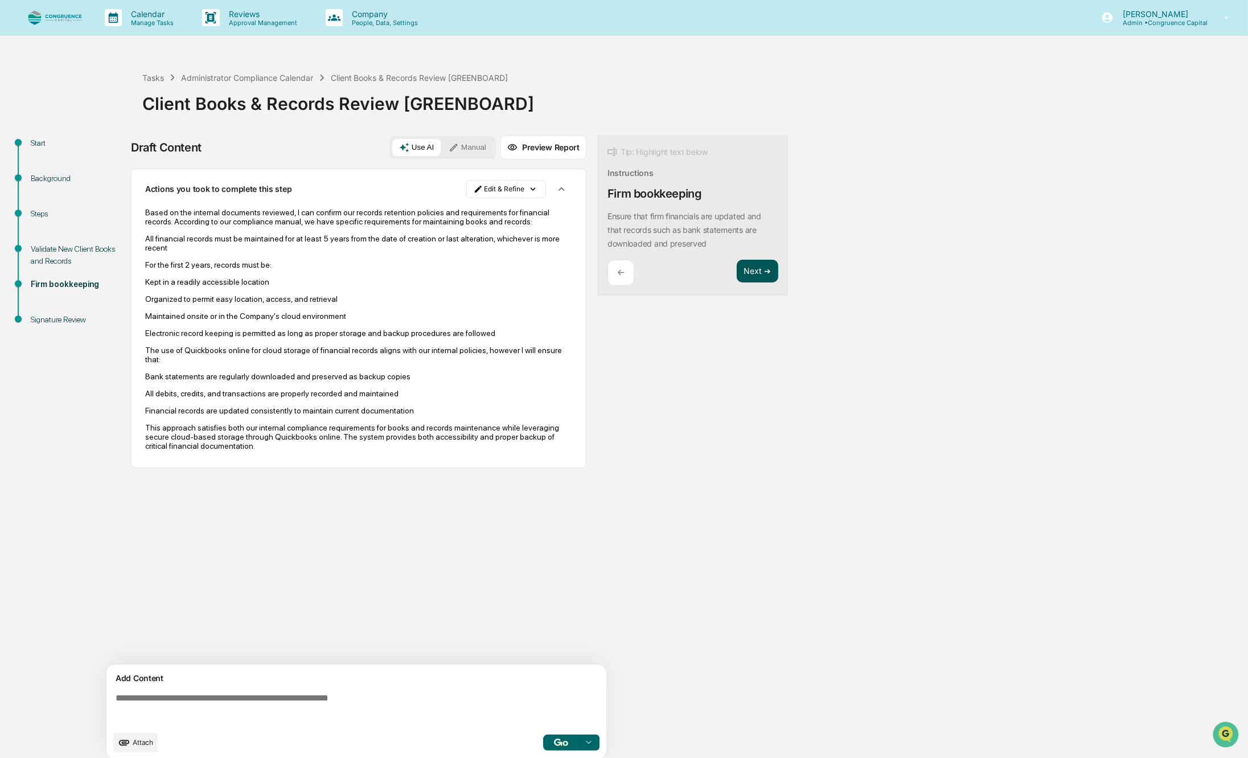
click at [761, 273] on button "Next ➔" at bounding box center [758, 271] width 42 height 23
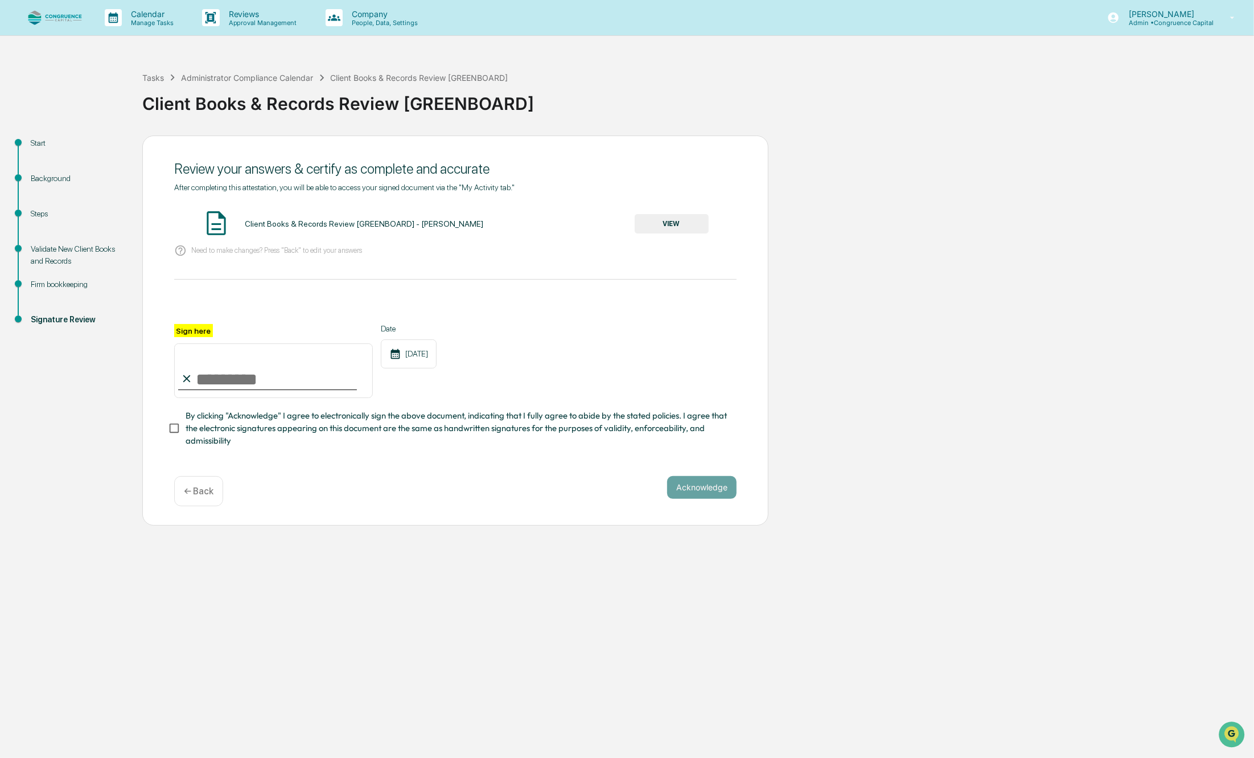
click at [668, 218] on button "VIEW" at bounding box center [672, 223] width 74 height 19
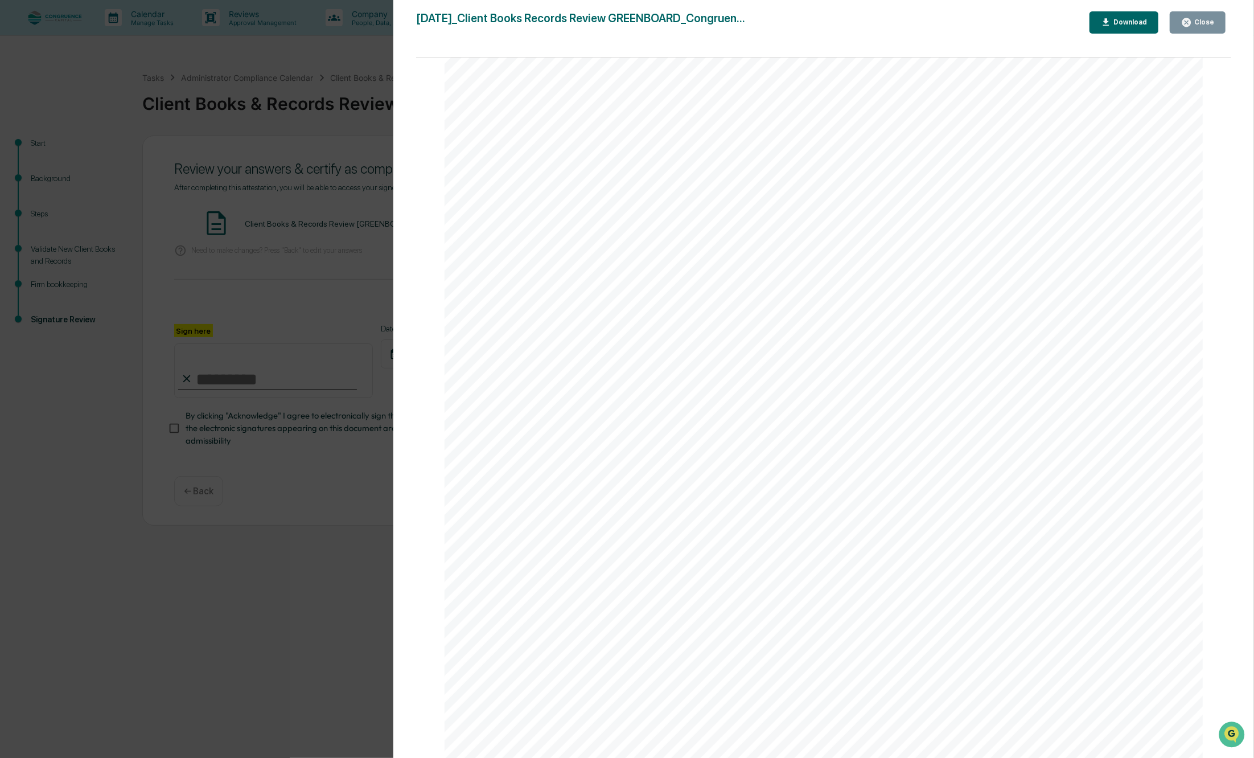
scroll to position [1450, 0]
click at [1205, 26] on div "Close" at bounding box center [1197, 22] width 33 height 11
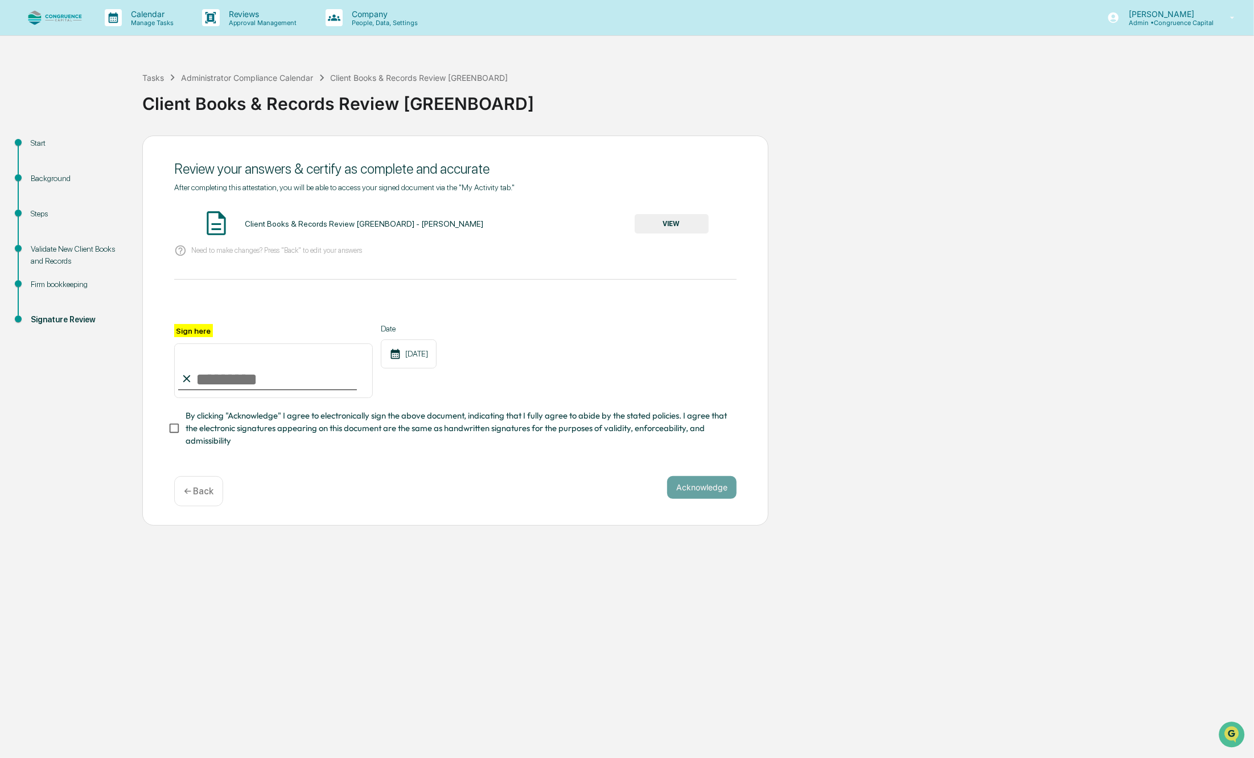
click at [212, 388] on input "Sign here" at bounding box center [273, 370] width 199 height 55
type input "**********"
click at [247, 440] on span "By clicking "Acknowledge" I agree to electronically sign the above document, in…" at bounding box center [457, 428] width 542 height 38
click at [719, 499] on button "Acknowledge" at bounding box center [701, 487] width 69 height 23
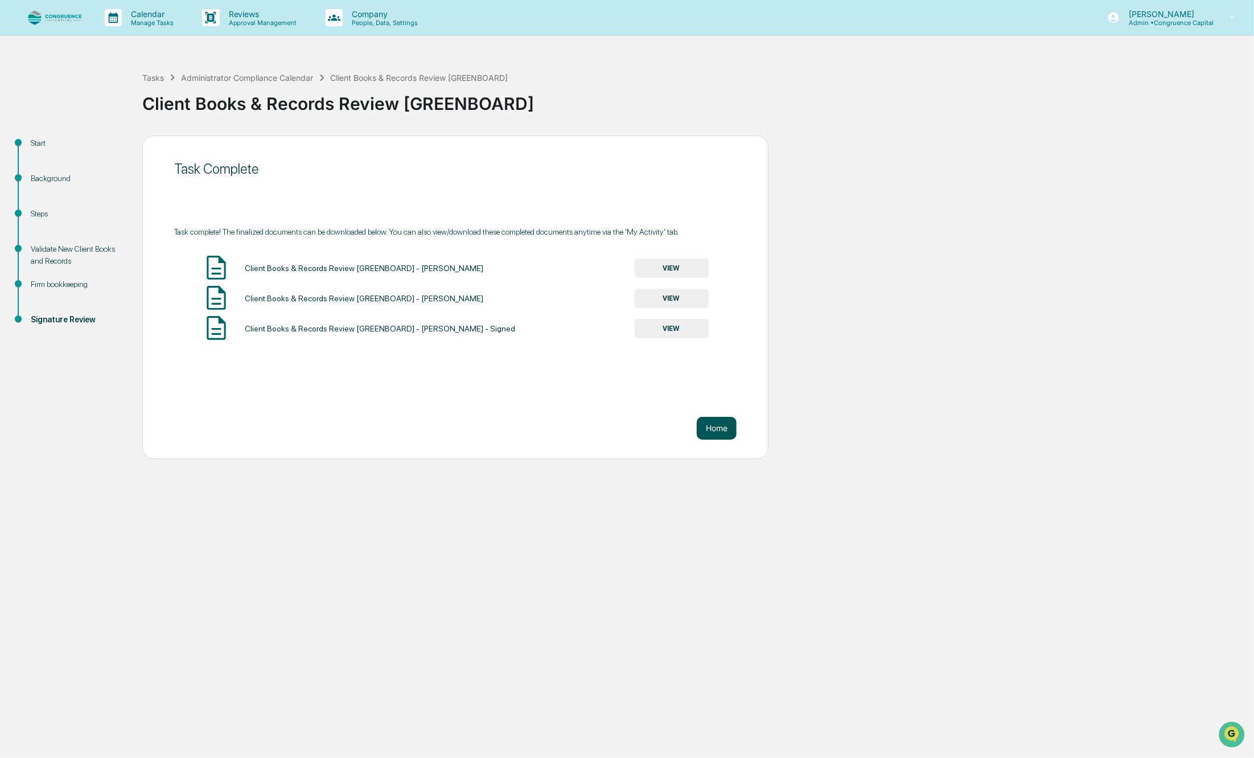
click at [721, 429] on button "Home" at bounding box center [717, 428] width 40 height 23
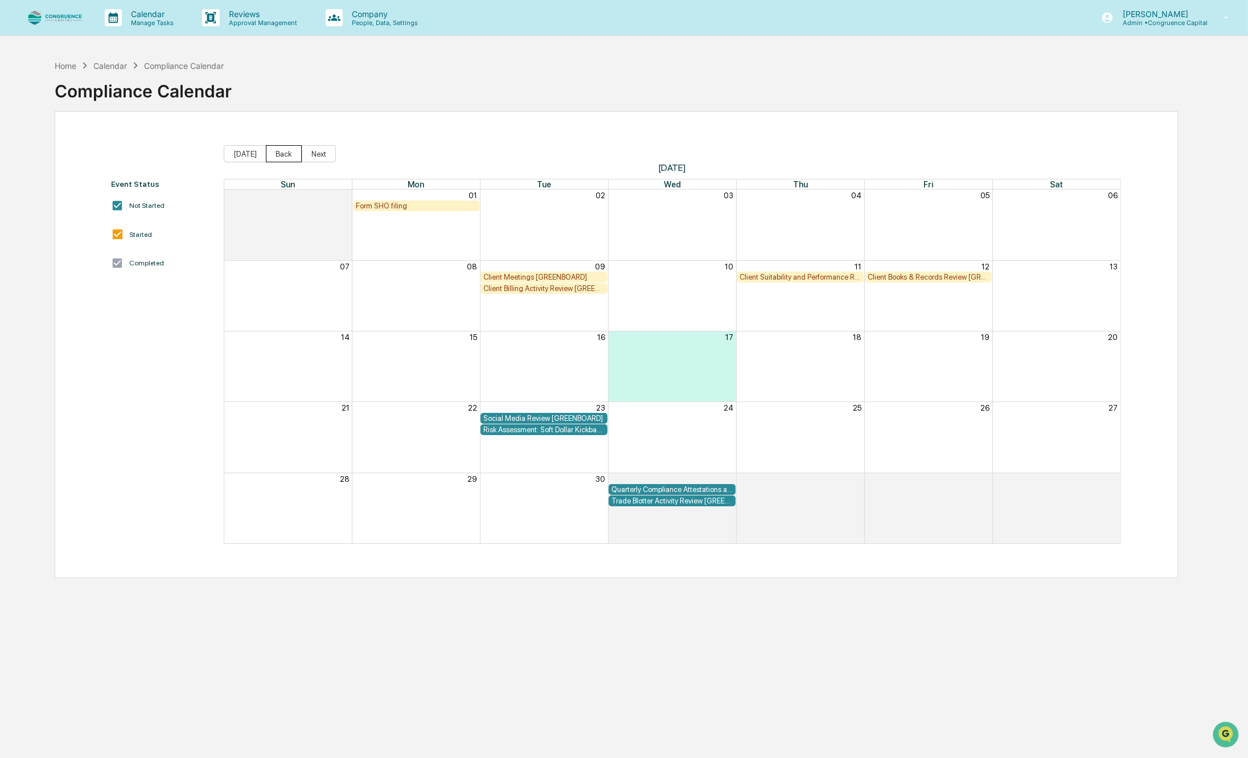
click at [276, 154] on button "Back" at bounding box center [284, 153] width 36 height 17
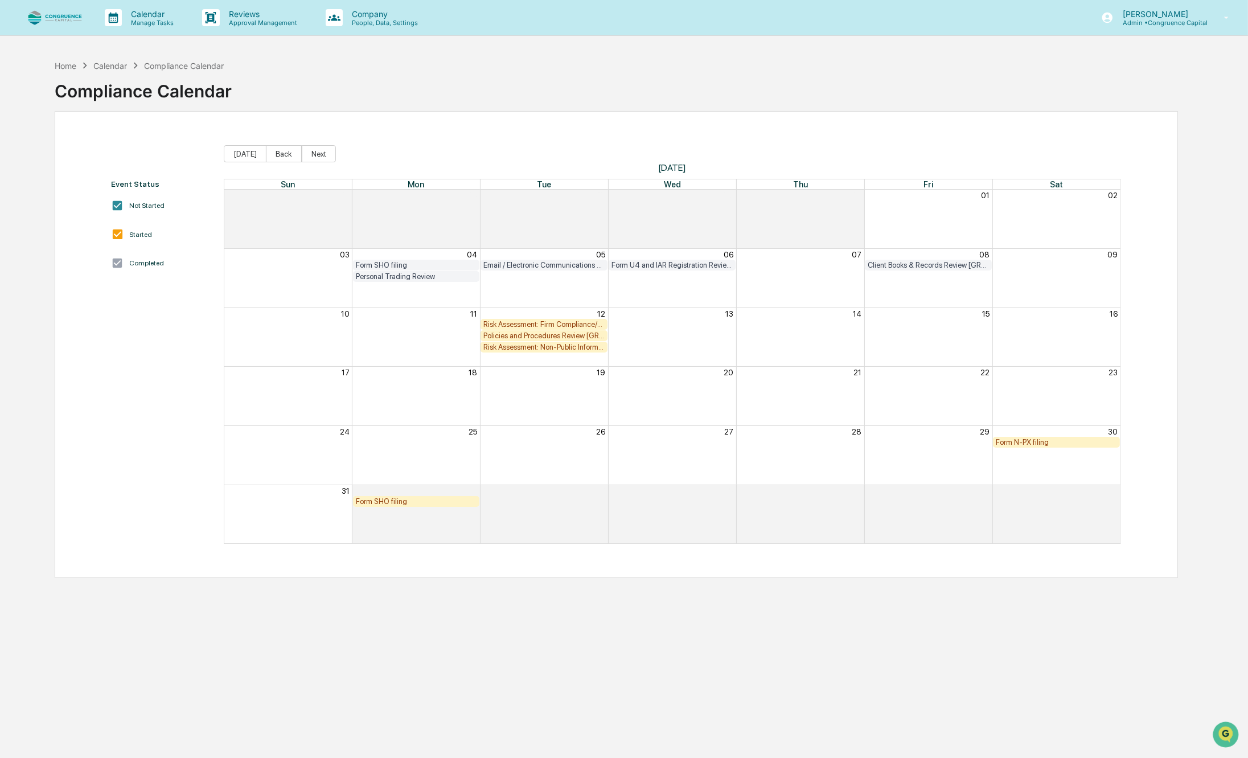
click at [542, 321] on div "Risk Assessment: Firm Compliance/Fiduciary Duty [GREENBOARD]" at bounding box center [543, 324] width 121 height 9
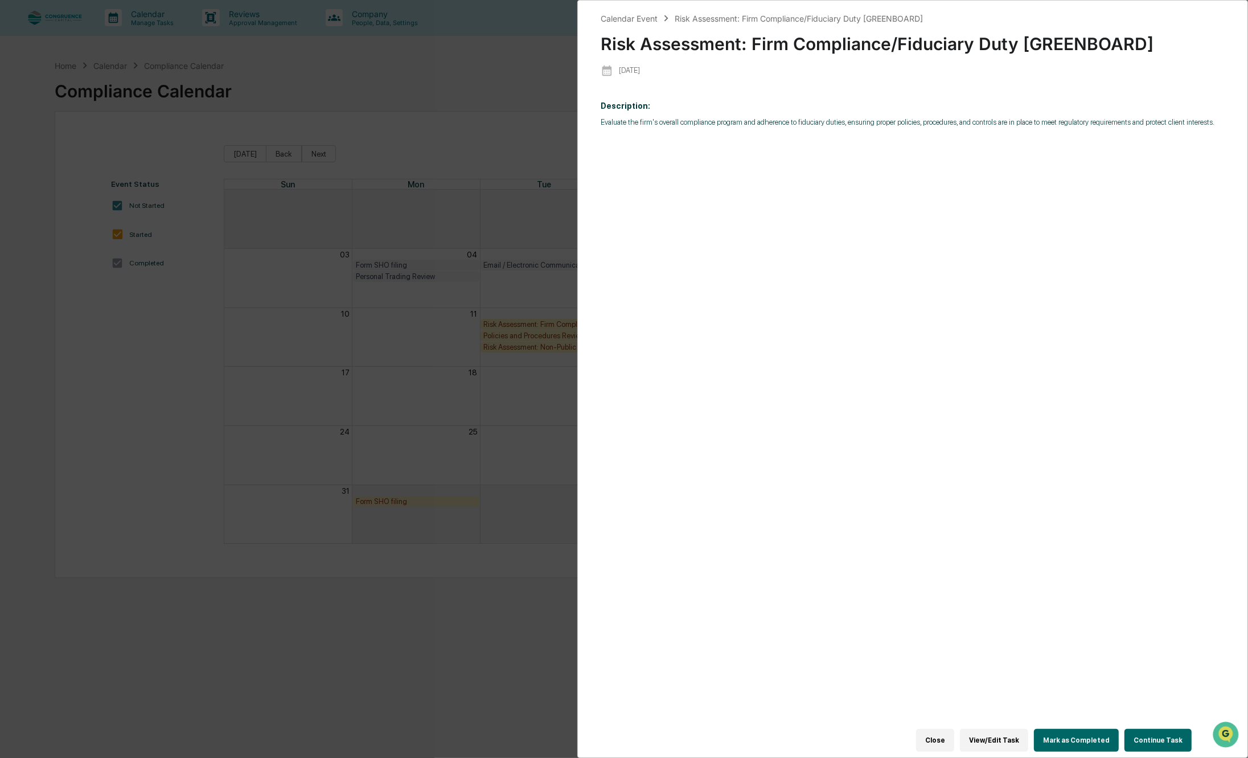
click at [542, 321] on div "Calendar Event Risk Assessment: Firm Compliance/Fiduciary Duty [GREENBOARD] Ris…" at bounding box center [624, 379] width 1248 height 758
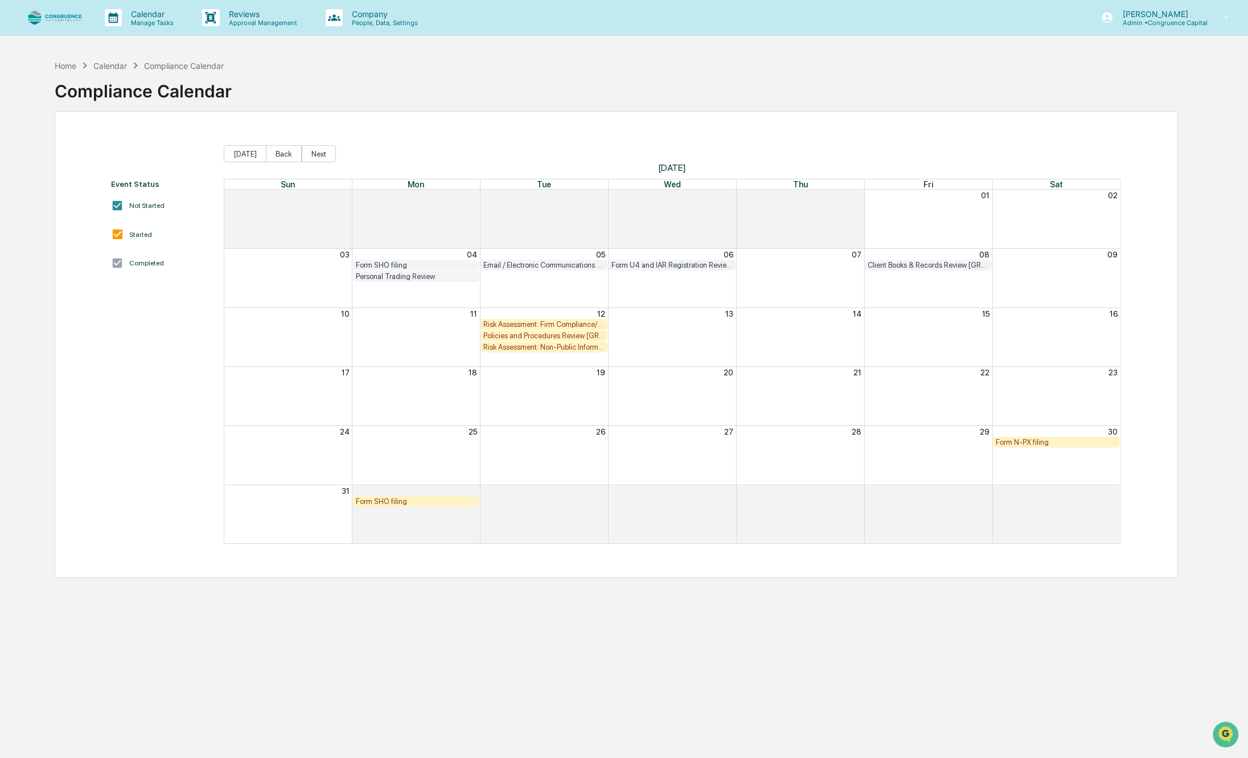
drag, startPoint x: 542, startPoint y: 321, endPoint x: 537, endPoint y: 326, distance: 6.9
click at [537, 326] on div "Risk Assessment: Firm Compliance/Fiduciary Duty [GREENBOARD]" at bounding box center [543, 324] width 121 height 9
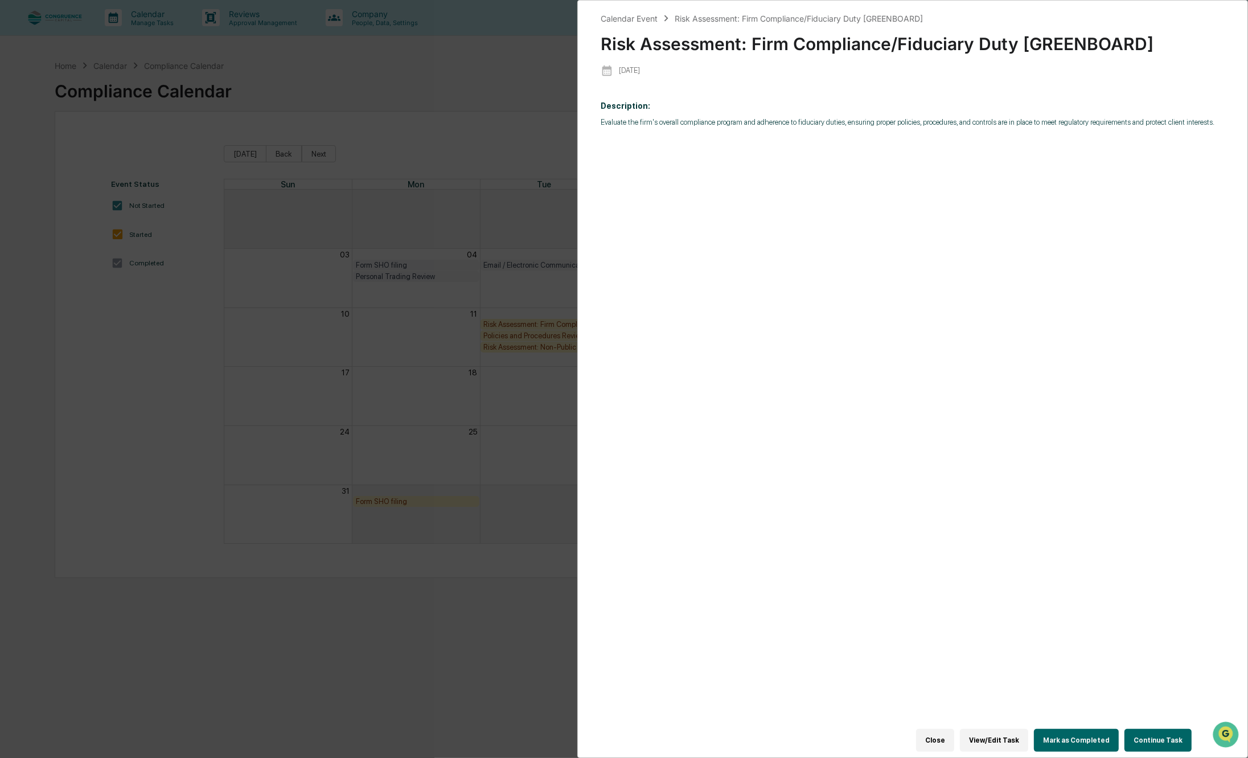
click at [1095, 729] on button "Mark as Completed" at bounding box center [1076, 740] width 85 height 23
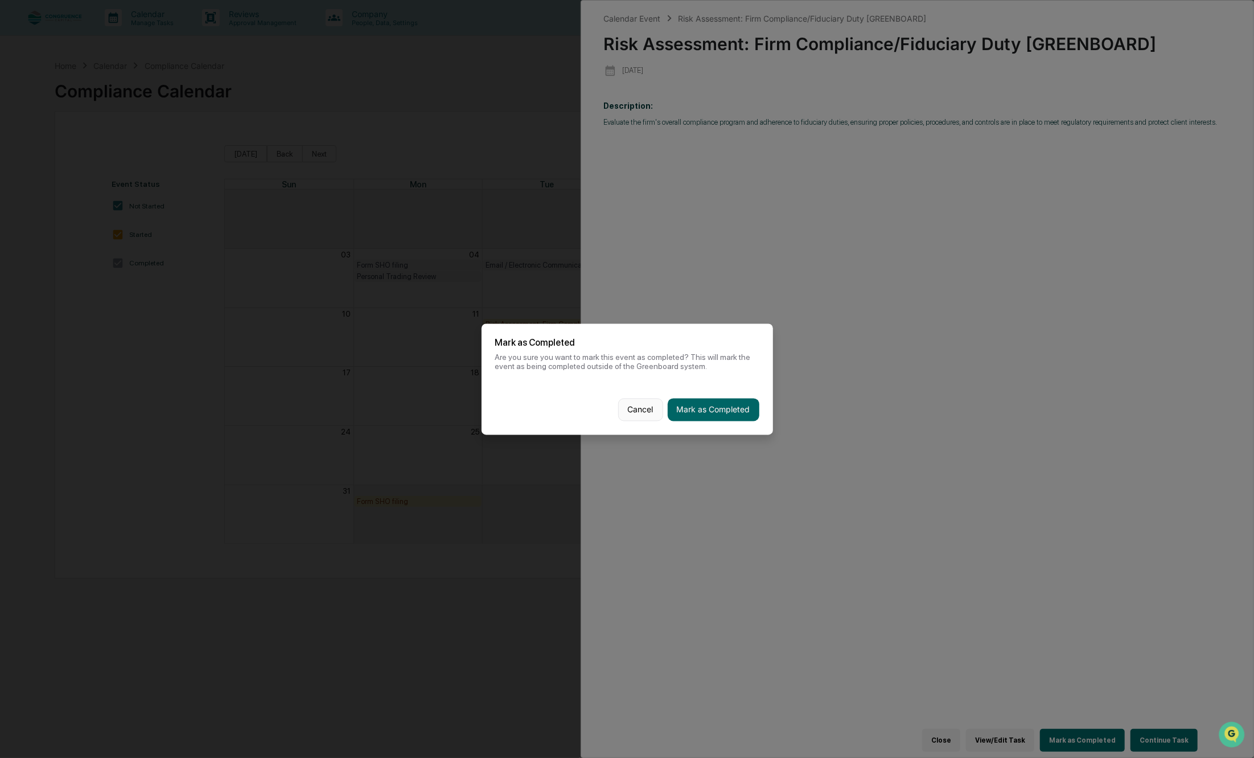
click at [650, 408] on button "Cancel" at bounding box center [640, 409] width 45 height 23
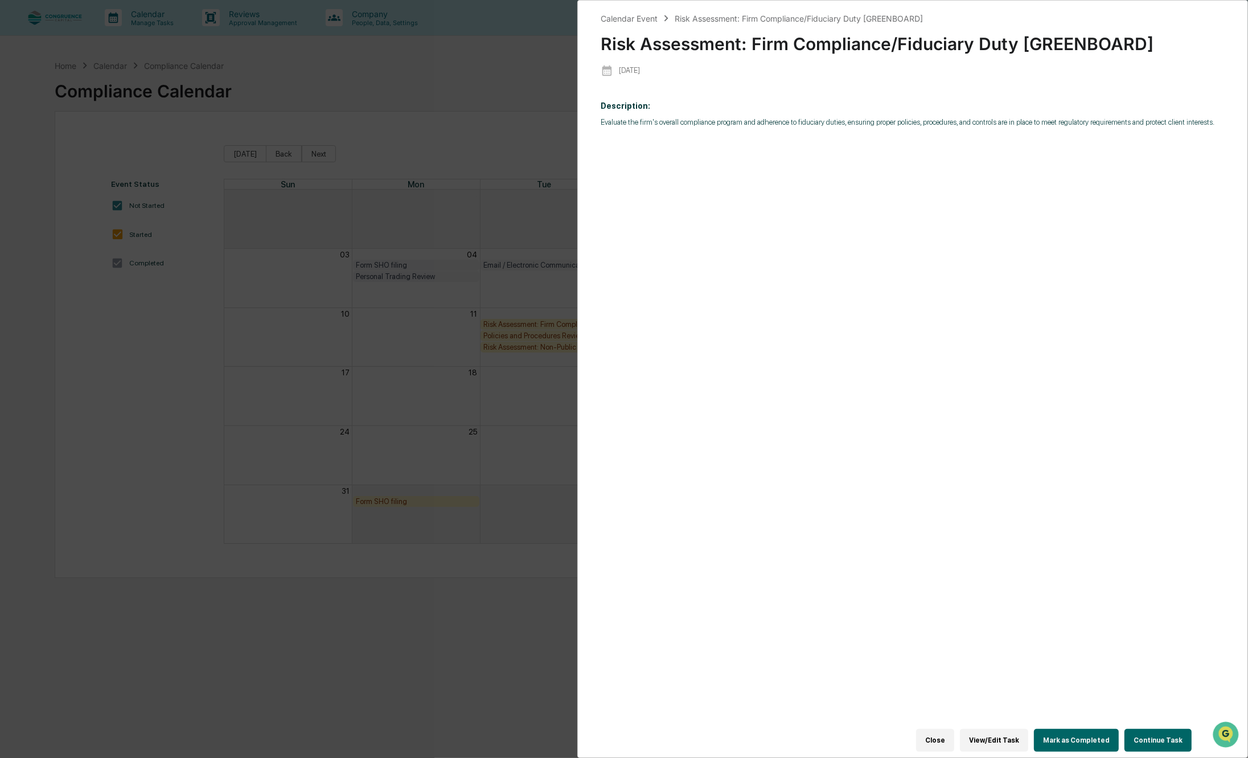
click at [983, 729] on button "View/Edit Task" at bounding box center [994, 740] width 68 height 23
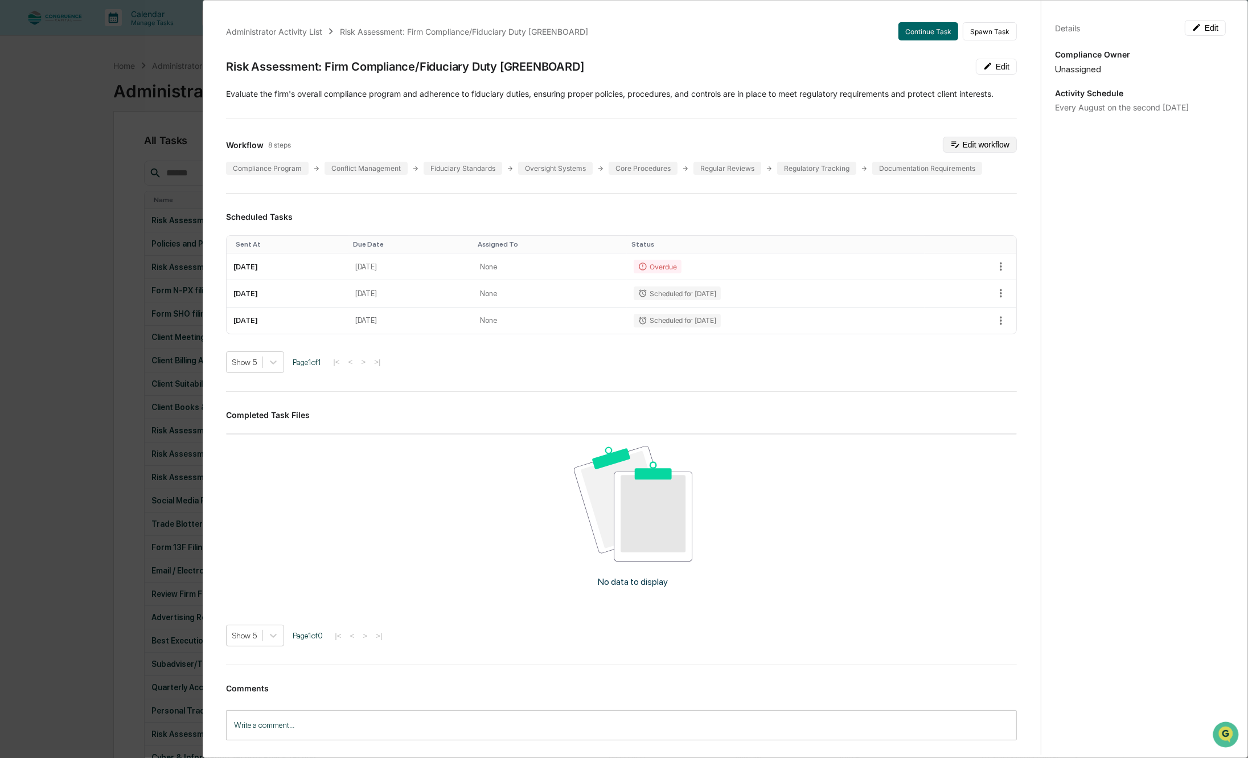
click at [954, 143] on button "Edit workflow" at bounding box center [980, 145] width 74 height 16
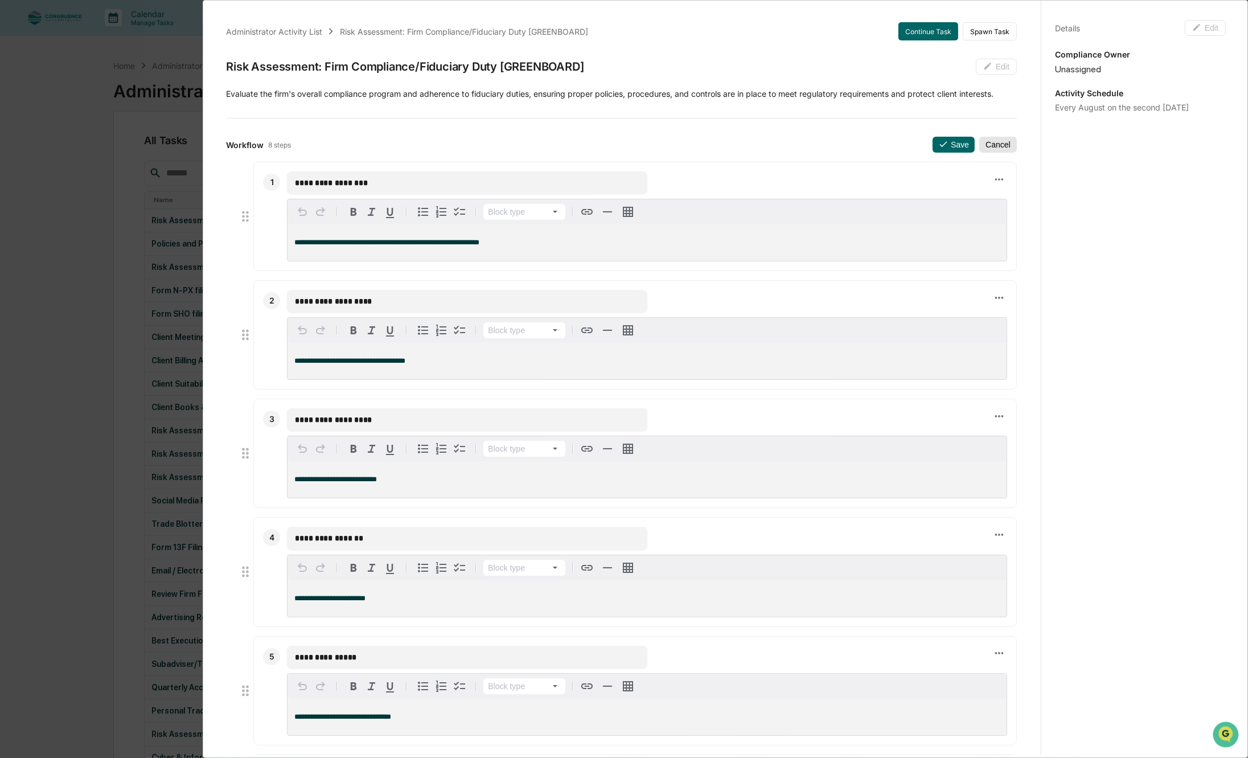
click at [979, 141] on button "Cancel" at bounding box center [998, 145] width 38 height 16
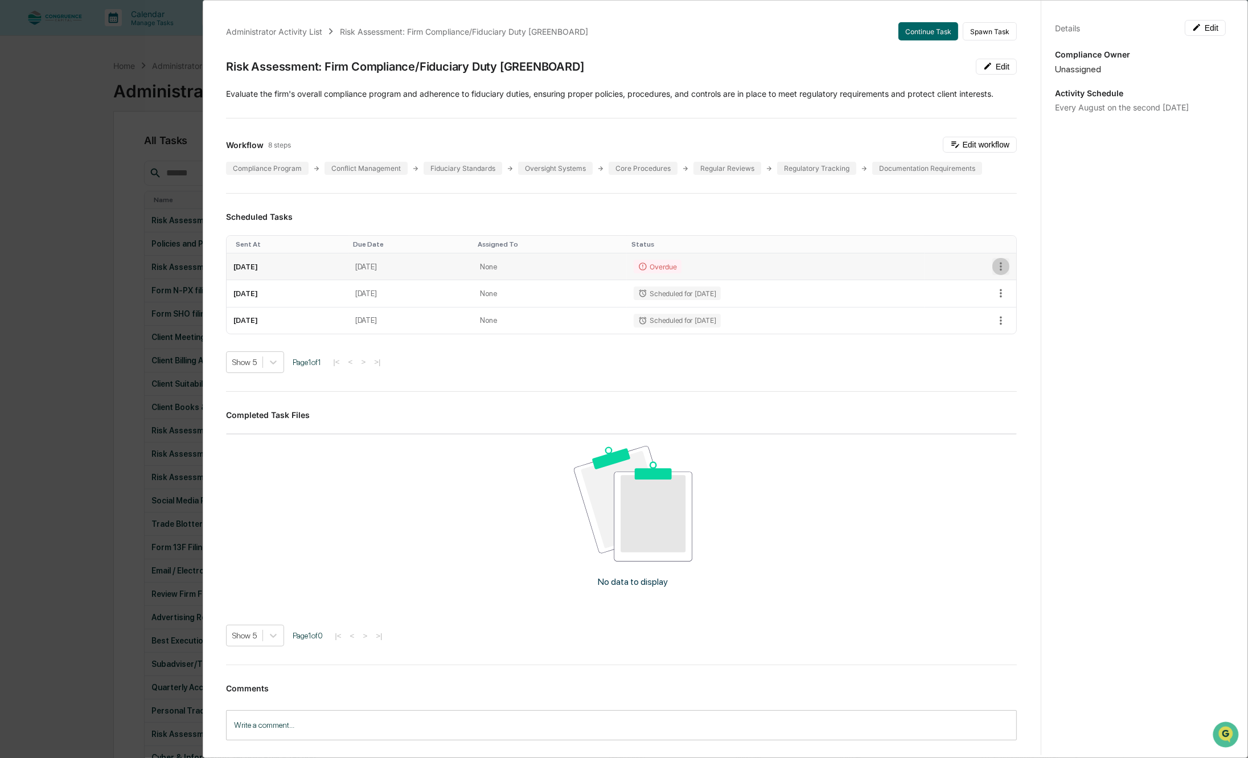
click at [995, 266] on icon "button" at bounding box center [1001, 266] width 13 height 13
click at [987, 266] on div at bounding box center [627, 379] width 1254 height 758
drag, startPoint x: 266, startPoint y: 265, endPoint x: 970, endPoint y: 137, distance: 715.3
click at [970, 137] on button "Edit workflow" at bounding box center [980, 145] width 74 height 16
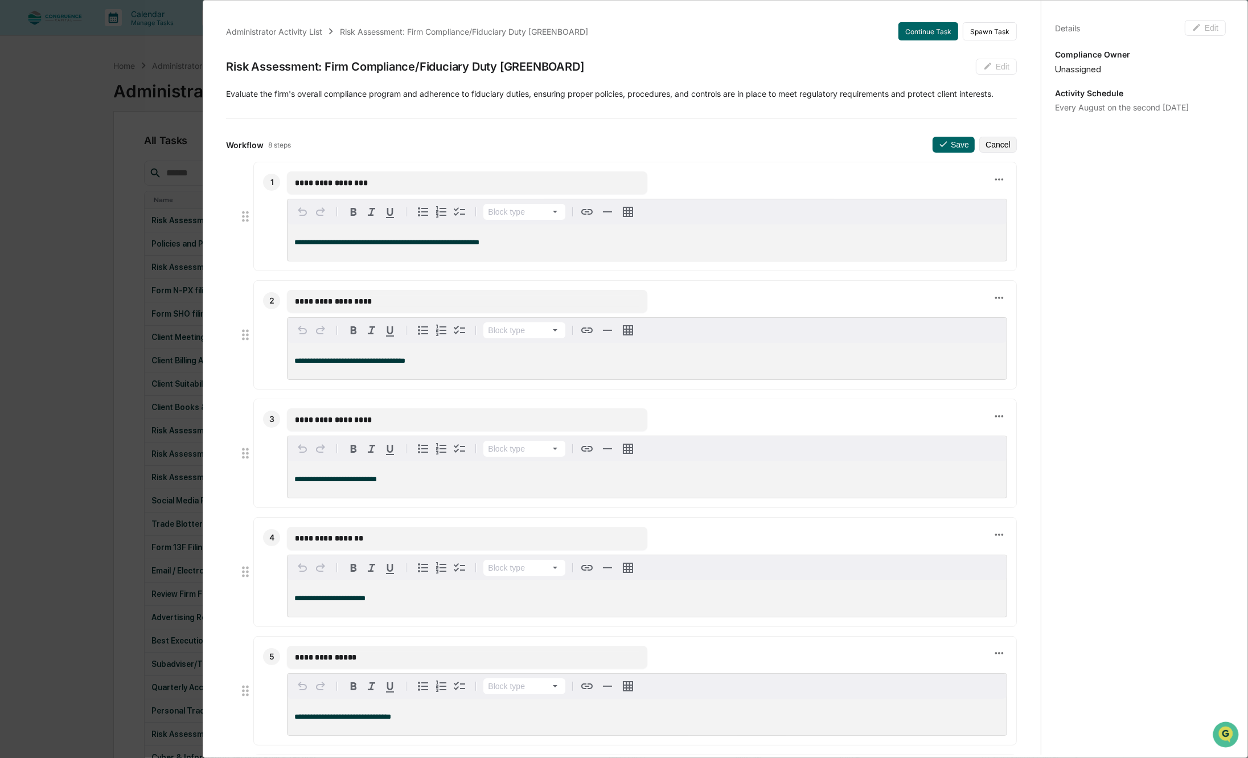
click at [1106, 109] on div "Every August on the second [DATE]" at bounding box center [1140, 107] width 171 height 10
click at [1091, 98] on div "Activity Schedule Every August on the second [DATE]" at bounding box center [1140, 100] width 171 height 24
click at [991, 145] on button "Cancel" at bounding box center [998, 145] width 38 height 16
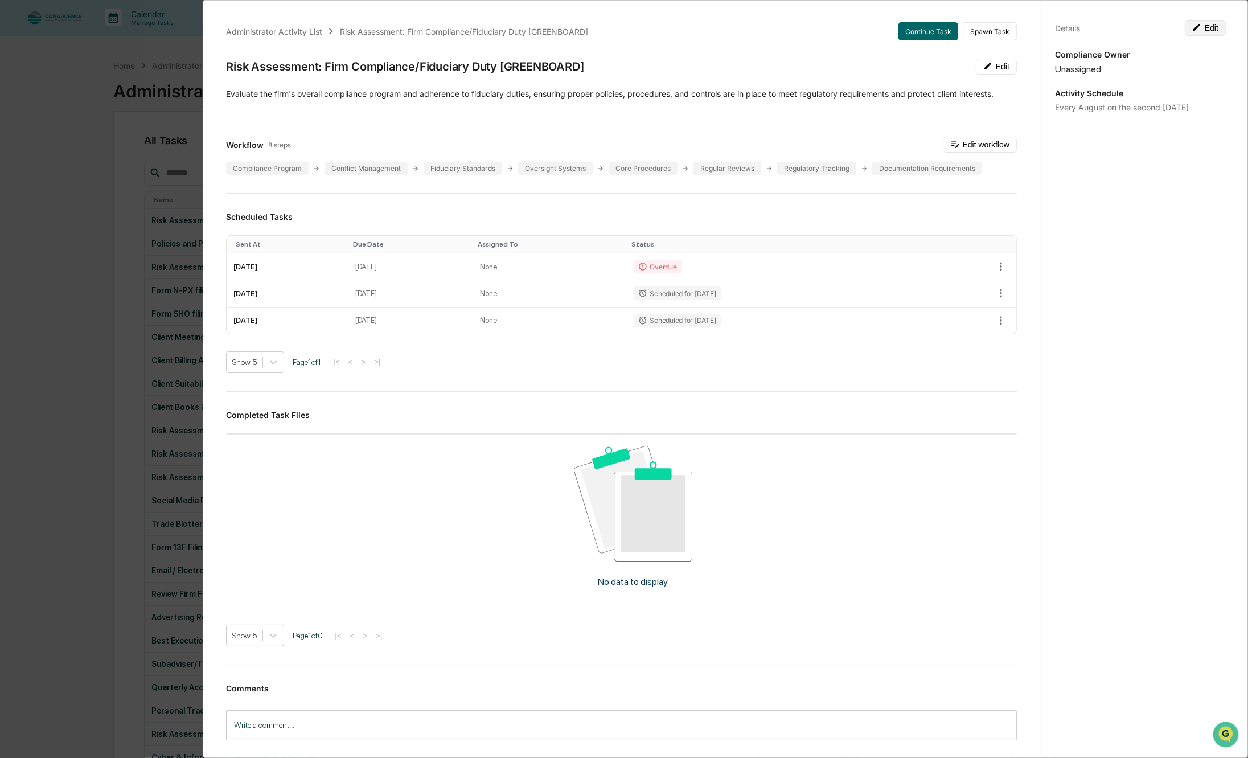
click at [1206, 30] on button "Edit" at bounding box center [1205, 28] width 41 height 16
click at [1185, 141] on textarea "**********" at bounding box center [1141, 147] width 154 height 12
click at [1095, 141] on textarea "**********" at bounding box center [1141, 147] width 154 height 12
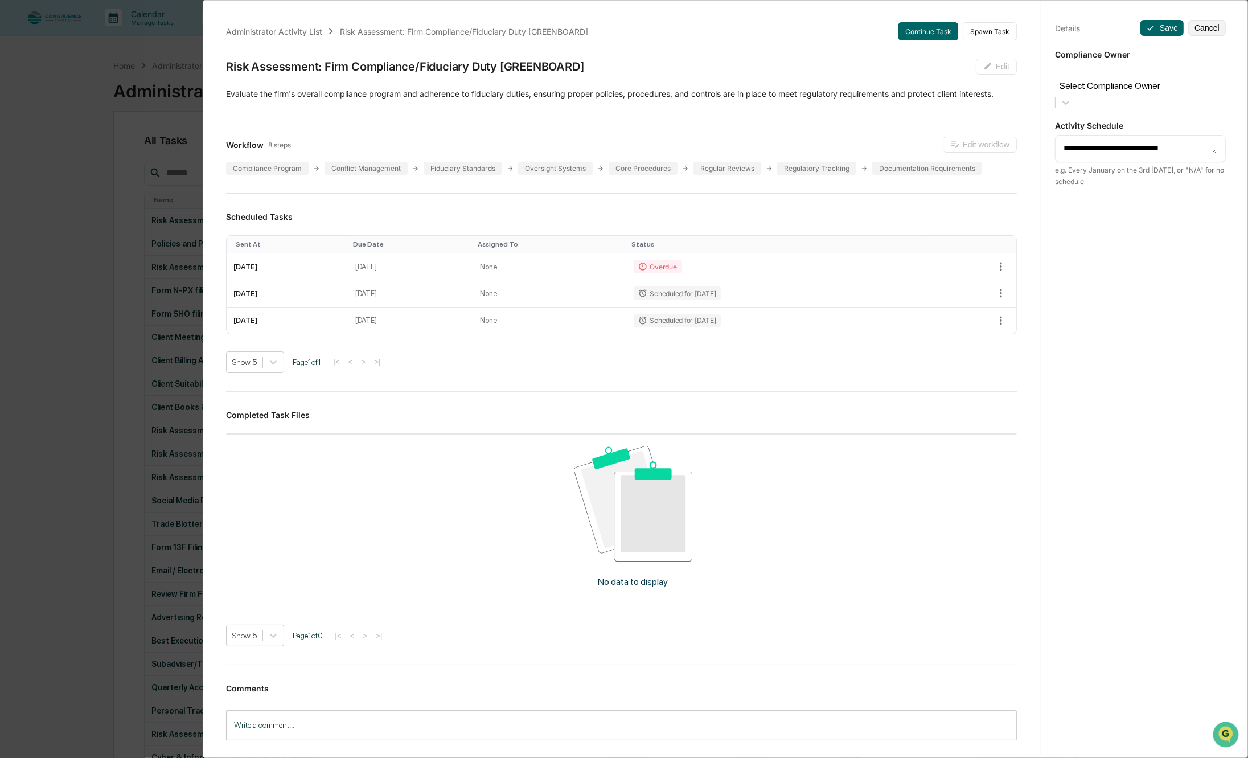
click at [1095, 141] on textarea "**********" at bounding box center [1141, 147] width 154 height 12
click at [1139, 141] on textarea "**********" at bounding box center [1141, 147] width 154 height 12
type textarea "**********"
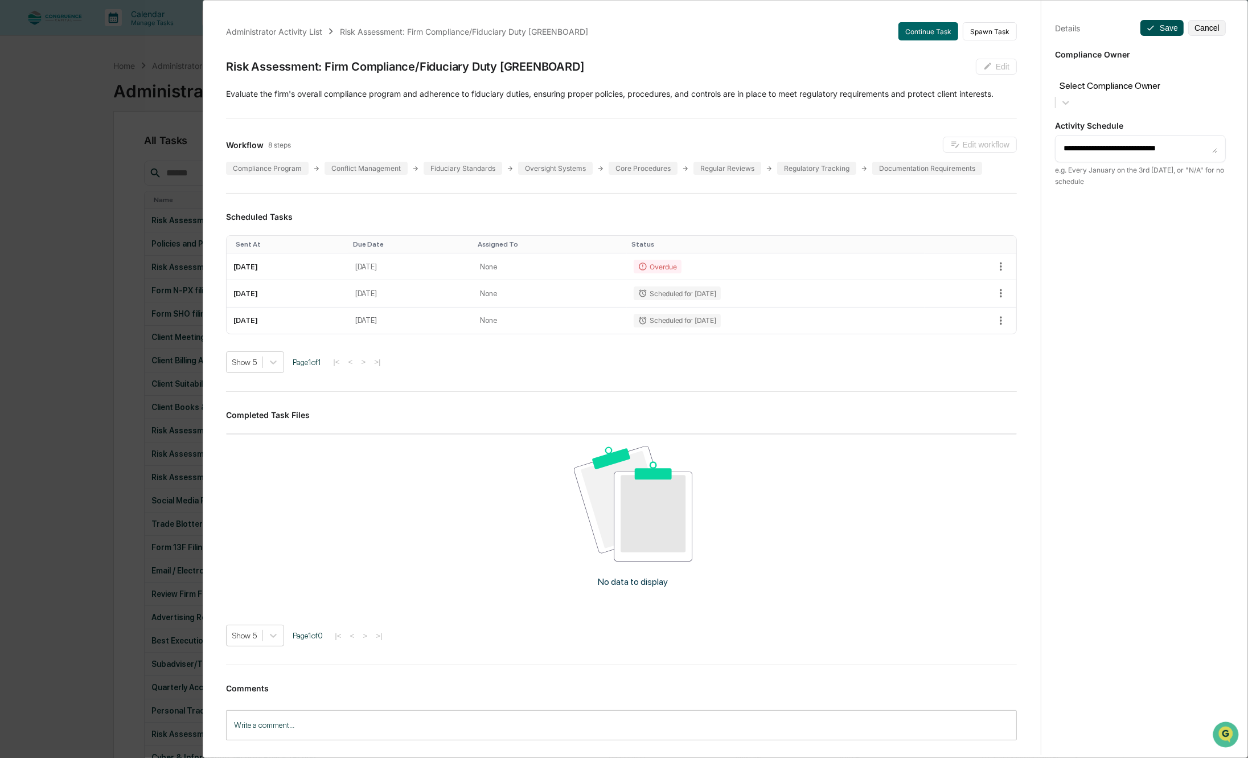
click at [1163, 25] on button "Save" at bounding box center [1161, 28] width 43 height 16
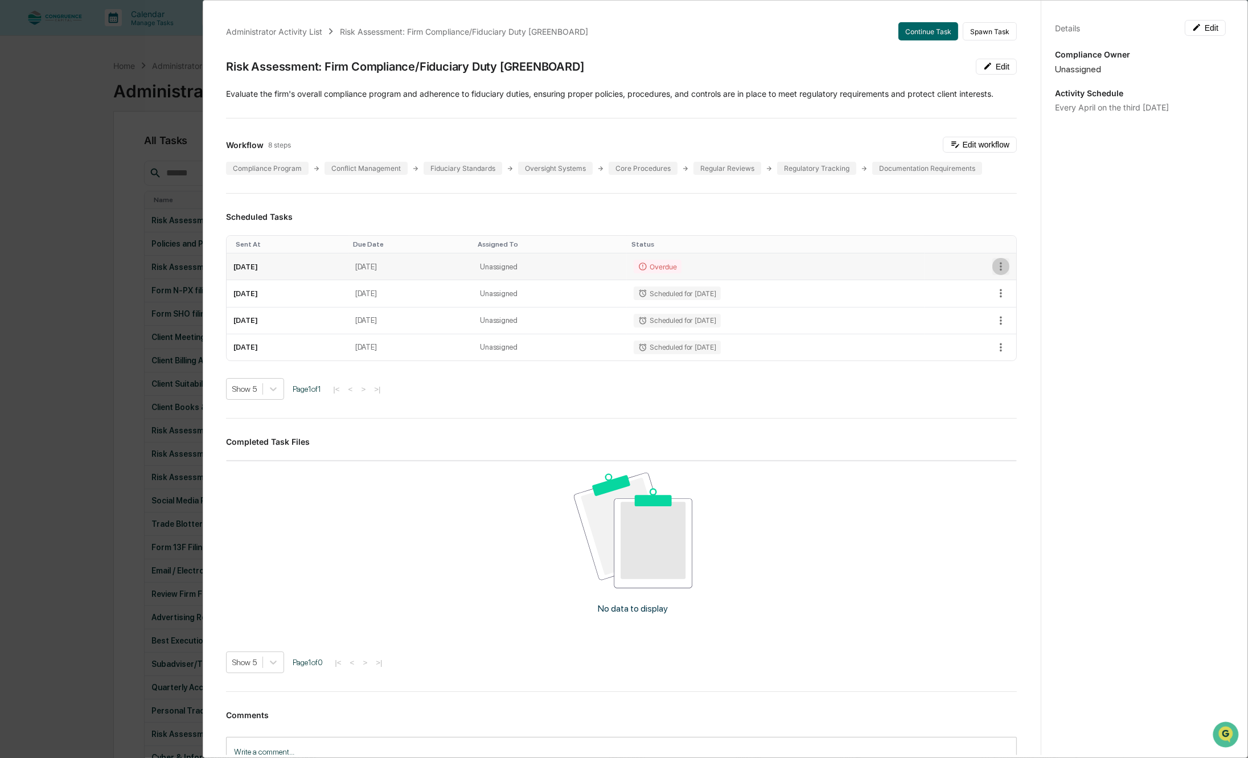
click at [995, 268] on icon "button" at bounding box center [1001, 266] width 13 height 13
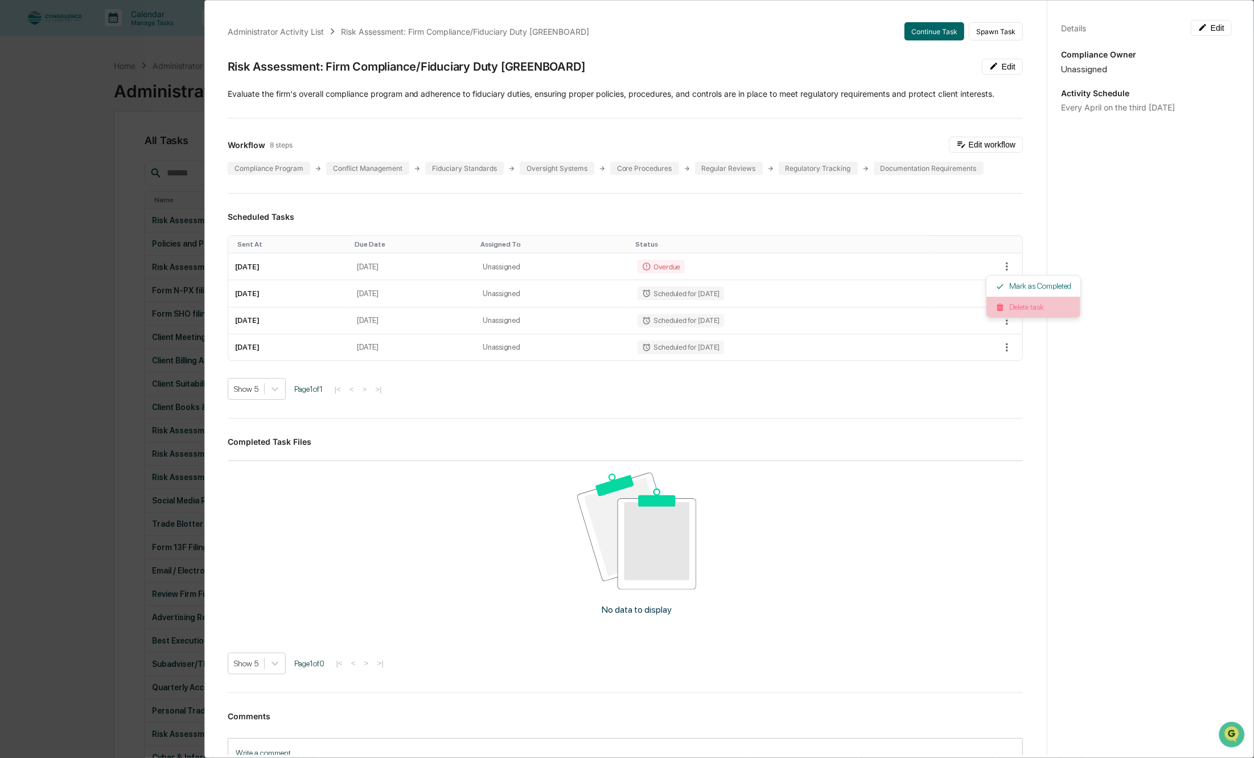
click at [1002, 299] on li "Delete task" at bounding box center [1034, 307] width 94 height 21
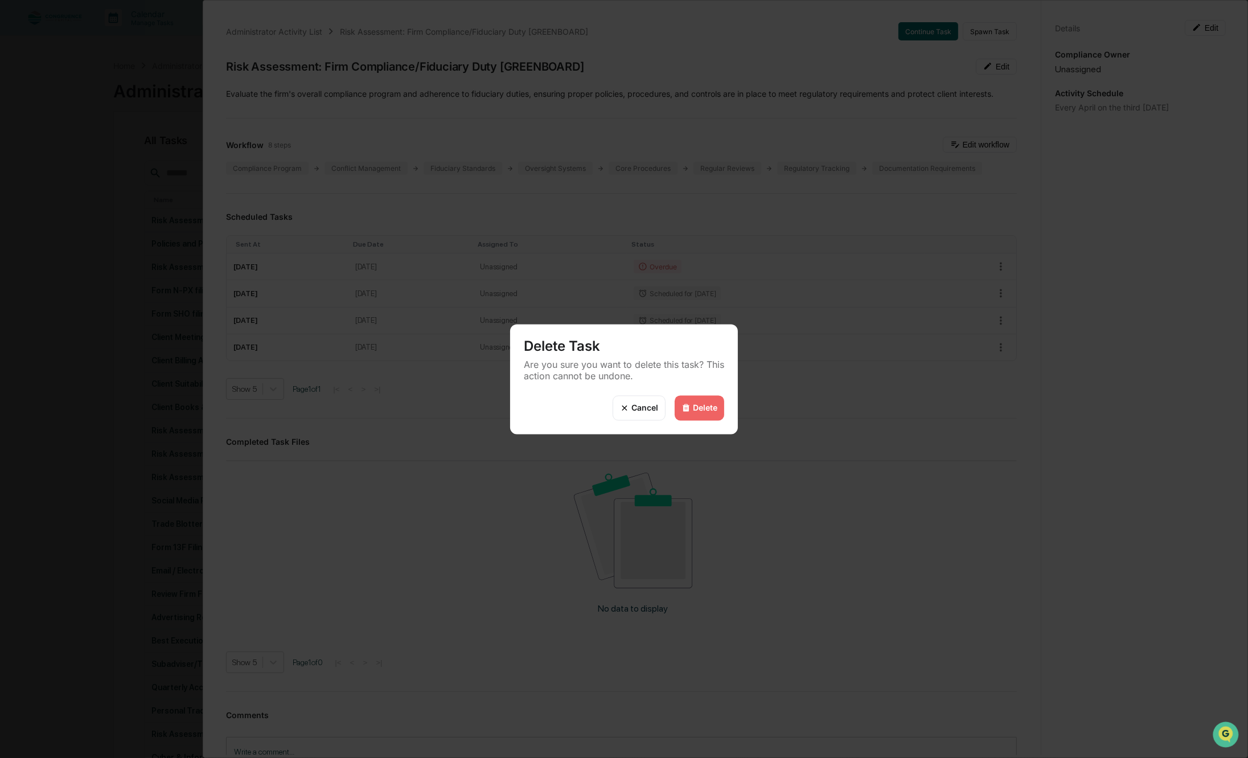
click at [704, 396] on div "Delete" at bounding box center [700, 407] width 50 height 25
click at [705, 408] on div "Delete" at bounding box center [705, 408] width 24 height 10
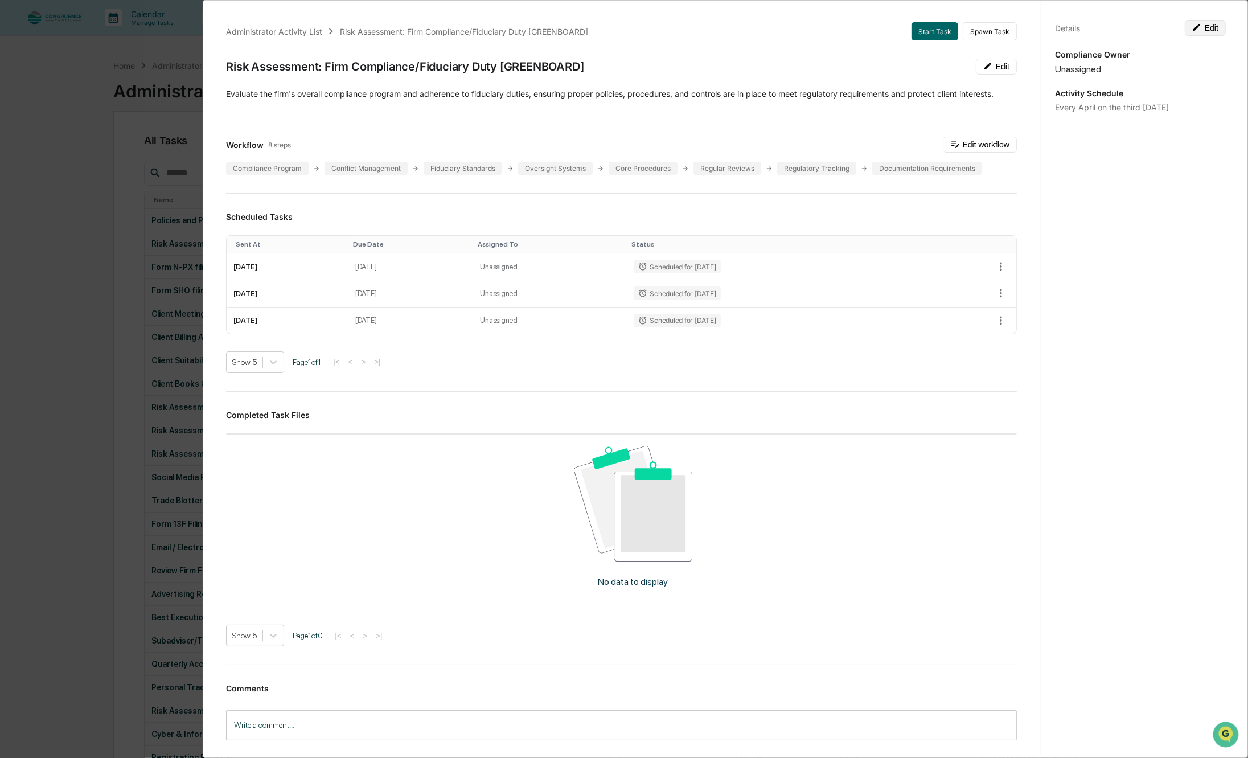
click at [1213, 31] on button "Edit" at bounding box center [1205, 28] width 41 height 16
click at [1084, 141] on textarea "**********" at bounding box center [1141, 147] width 154 height 12
type textarea "**********"
click at [1154, 24] on button "Save" at bounding box center [1161, 28] width 43 height 16
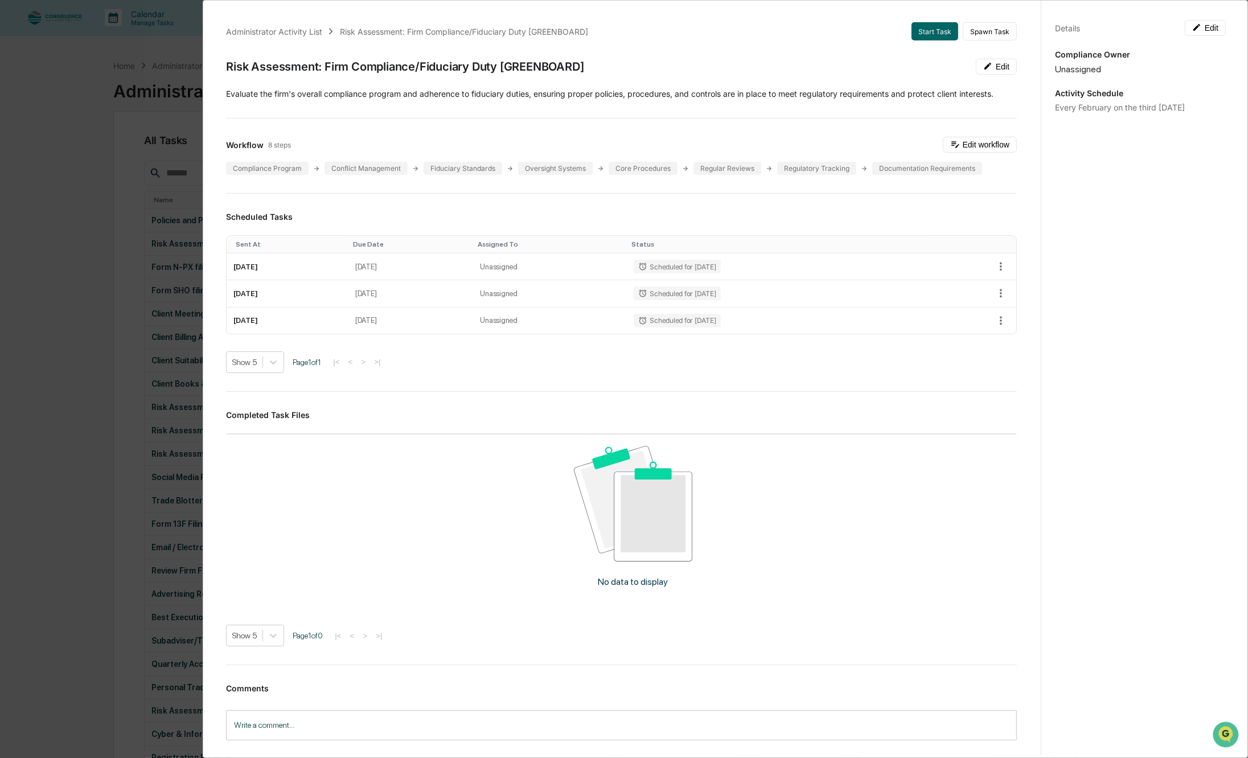
click at [75, 191] on div "Administrator Activity List Risk Assessment: Firm Compliance/Fiduciary Duty [GR…" at bounding box center [624, 379] width 1248 height 758
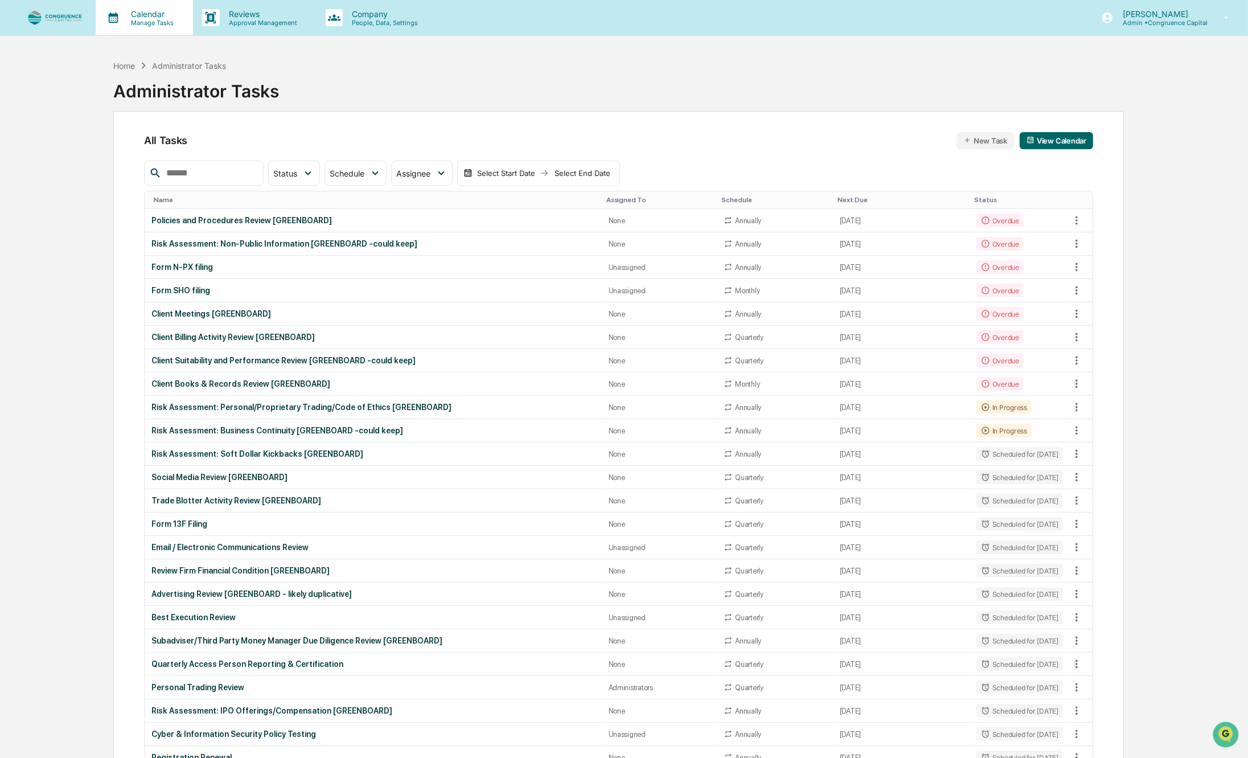
click at [115, 18] on icon at bounding box center [114, 18] width 10 height 11
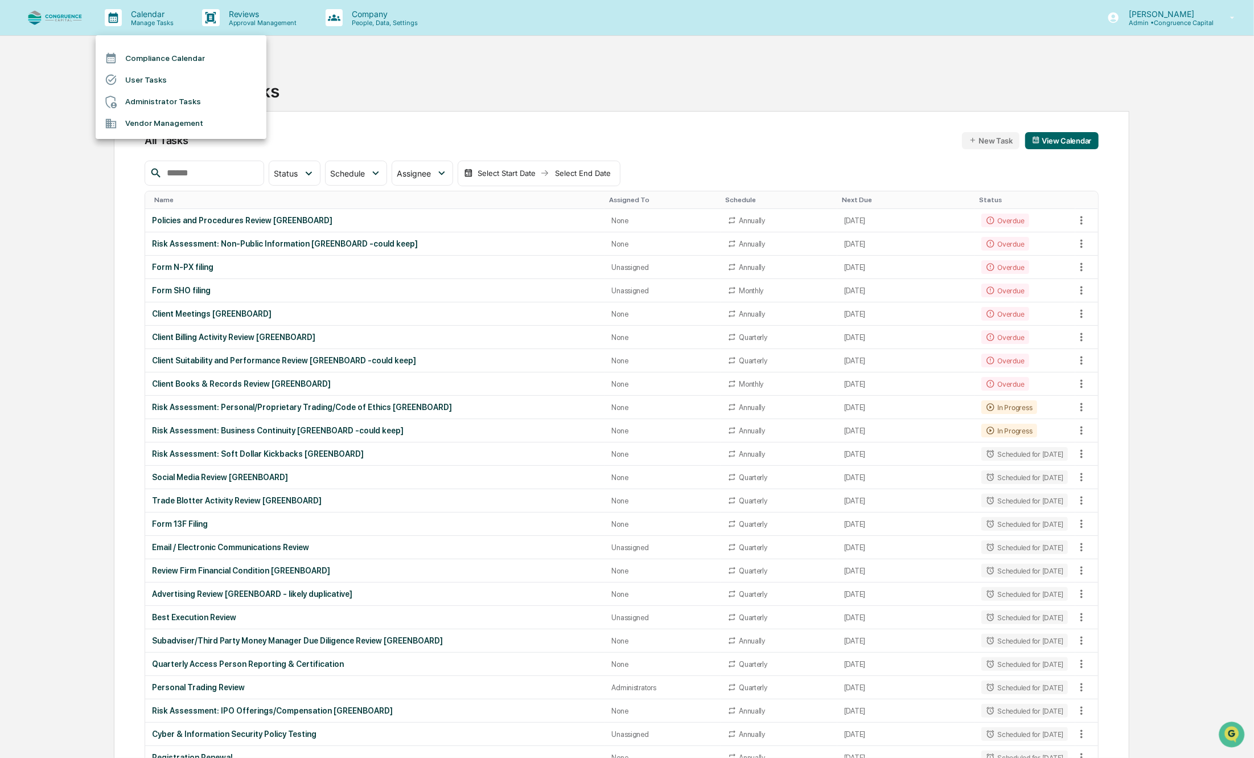
click at [117, 52] on icon at bounding box center [111, 58] width 13 height 13
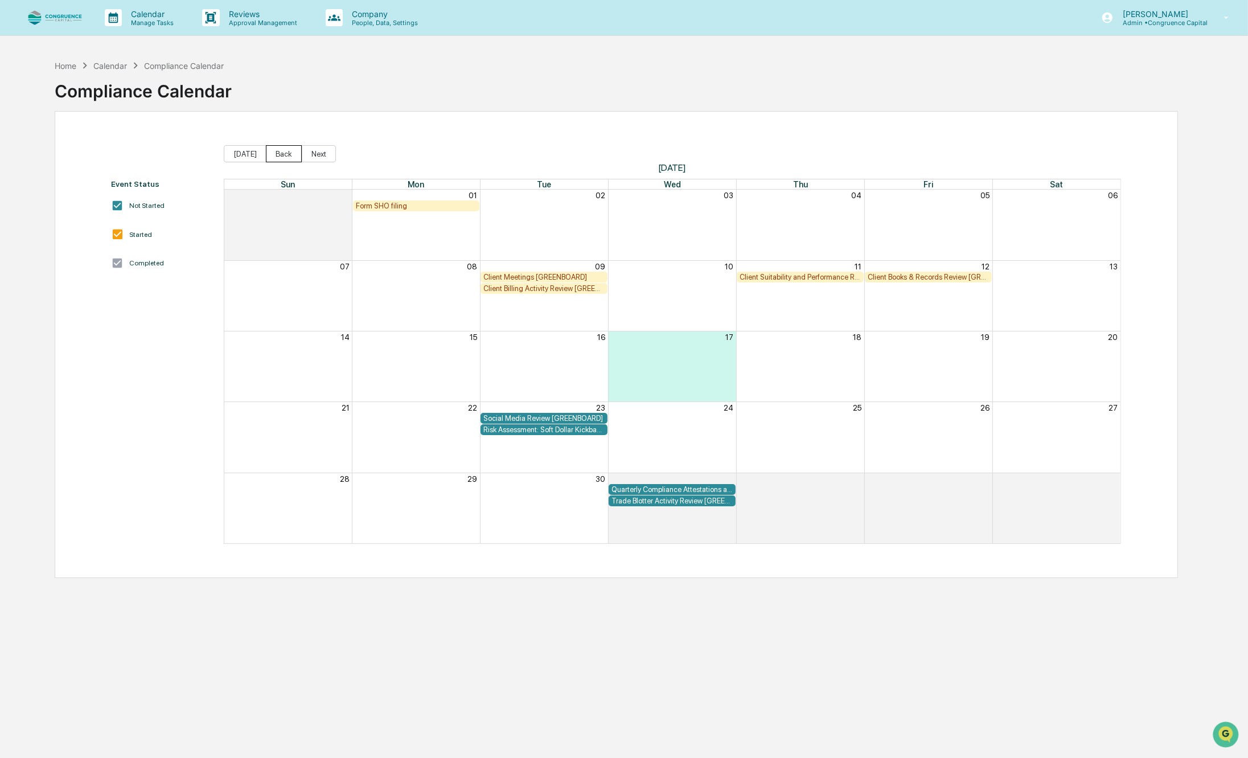
click at [272, 155] on button "Back" at bounding box center [284, 153] width 36 height 17
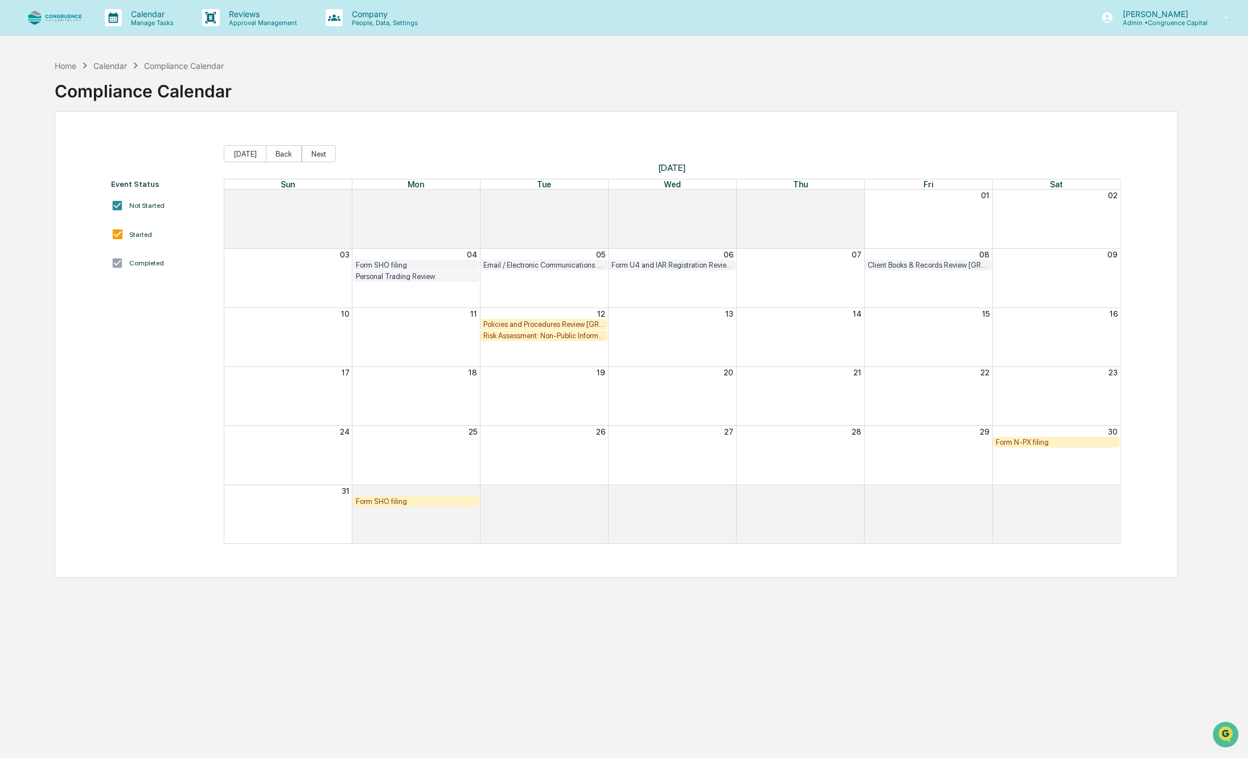
click at [572, 322] on div "Policies and Procedures Review [GREENBOARD]" at bounding box center [543, 324] width 121 height 9
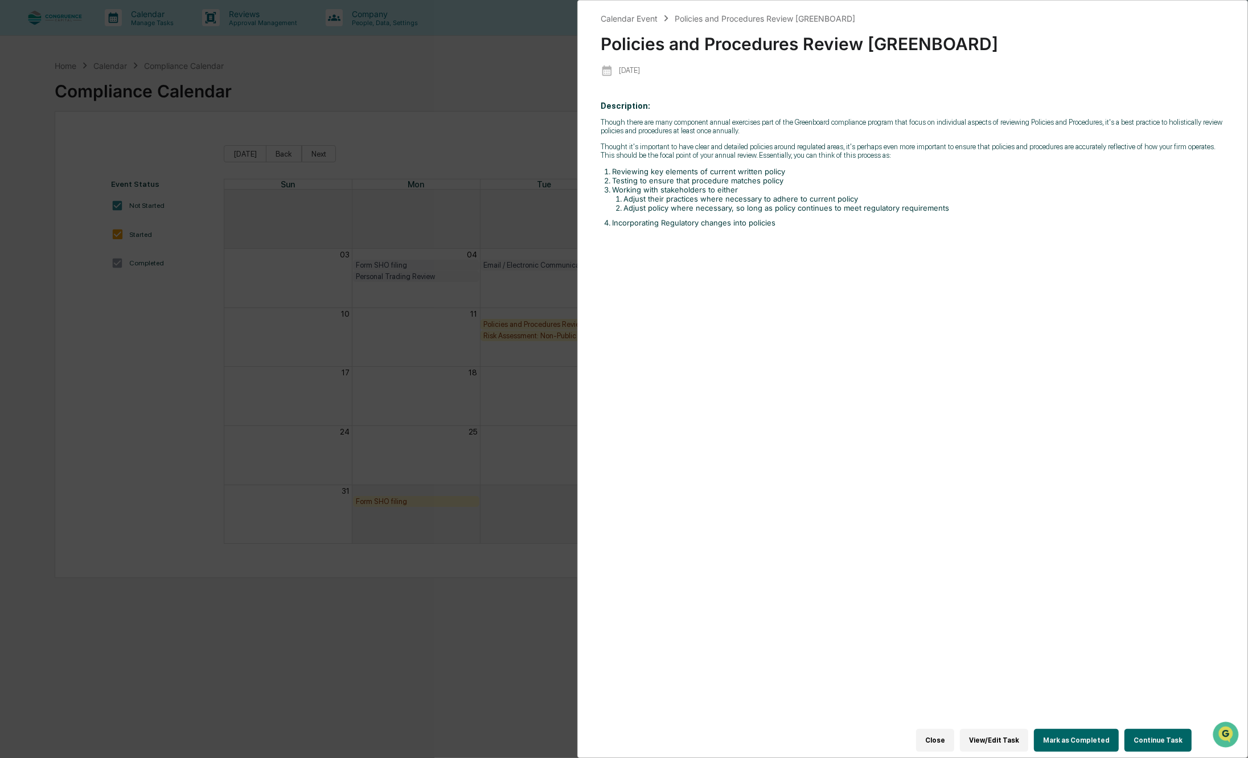
click at [1102, 733] on button "Mark as Completed" at bounding box center [1076, 740] width 85 height 23
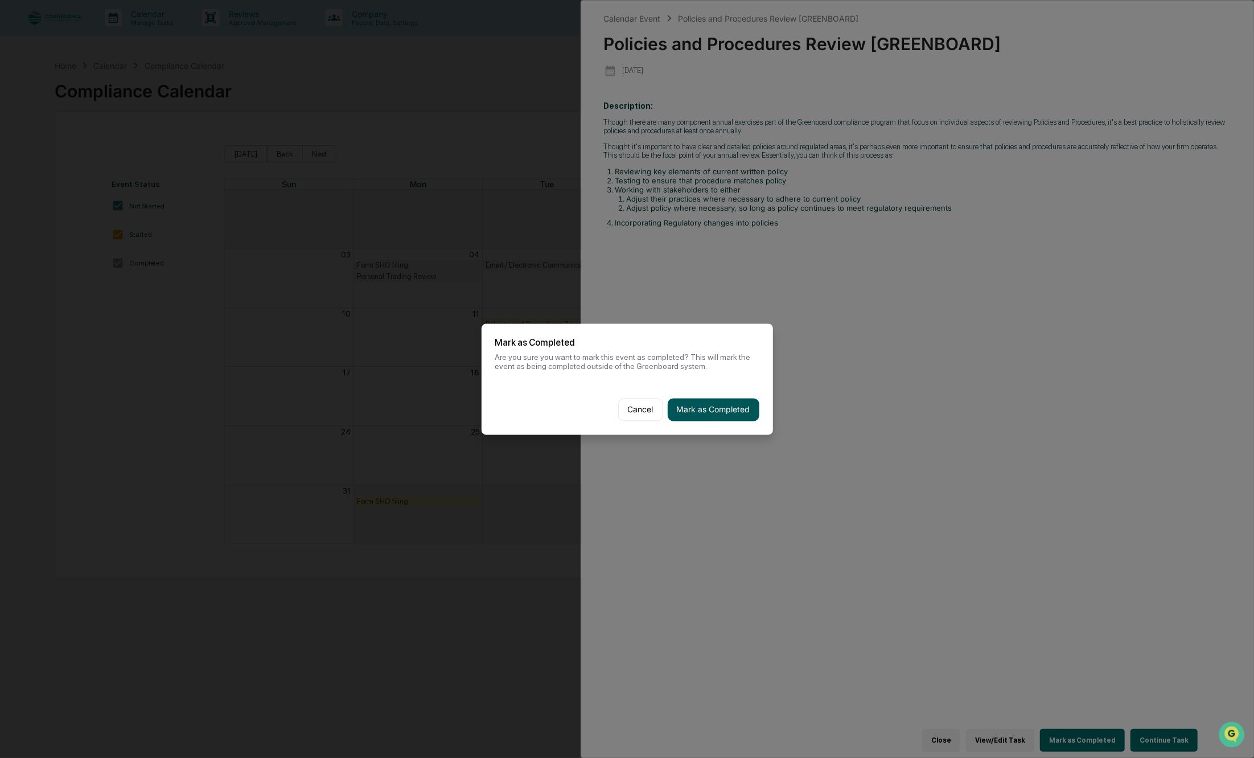
click at [736, 409] on button "Mark as Completed" at bounding box center [714, 409] width 92 height 23
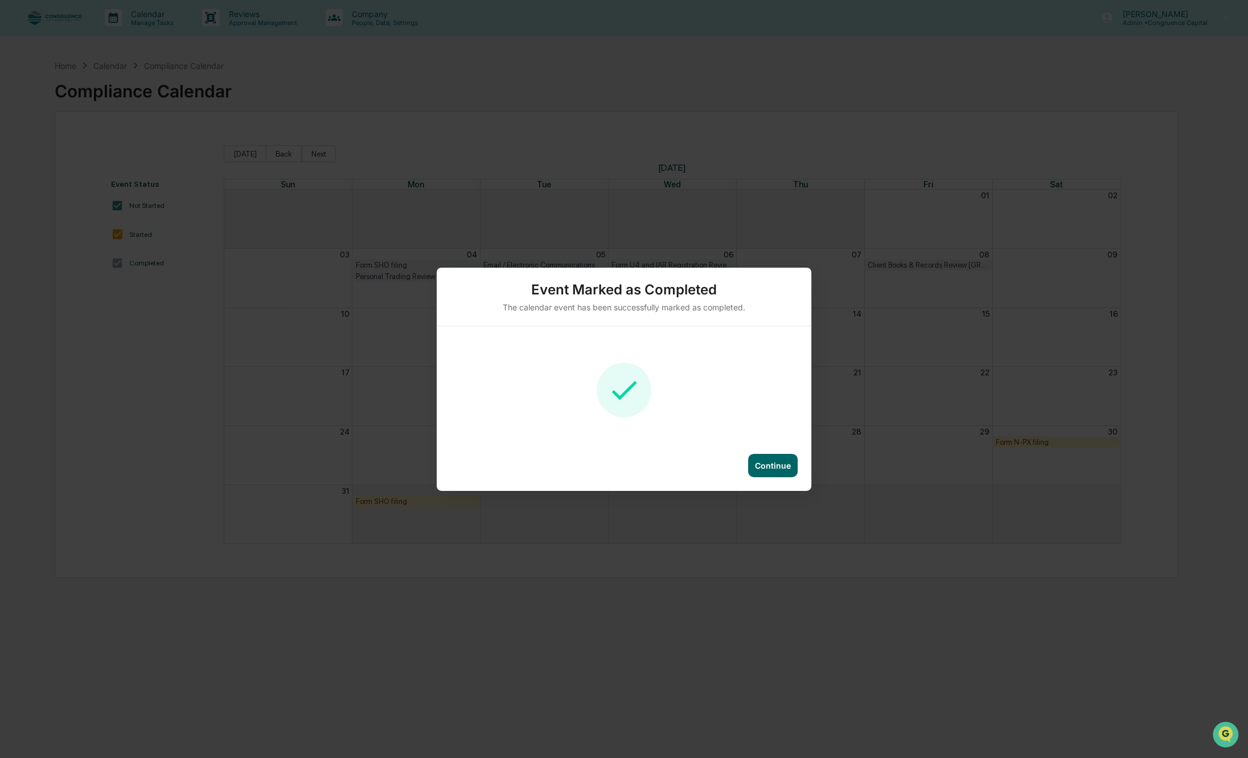
click at [777, 467] on div "Continue" at bounding box center [773, 466] width 36 height 10
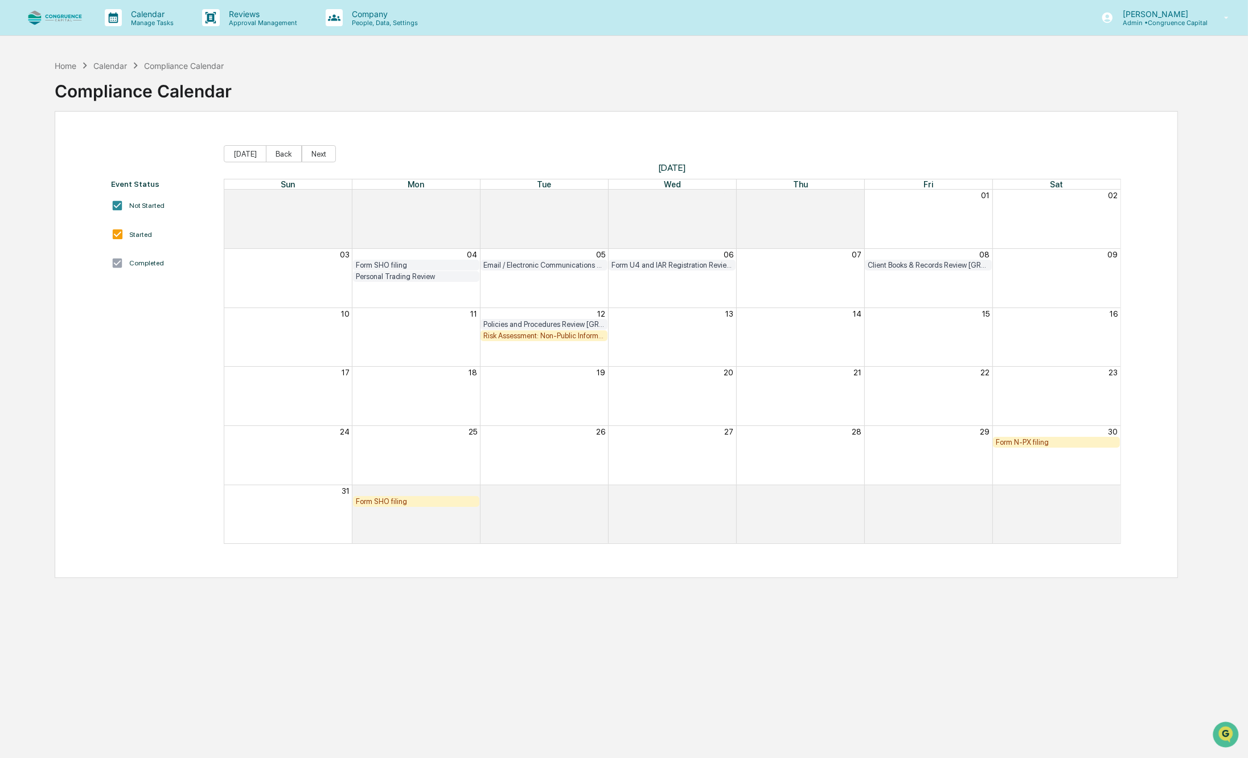
click at [1003, 443] on div "Form N-PX filing" at bounding box center [1056, 442] width 121 height 9
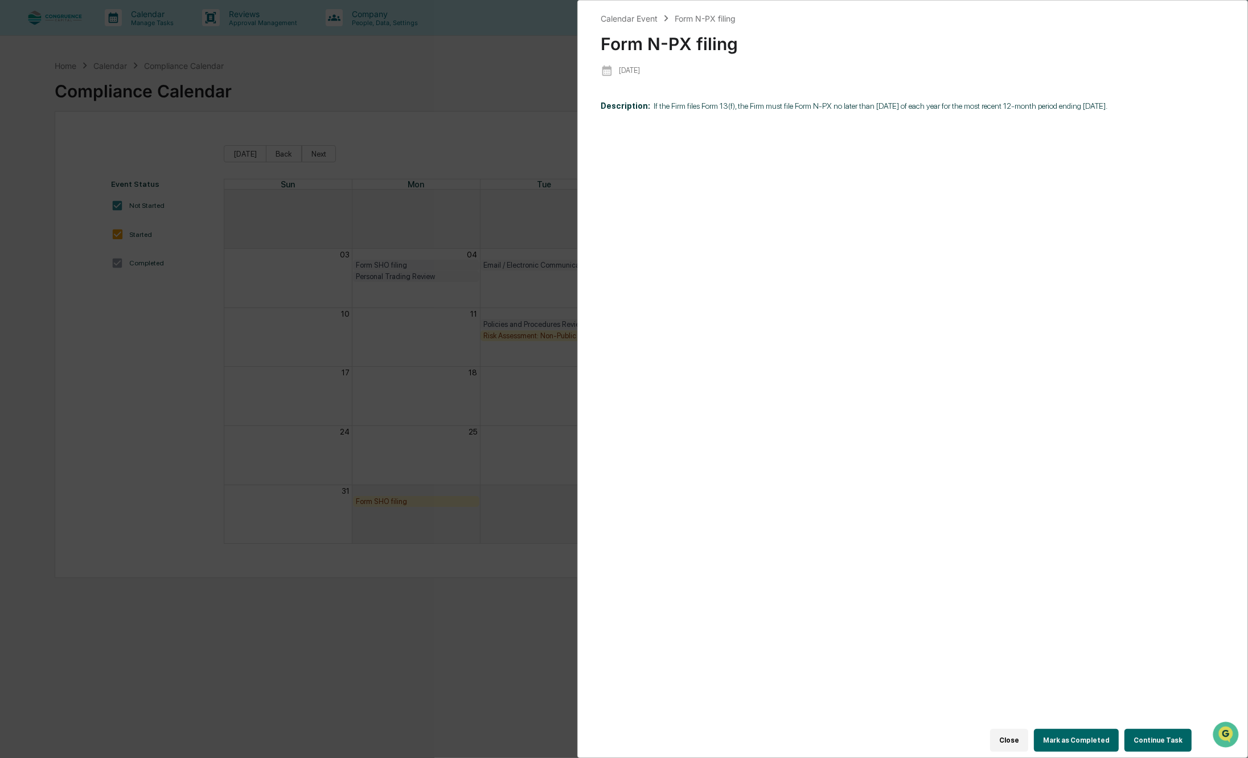
click at [1021, 736] on button "Close" at bounding box center [1009, 740] width 38 height 23
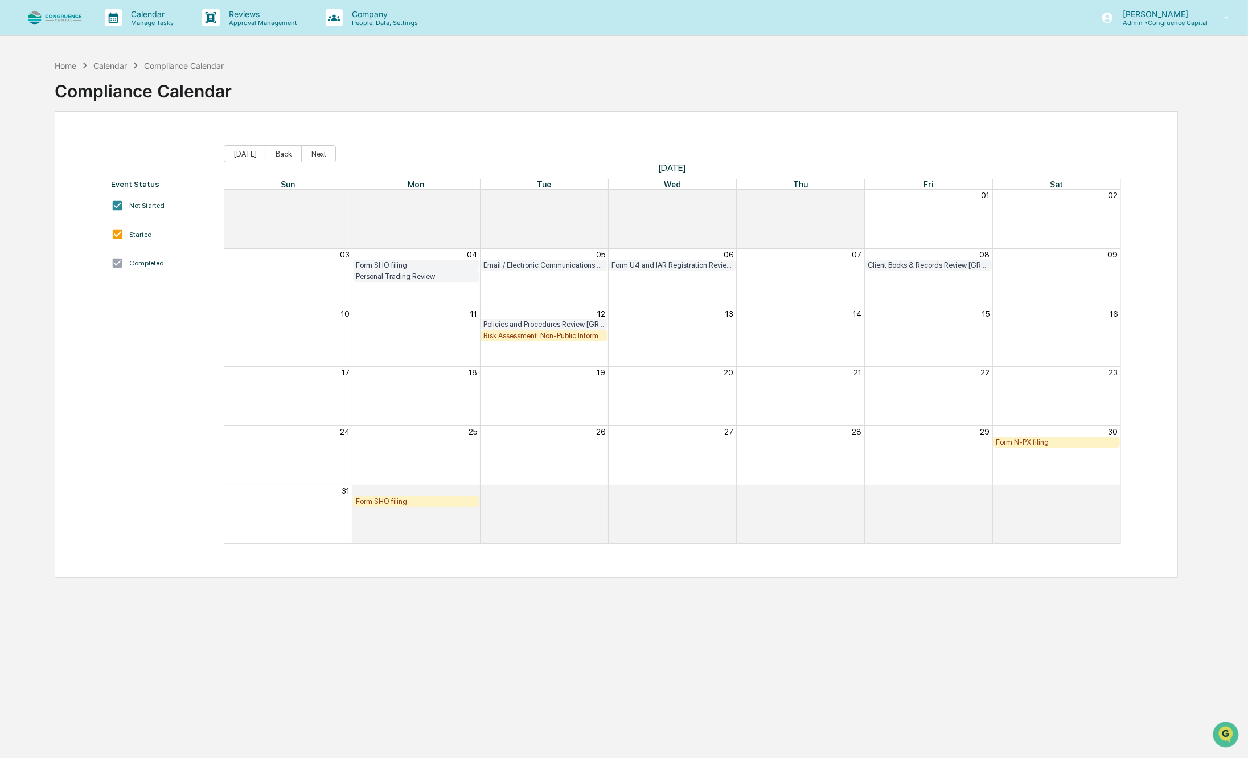
drag, startPoint x: 1023, startPoint y: 443, endPoint x: 1005, endPoint y: 444, distance: 18.3
click at [1005, 444] on div "Form N-PX filing" at bounding box center [1056, 442] width 121 height 9
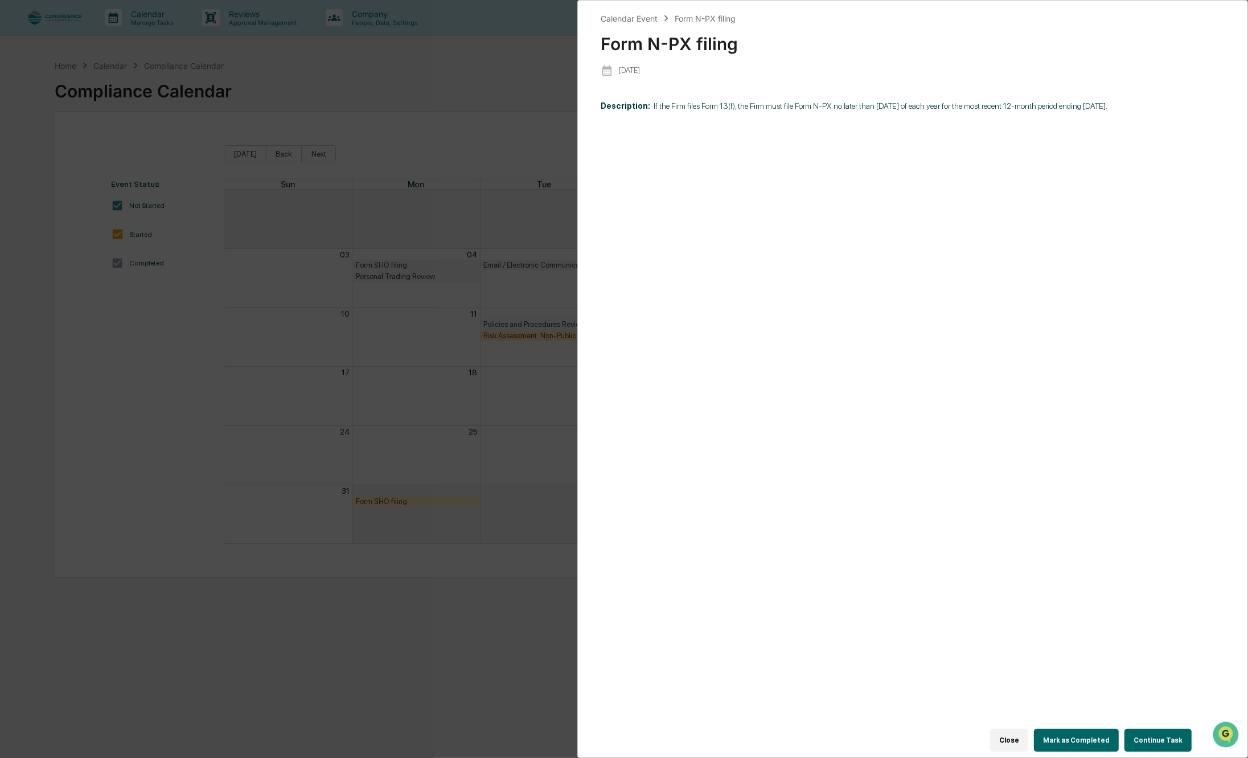
click at [1146, 735] on button "Continue Task" at bounding box center [1158, 740] width 67 height 23
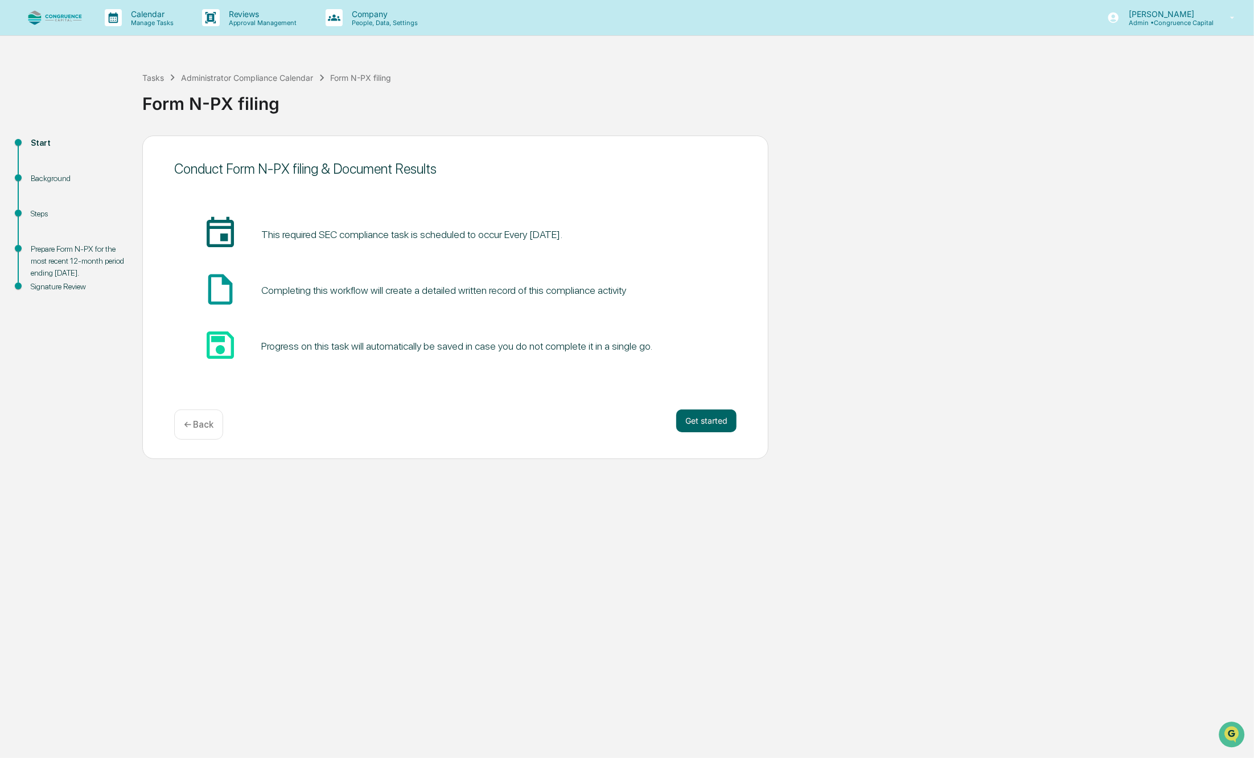
click at [220, 428] on div "← Back" at bounding box center [198, 424] width 49 height 30
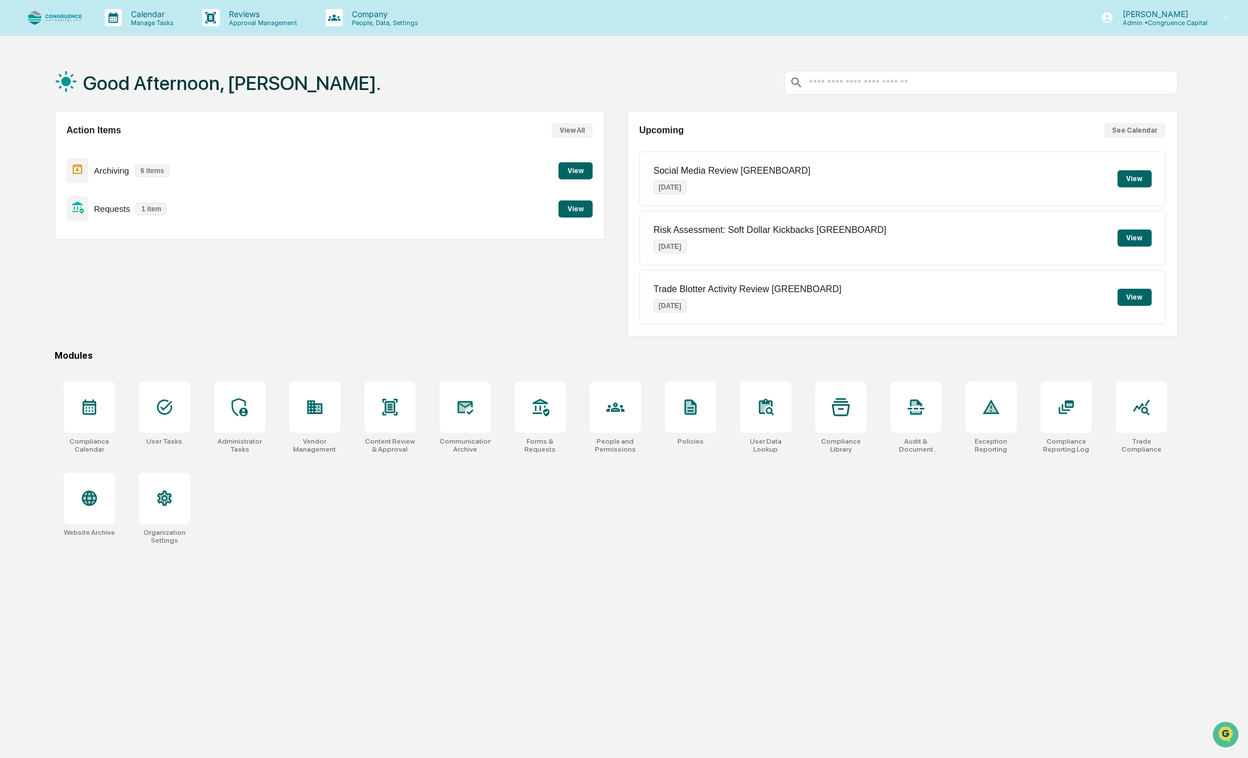
click at [566, 210] on button "View" at bounding box center [576, 208] width 34 height 17
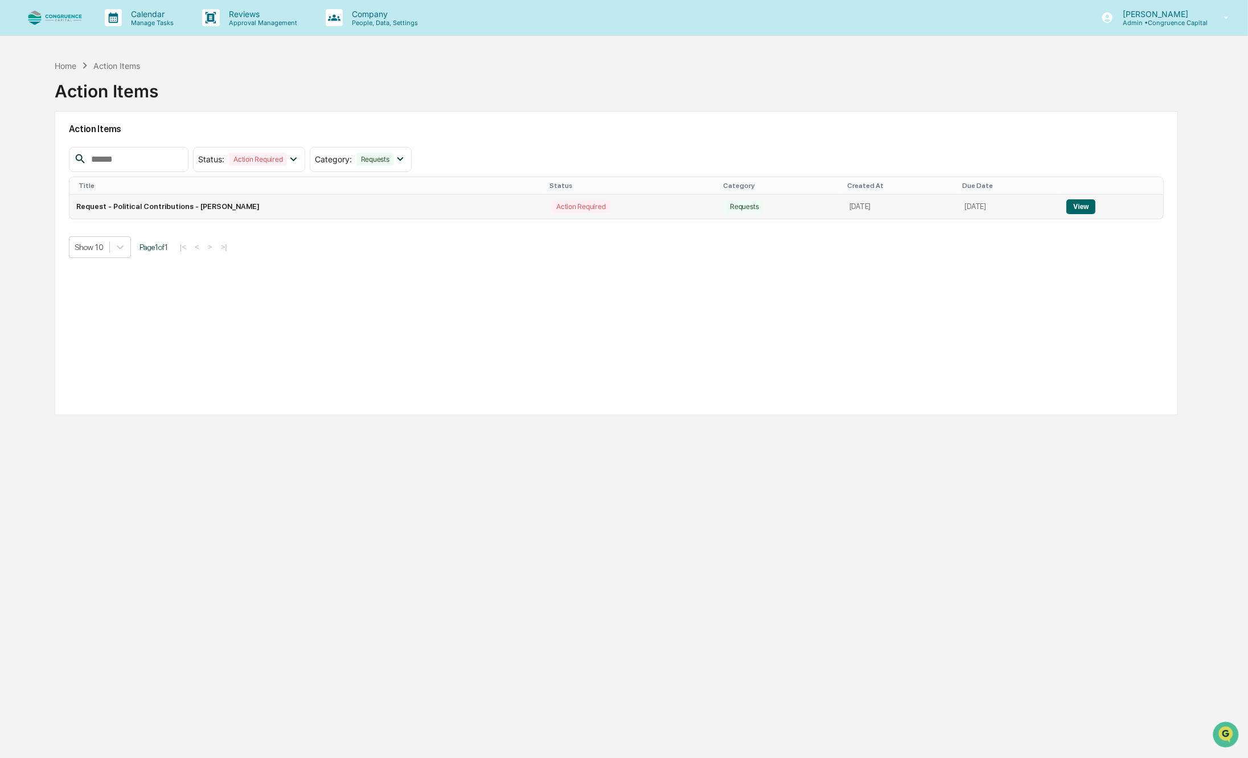
click at [1085, 208] on button "View" at bounding box center [1080, 206] width 29 height 15
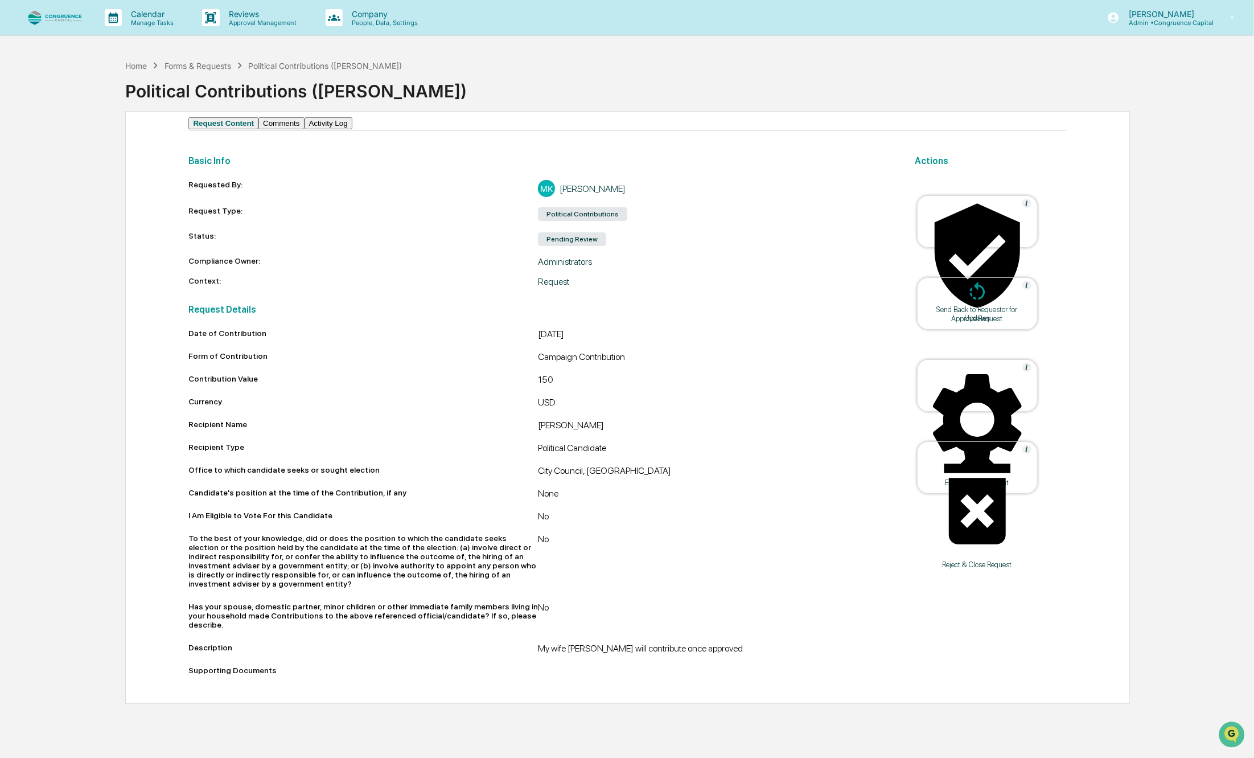
click at [1173, 240] on div "Home Forms & Requests Political Contributions ([PERSON_NAME]) Political Contrib…" at bounding box center [627, 379] width 1254 height 650
click at [975, 314] on div "Approve Request" at bounding box center [977, 318] width 102 height 9
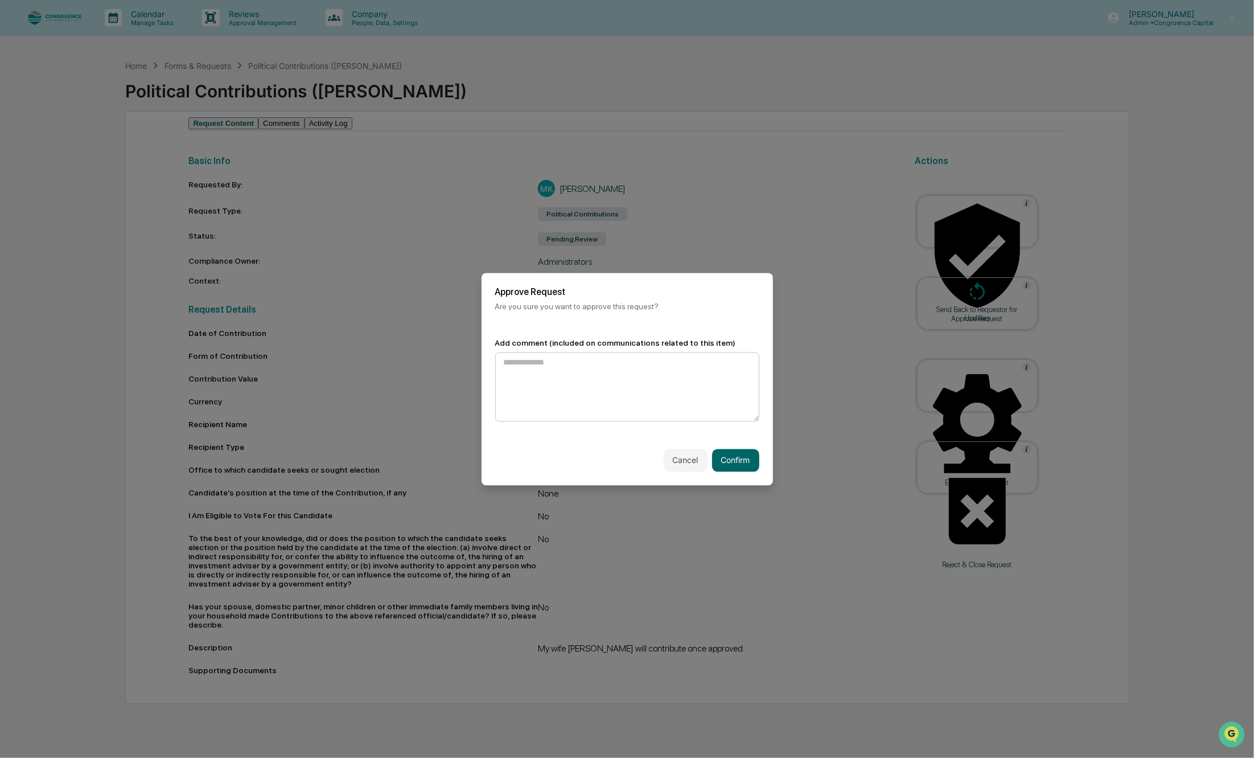
click at [549, 380] on textarea at bounding box center [627, 386] width 264 height 69
click at [725, 462] on button "Confirm" at bounding box center [735, 460] width 47 height 23
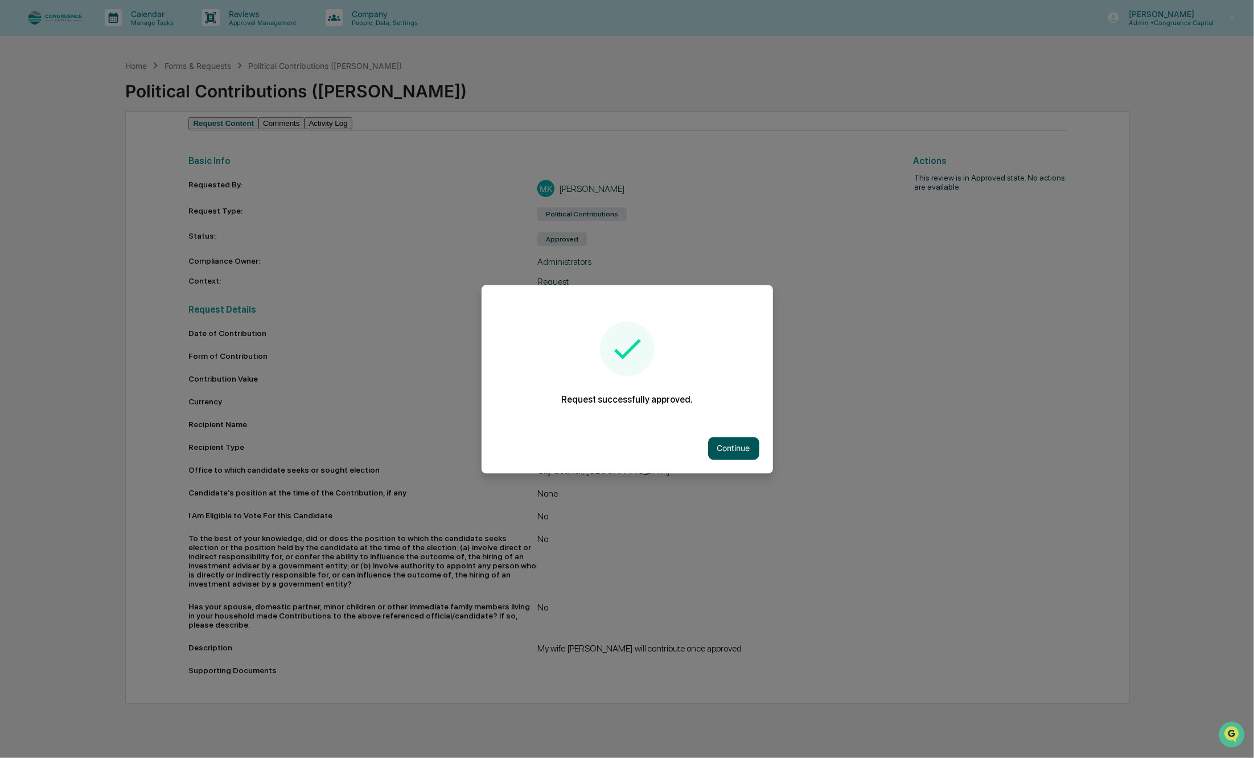
click at [729, 449] on button "Continue" at bounding box center [733, 448] width 51 height 23
